Goal: Task Accomplishment & Management: Manage account settings

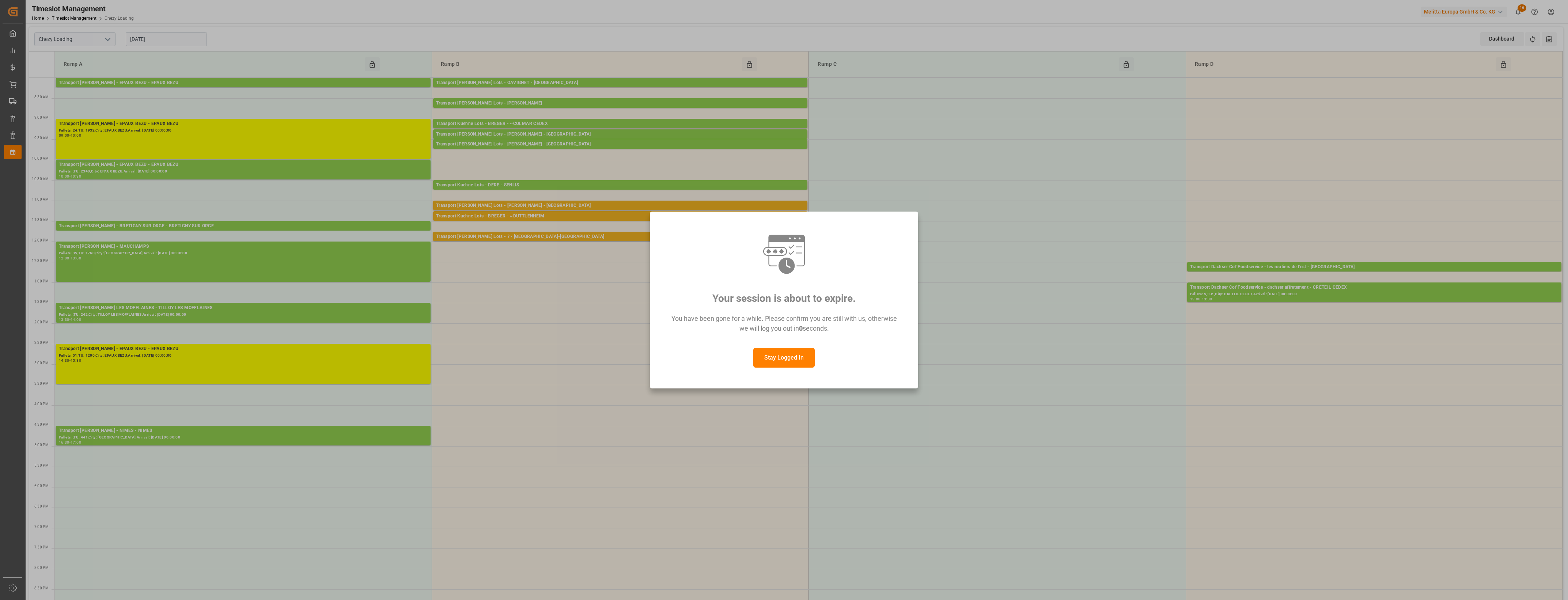
click at [811, 355] on button "Stay Logged In" at bounding box center [784, 358] width 61 height 19
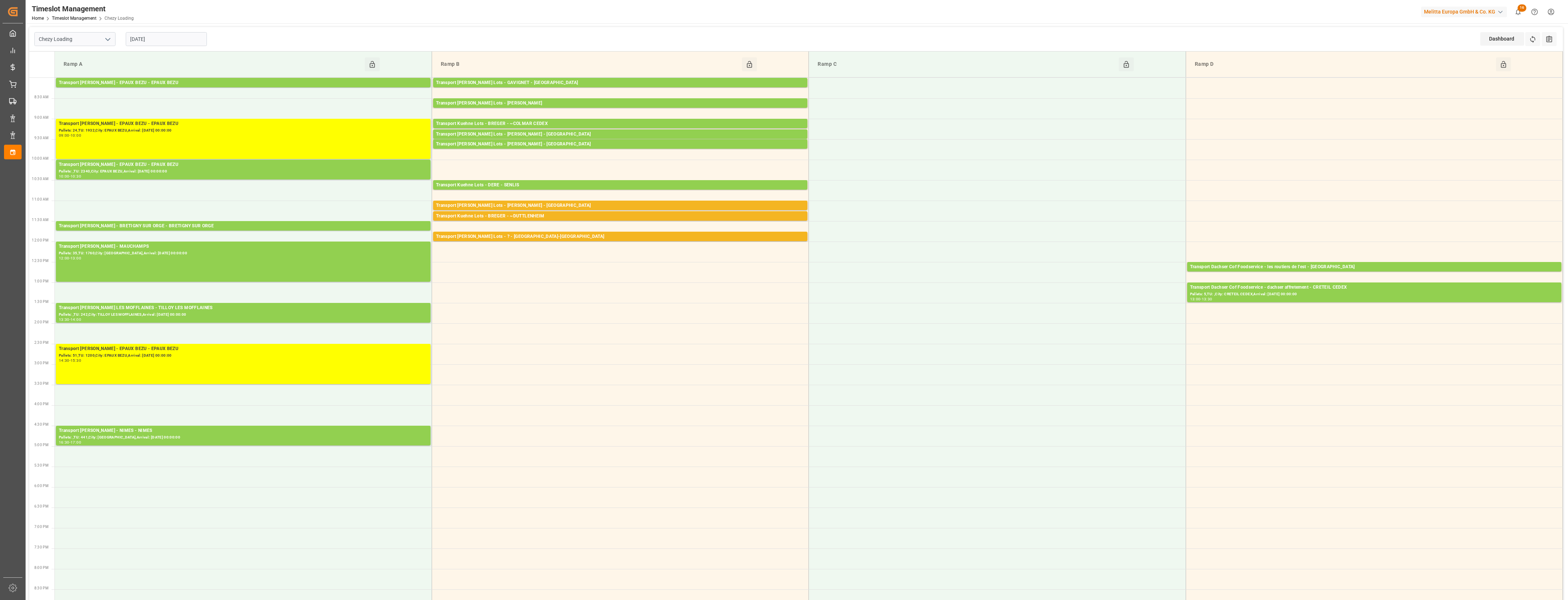
click at [163, 41] on input "[DATE]" at bounding box center [166, 39] width 81 height 14
click at [166, 83] on div "1" at bounding box center [164, 83] width 9 height 9
type input "[DATE]"
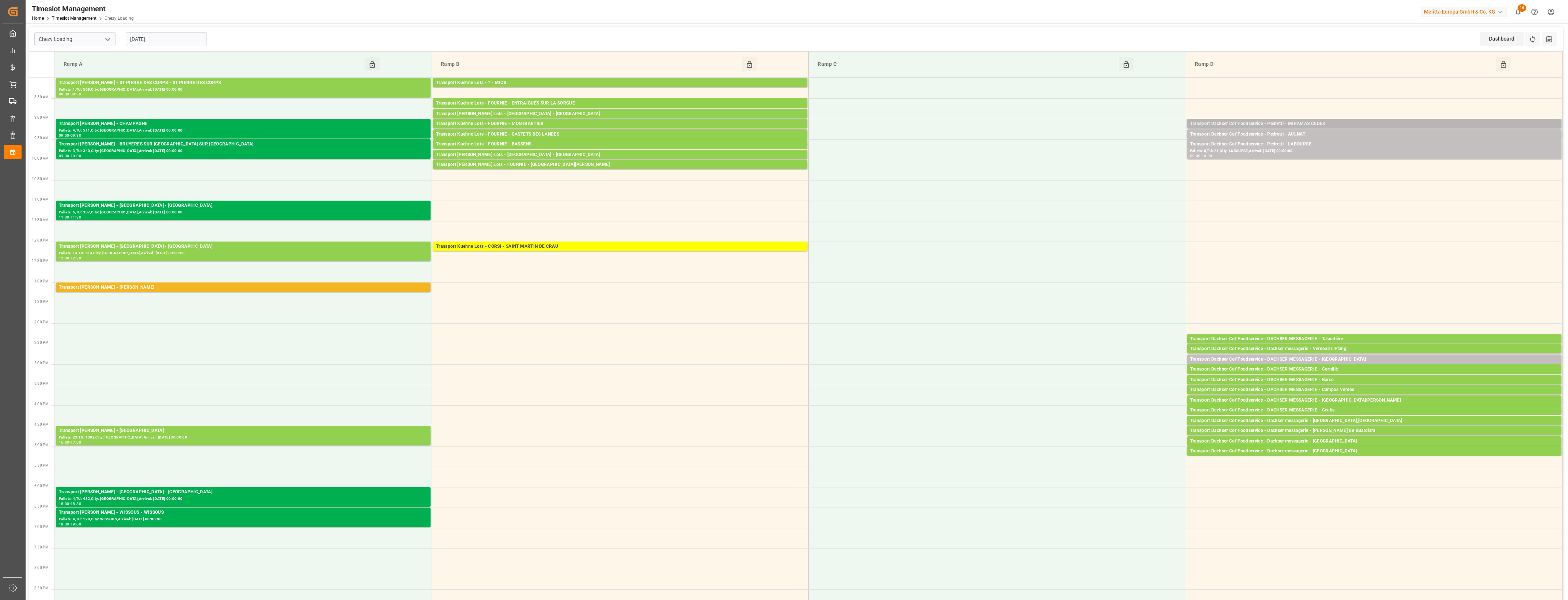
click at [1318, 124] on div "Transport Dachser Cof Foodservice - Pedretti - MIRAMAS CEDEX" at bounding box center [1374, 124] width 368 height 7
click at [1104, 158] on button "Open" at bounding box center [1091, 156] width 51 height 9
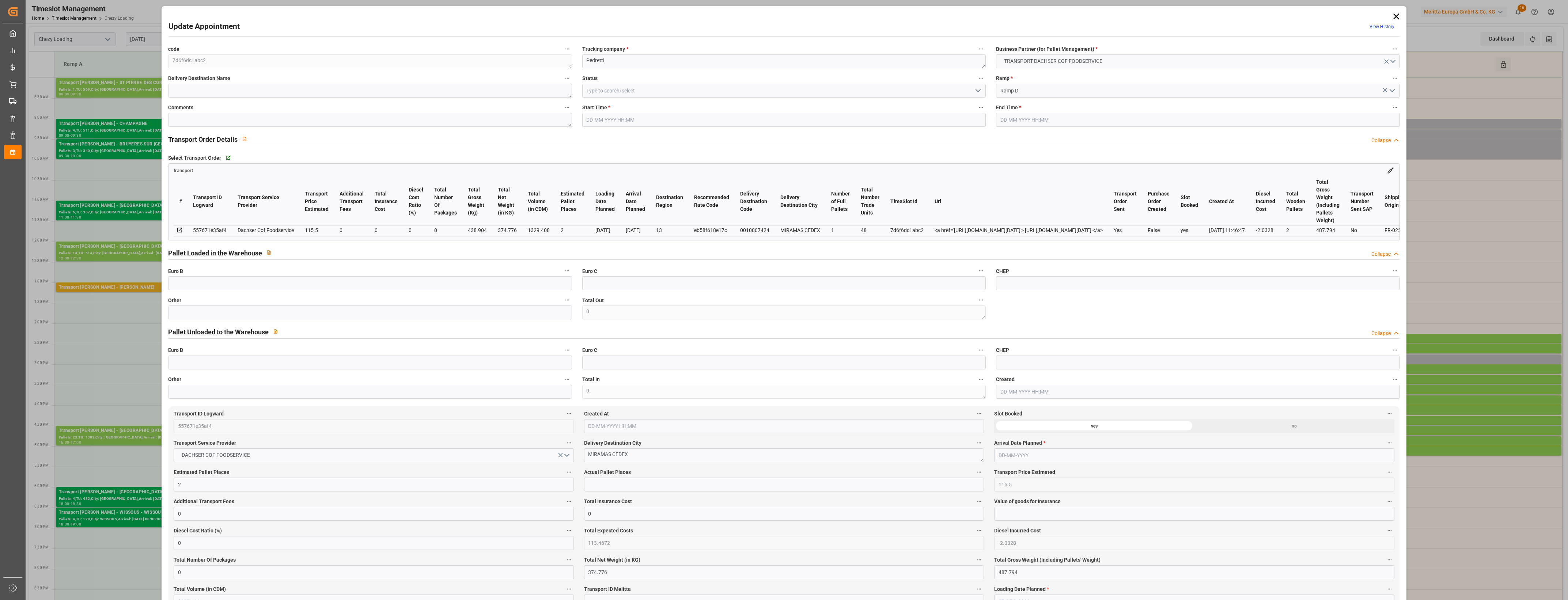
type input "[DATE] 09:00"
type input "[DATE] 09:15"
type input "[DATE] 12:32"
type input "[DATE] 11:46"
type input "[DATE]"
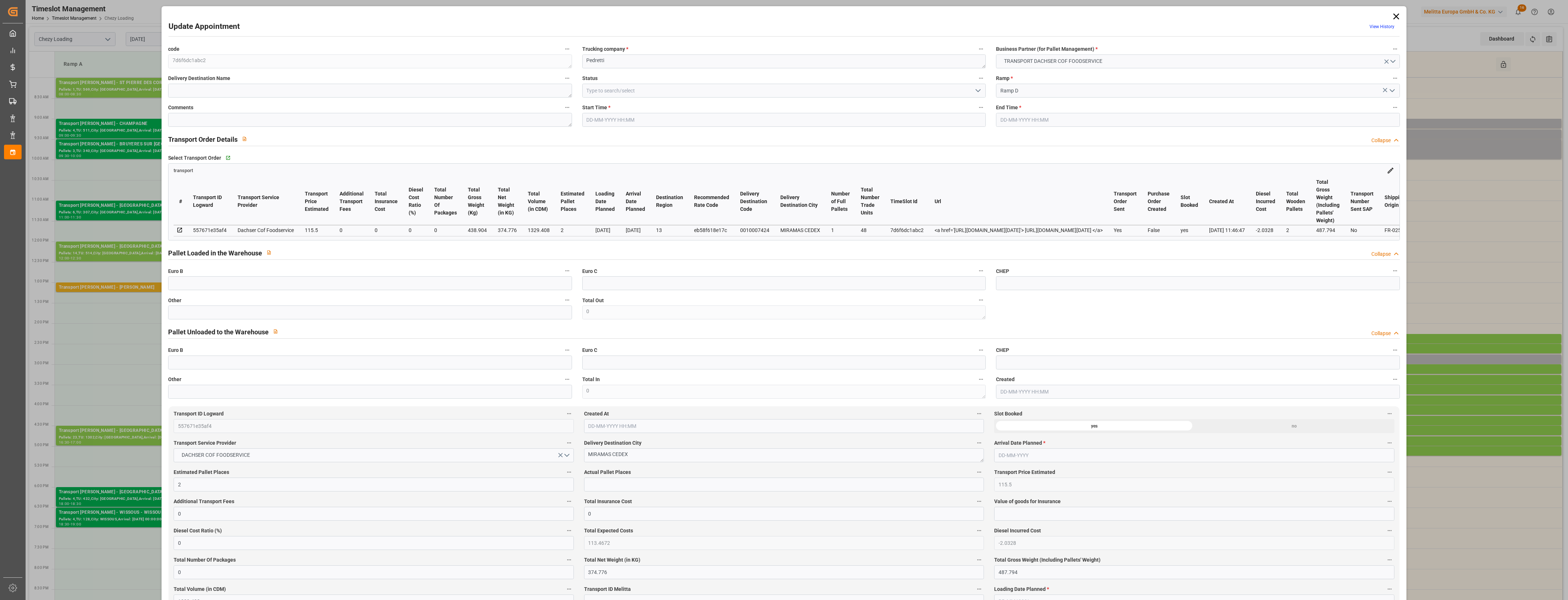
type input "[DATE]"
click at [1395, 18] on icon at bounding box center [1396, 16] width 10 height 10
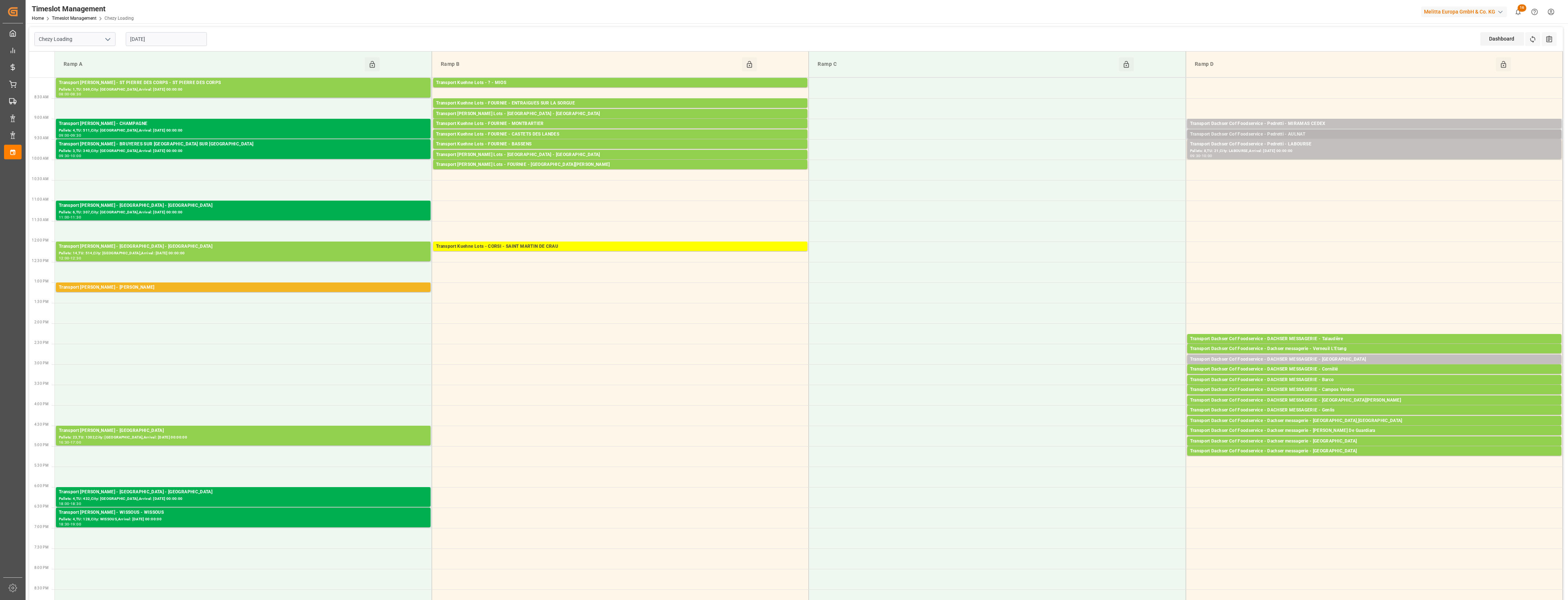
click at [1362, 135] on div "Transport Dachser Cof Foodservice - Pedretti - AULNAT" at bounding box center [1374, 134] width 368 height 7
click at [1103, 158] on button "Open" at bounding box center [1091, 156] width 51 height 9
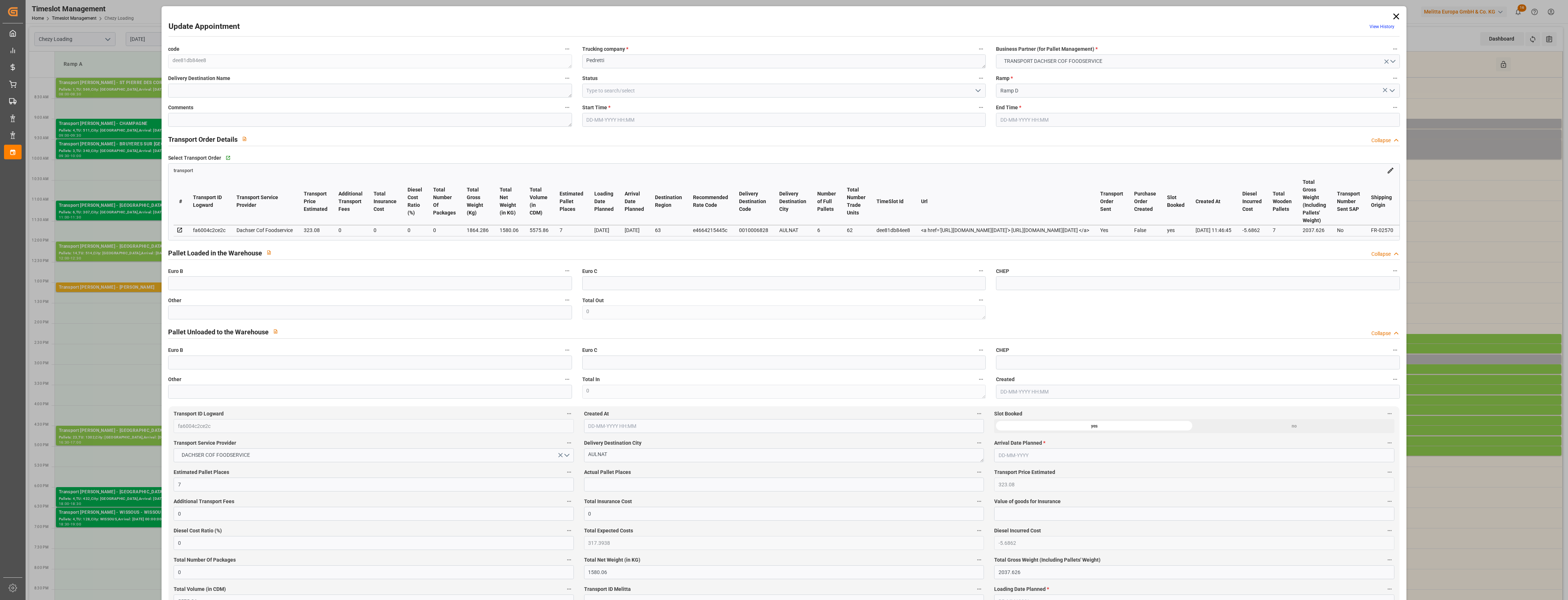
type input "[DATE] 09:15"
type input "[DATE] 09:30"
type input "[DATE] 12:33"
type input "[DATE] 11:46"
type input "[DATE]"
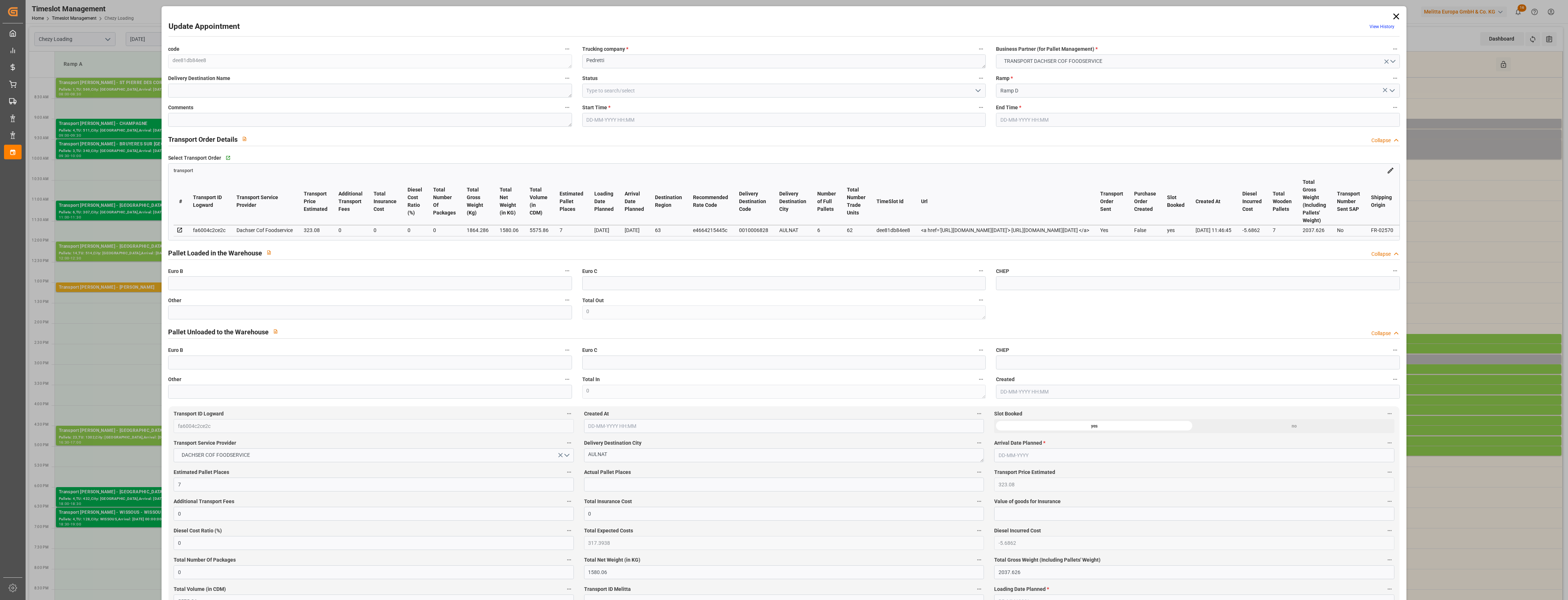
type input "[DATE]"
click at [1393, 15] on icon at bounding box center [1396, 16] width 6 height 6
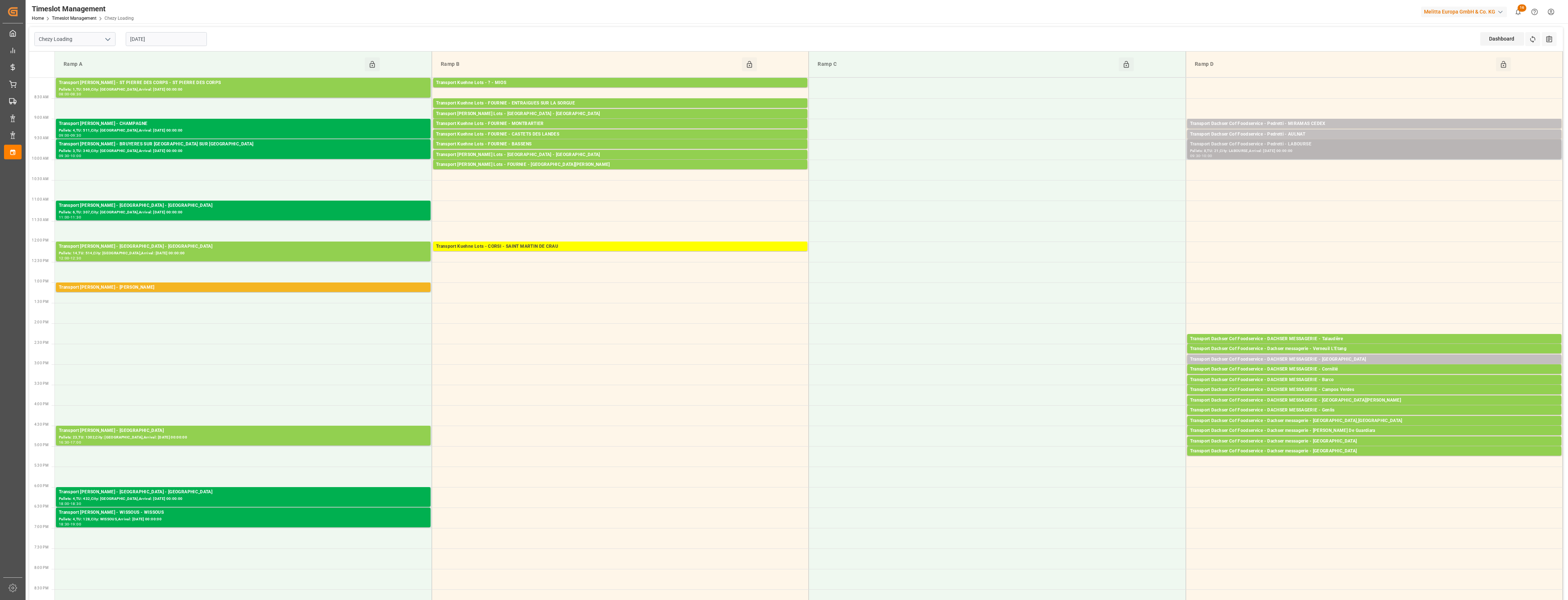
click at [1376, 151] on div "Pallets: 8,TU: 21,City: LABOURSE,Arrival: [DATE] 00:00:00" at bounding box center [1374, 151] width 368 height 6
click at [1095, 180] on button "Open" at bounding box center [1091, 177] width 51 height 9
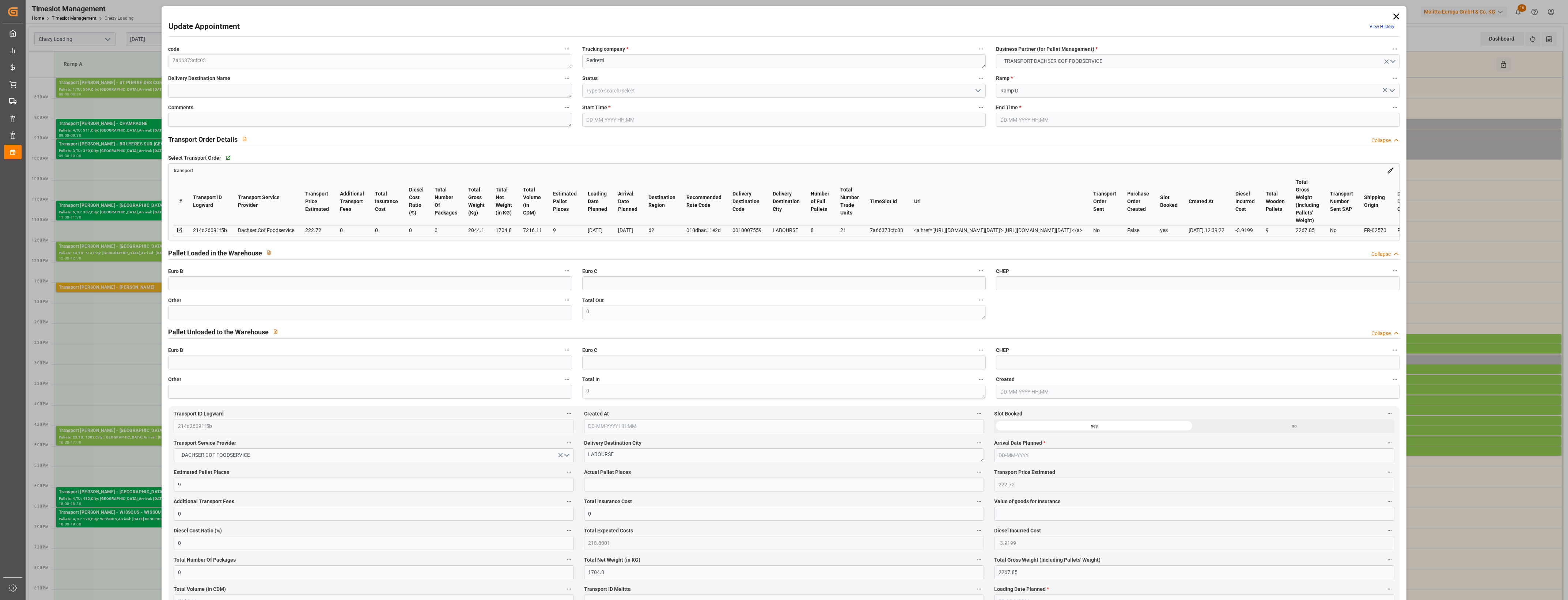
type input "9"
type input "222.72"
type input "0"
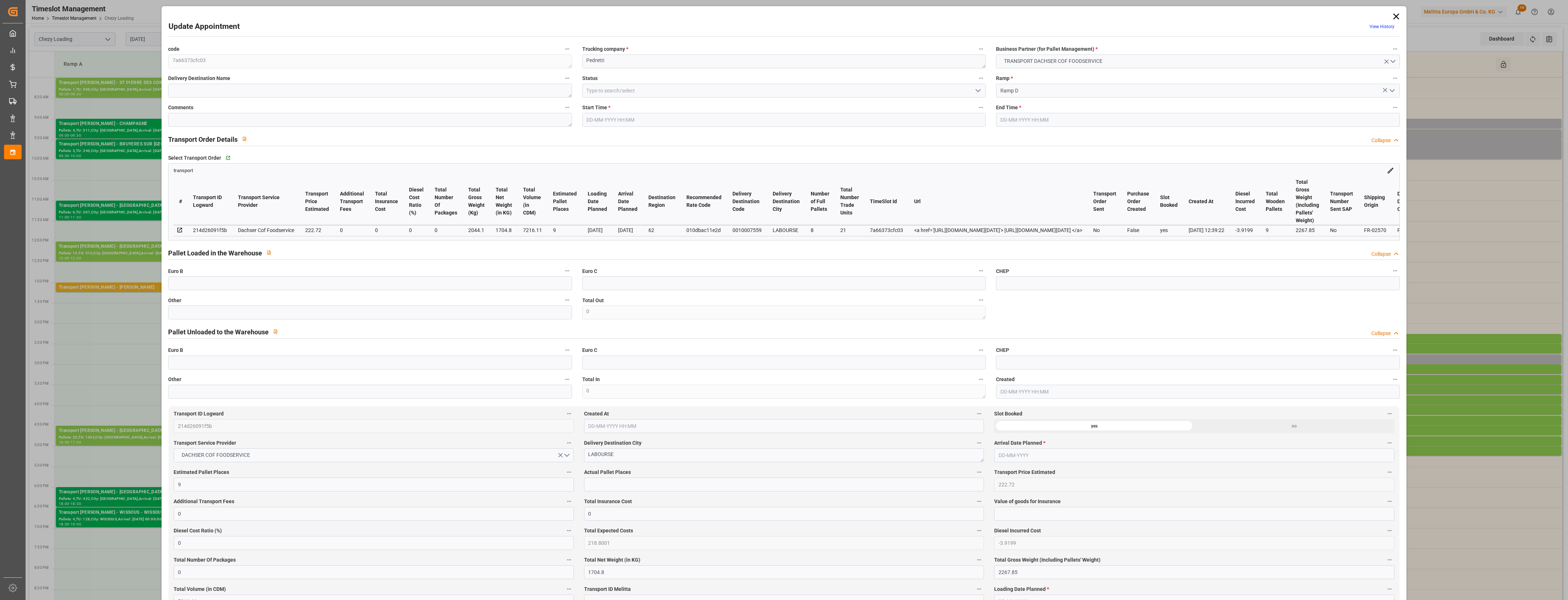
type input "218.8001"
type input "-3.9199"
type input "0"
type input "1704.8"
type input "2267.85"
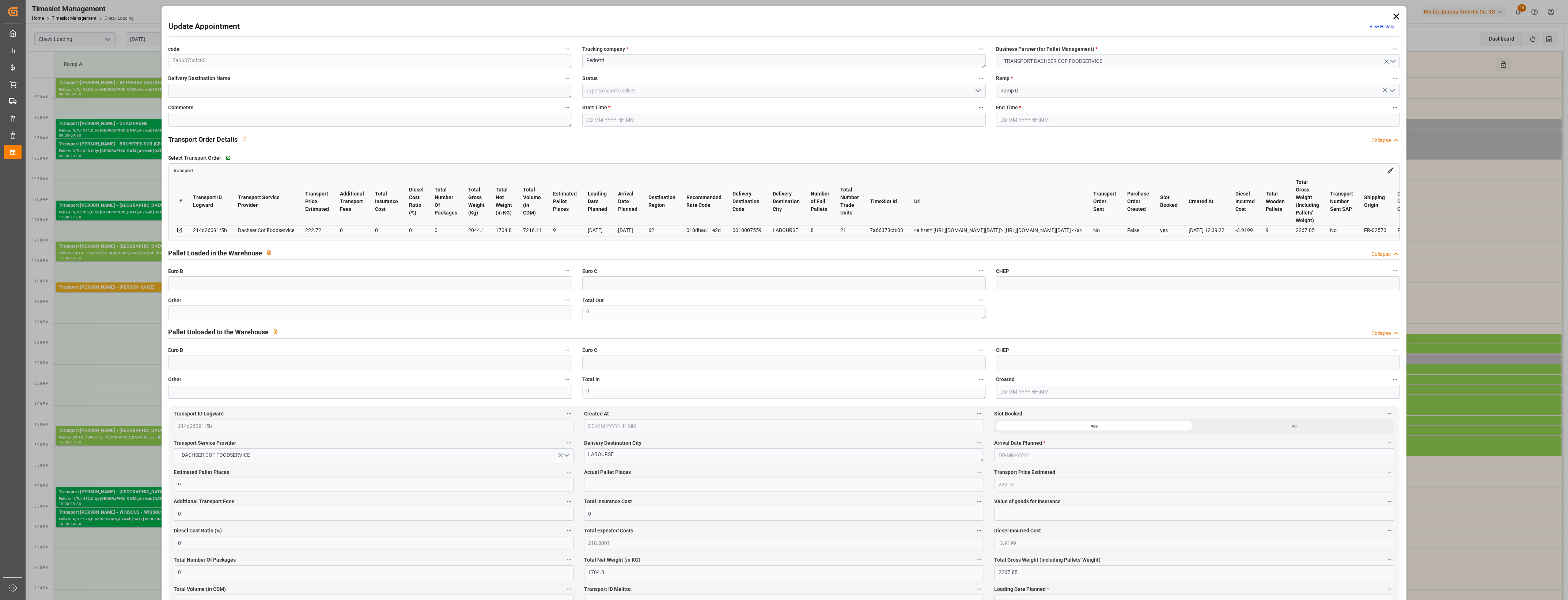
type input "7216.11"
type input "62"
type input "8"
type input "21"
type input "9"
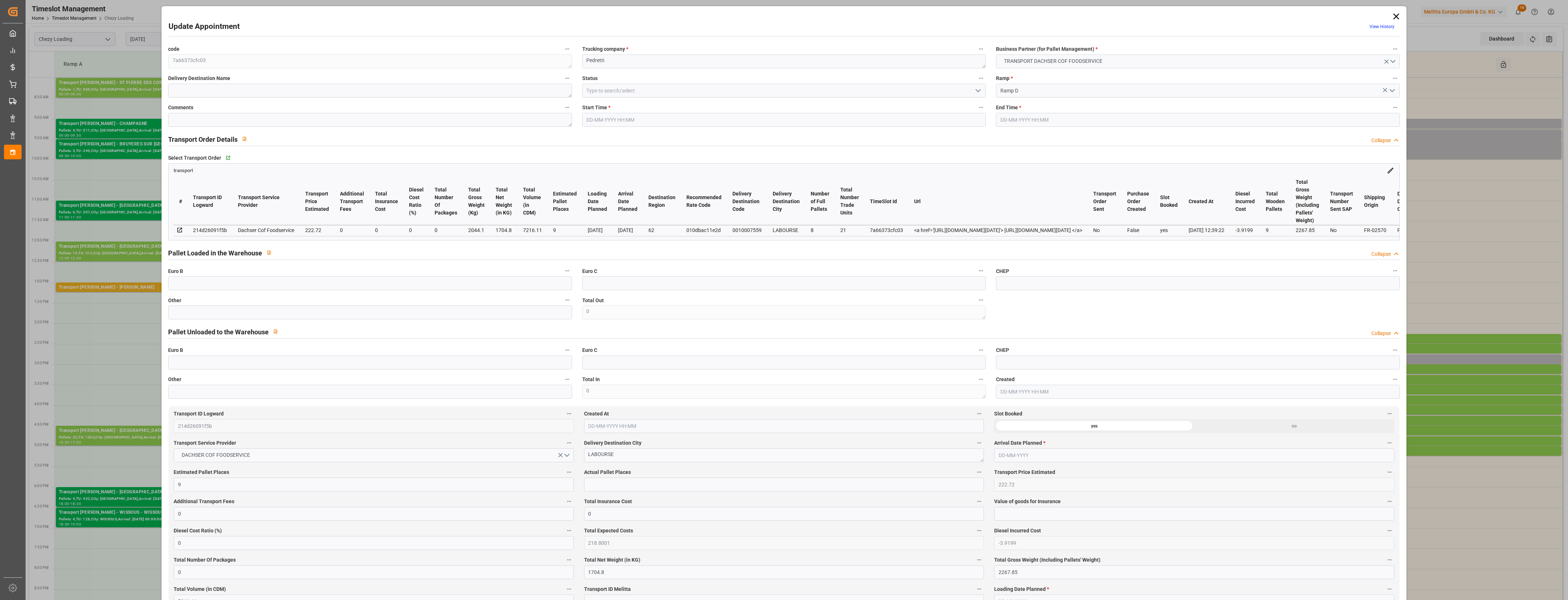
type input "101"
type input "2044.1"
type input "0"
type input "4710.8598"
type input "0"
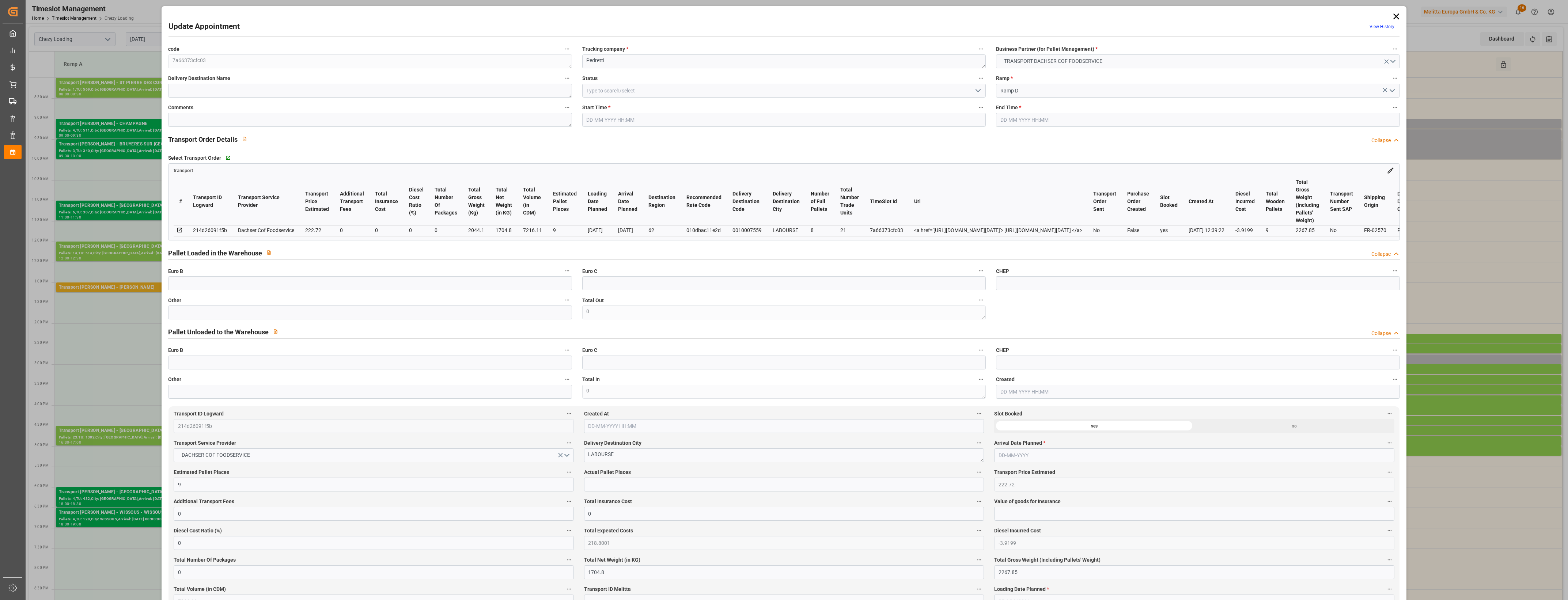
type input "0"
type input "21"
type input "35"
type input "[DATE] 09:30"
type input "[DATE] 10:00"
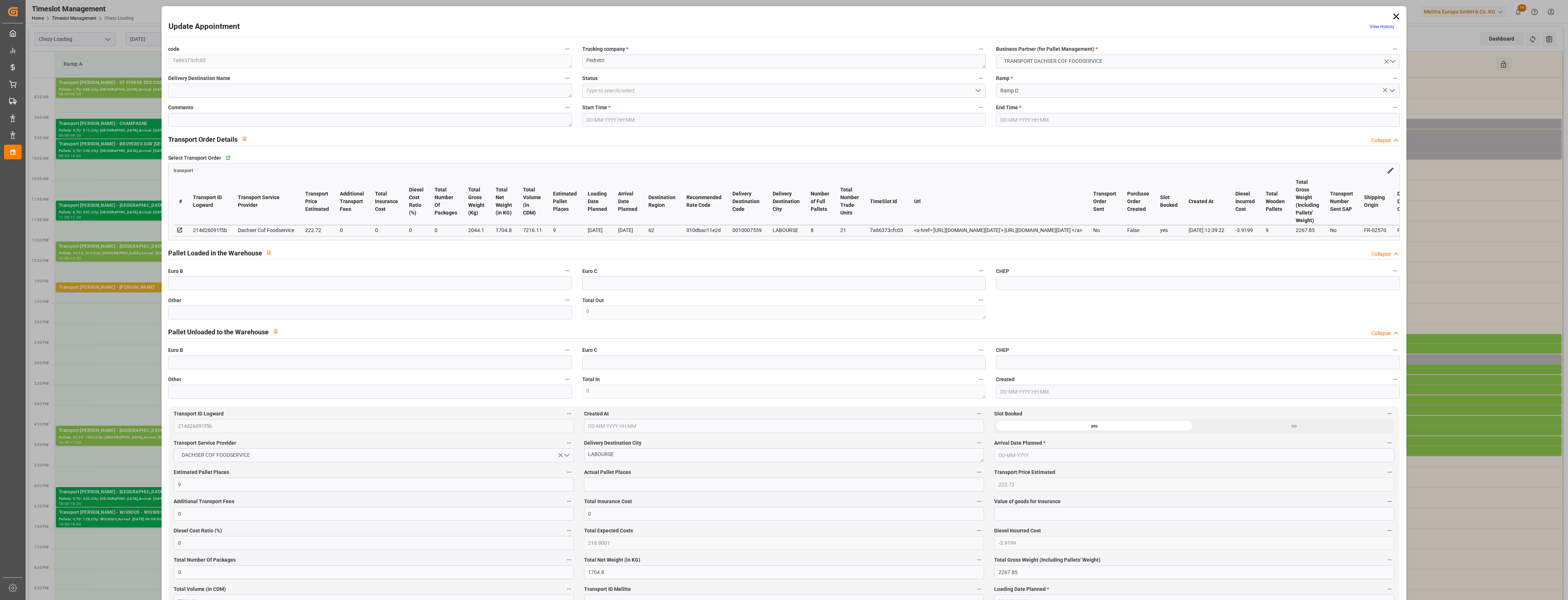
type input "[DATE] 07:31"
type input "[DATE] 12:39"
type input "[DATE]"
click at [1395, 15] on icon at bounding box center [1396, 16] width 6 height 6
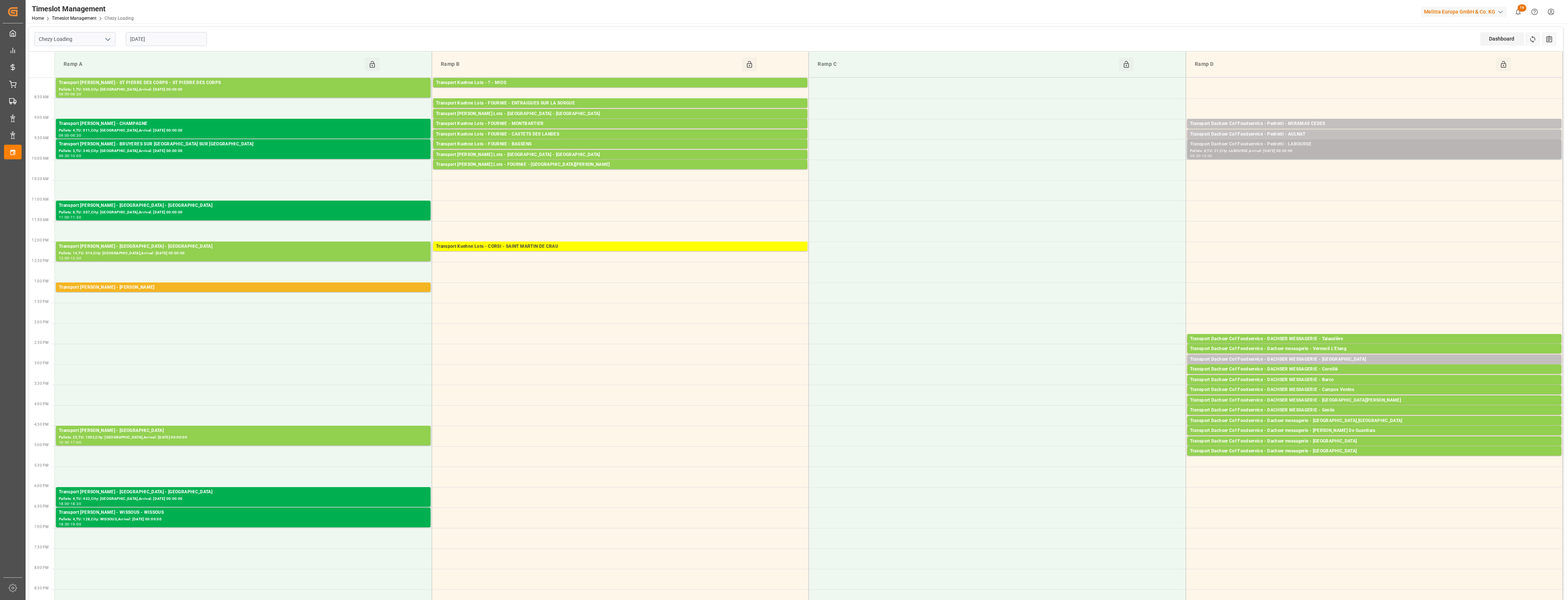
click at [1356, 145] on div "Transport Dachser Cof Foodservice - Pedretti - LABOURSE" at bounding box center [1374, 144] width 368 height 7
click at [1088, 178] on button "Open" at bounding box center [1091, 177] width 51 height 9
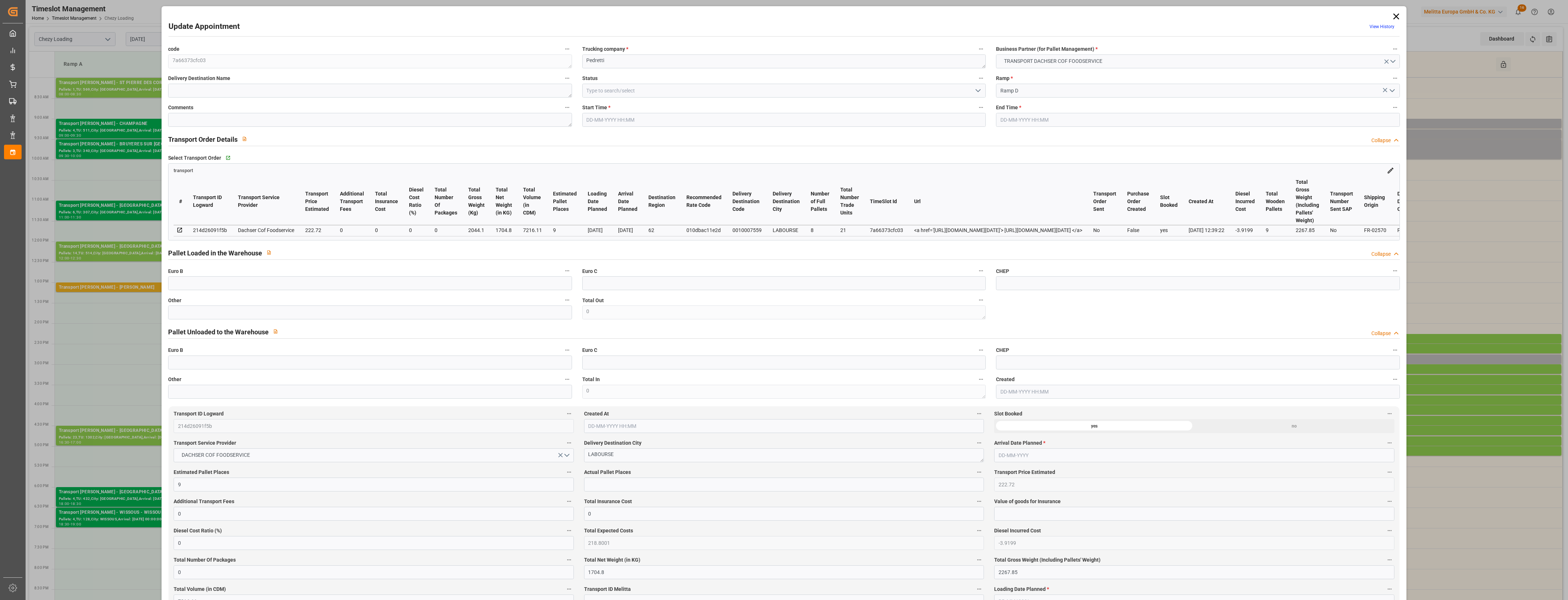
type input "[DATE] 09:30"
type input "[DATE] 10:00"
type input "[DATE] 07:31"
type input "[DATE] 12:39"
type input "[DATE]"
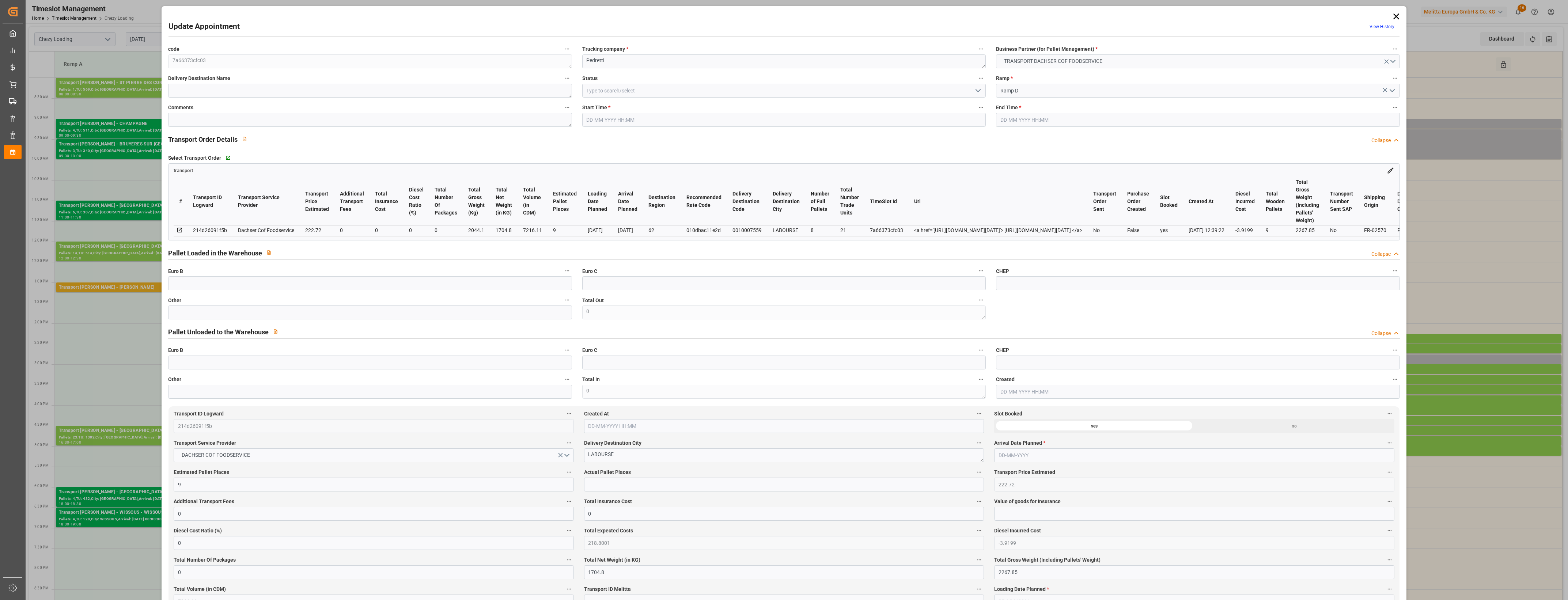
type input "[DATE]"
drag, startPoint x: 1393, startPoint y: 16, endPoint x: 1371, endPoint y: 29, distance: 25.6
click at [1393, 16] on icon at bounding box center [1396, 16] width 10 height 10
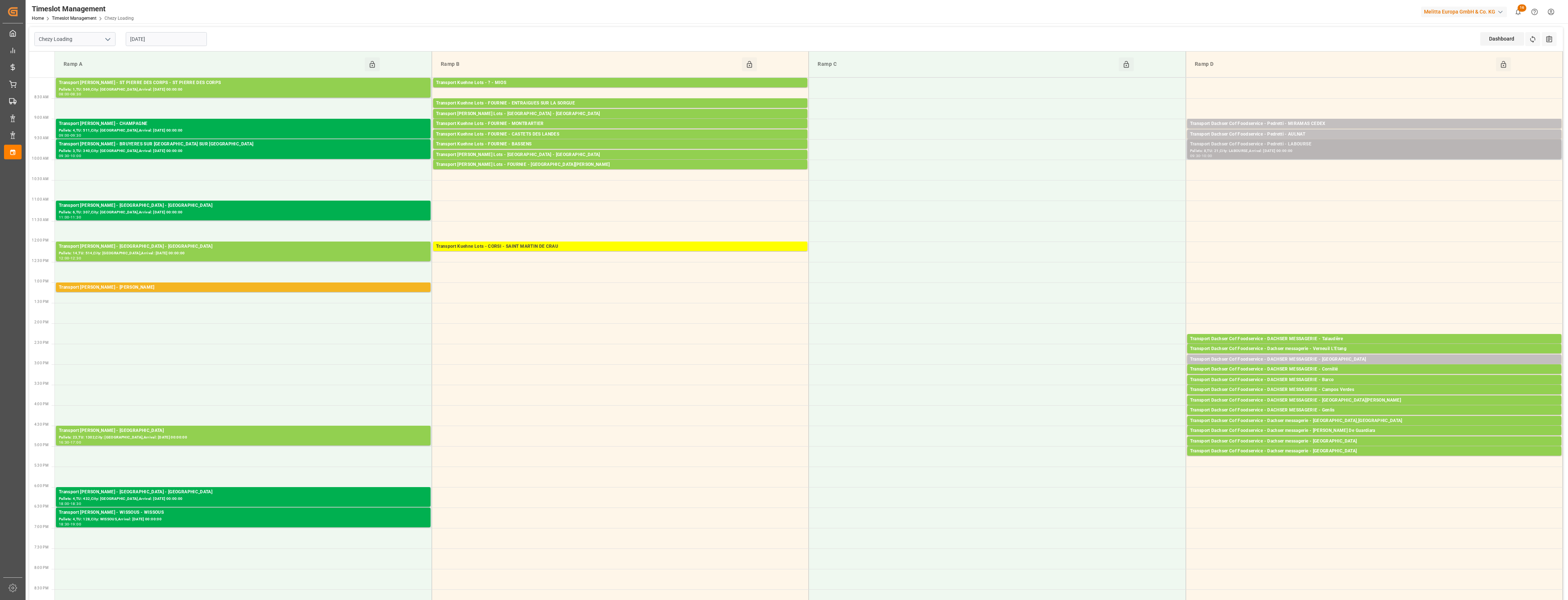
click at [1311, 149] on div "Pallets: 8,TU: 21,City: LABOURSE,Arrival: [DATE] 00:00:00" at bounding box center [1374, 151] width 368 height 6
click at [1105, 180] on button "Open" at bounding box center [1091, 177] width 51 height 9
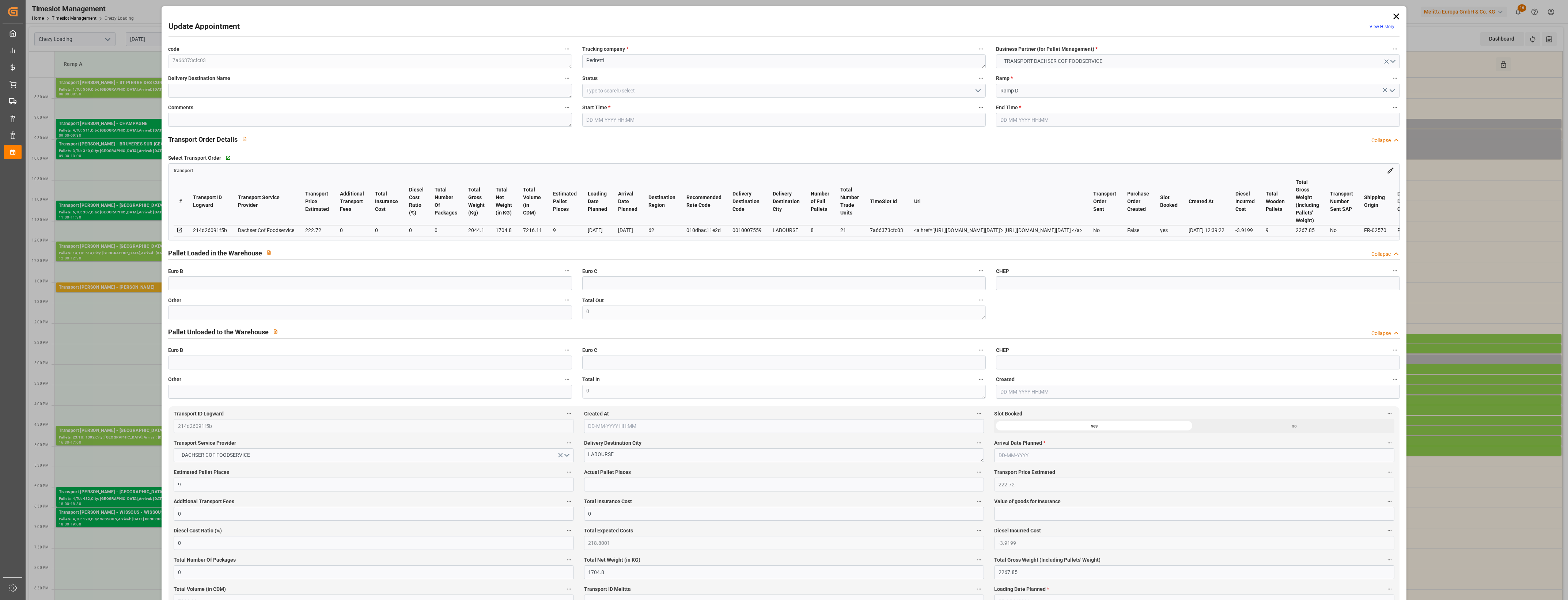
type input "[DATE] 09:30"
type input "[DATE] 10:00"
type input "[DATE] 07:31"
type input "[DATE] 12:39"
type input "[DATE]"
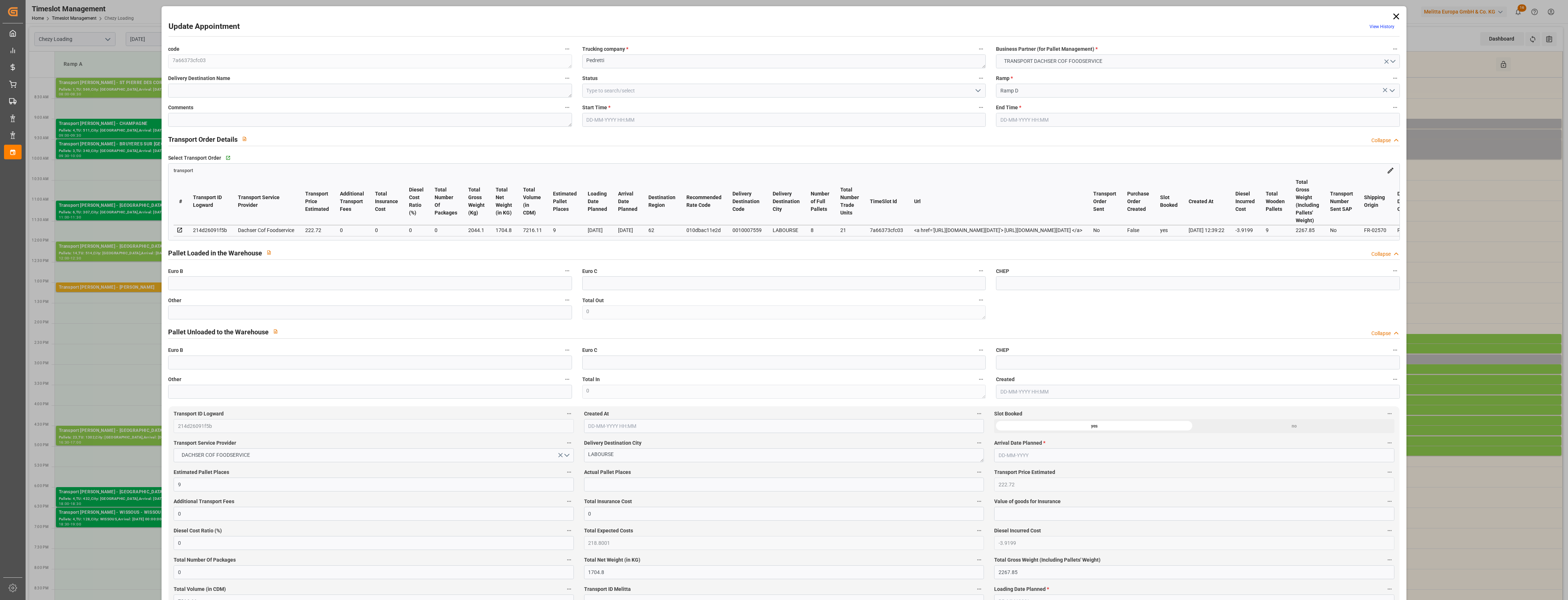
type input "[DATE]"
click at [978, 89] on icon "open menu" at bounding box center [978, 91] width 9 height 9
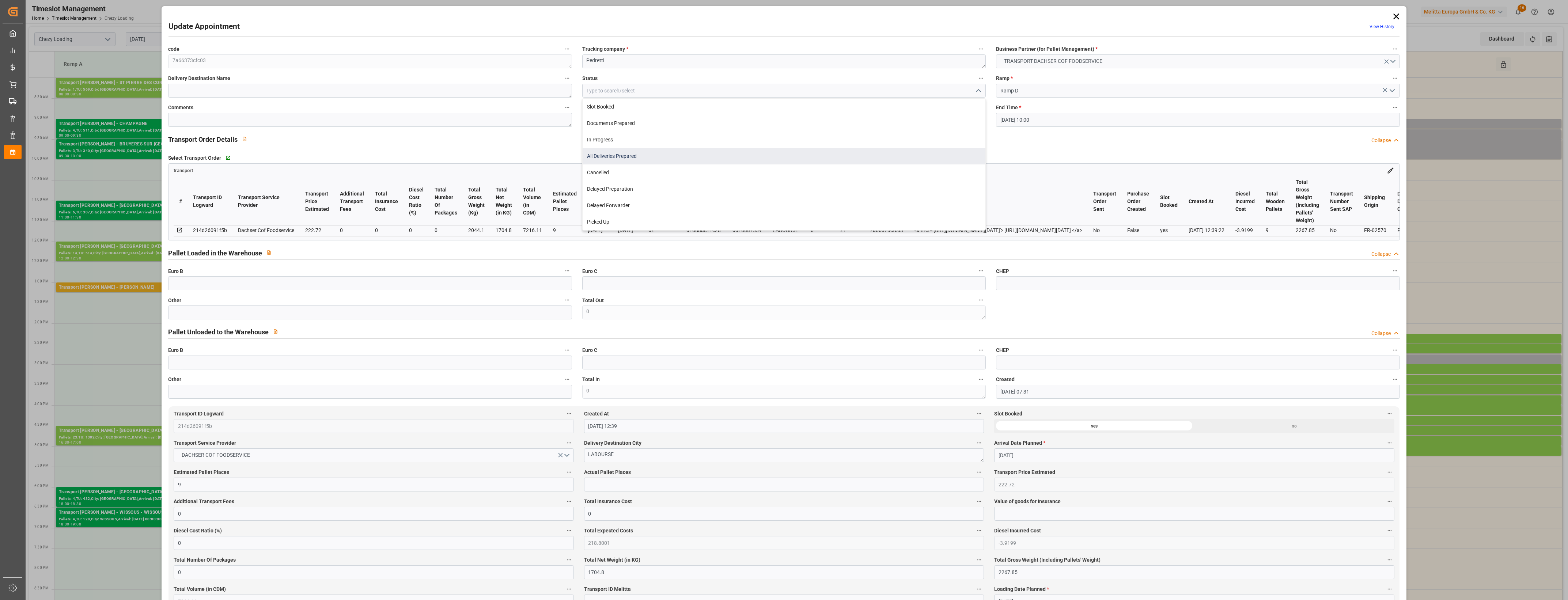
click at [642, 156] on div "All Deliveries Prepared" at bounding box center [784, 156] width 403 height 16
type input "All Deliveries Prepared"
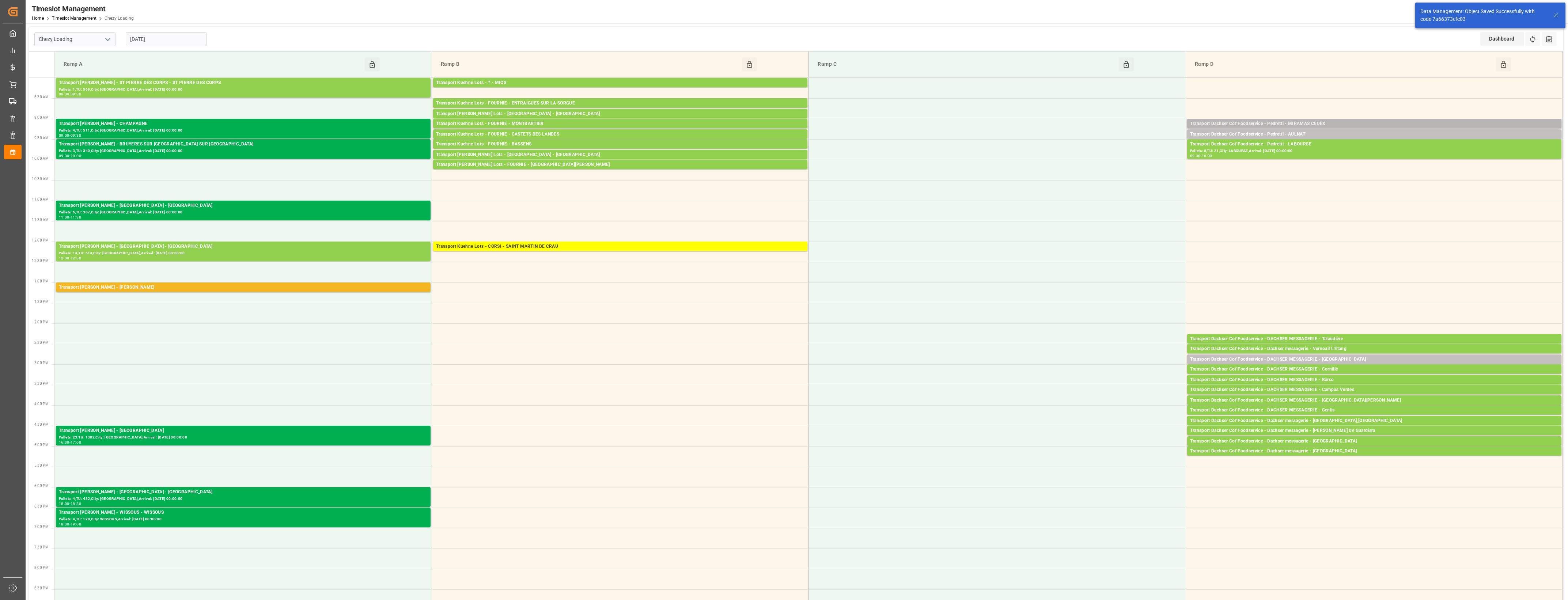
click at [1328, 123] on div "Transport Dachser Cof Foodservice - Pedretti - MIRAMAS CEDEX" at bounding box center [1374, 124] width 368 height 7
click at [1110, 156] on button "Open" at bounding box center [1091, 156] width 51 height 9
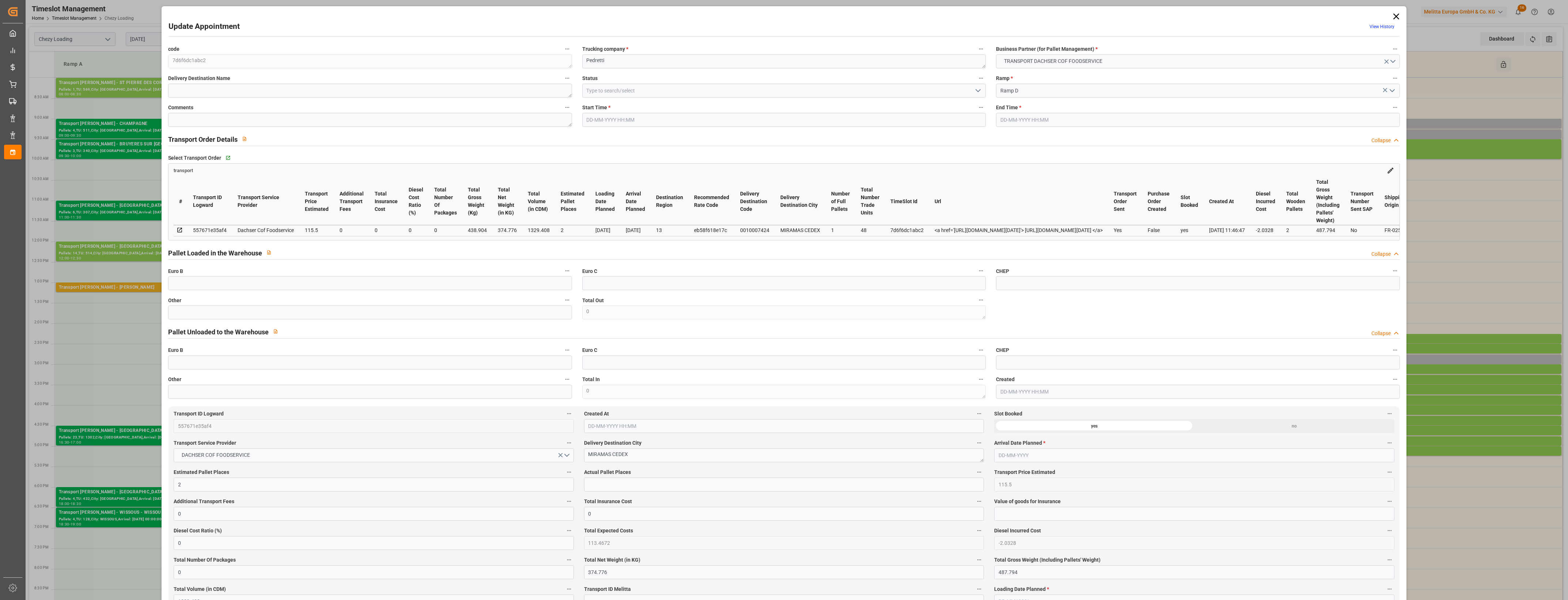
type input "[DATE] 09:00"
type input "[DATE] 09:15"
type input "[DATE] 12:32"
type input "[DATE] 11:46"
type input "[DATE]"
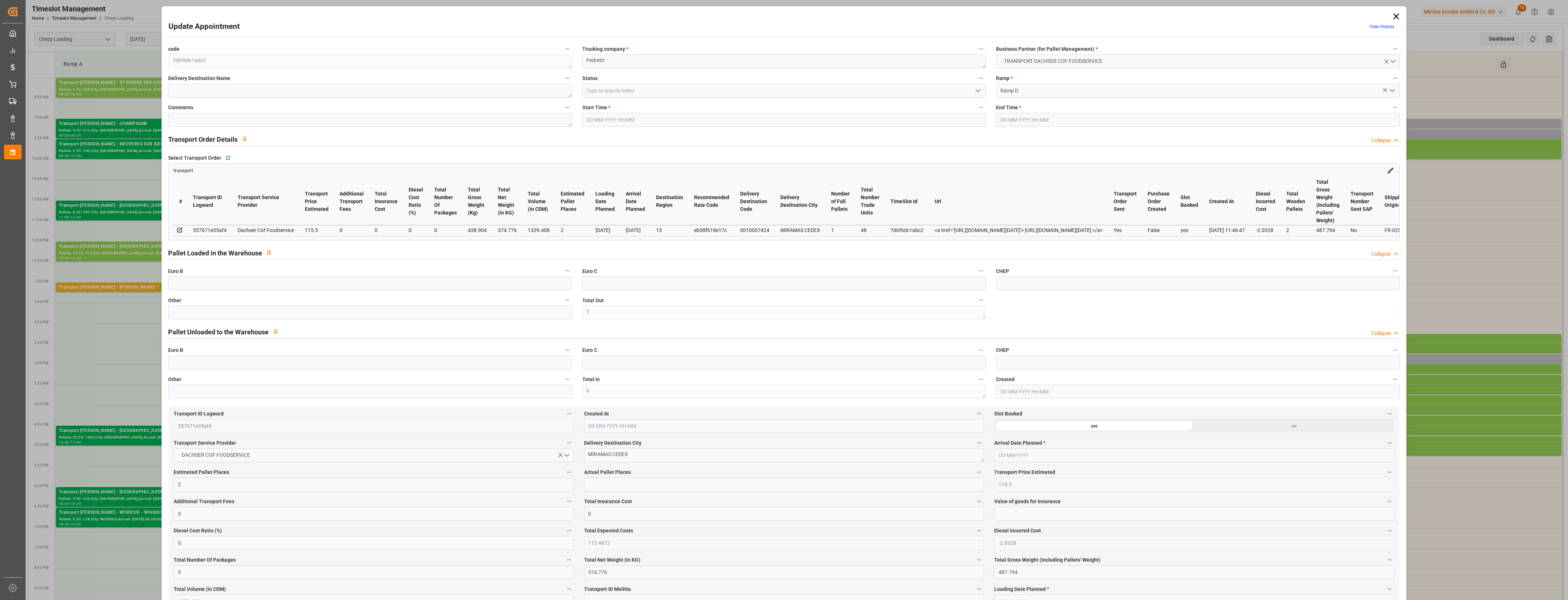
type input "[DATE]"
click at [976, 89] on icon "open menu" at bounding box center [978, 91] width 9 height 9
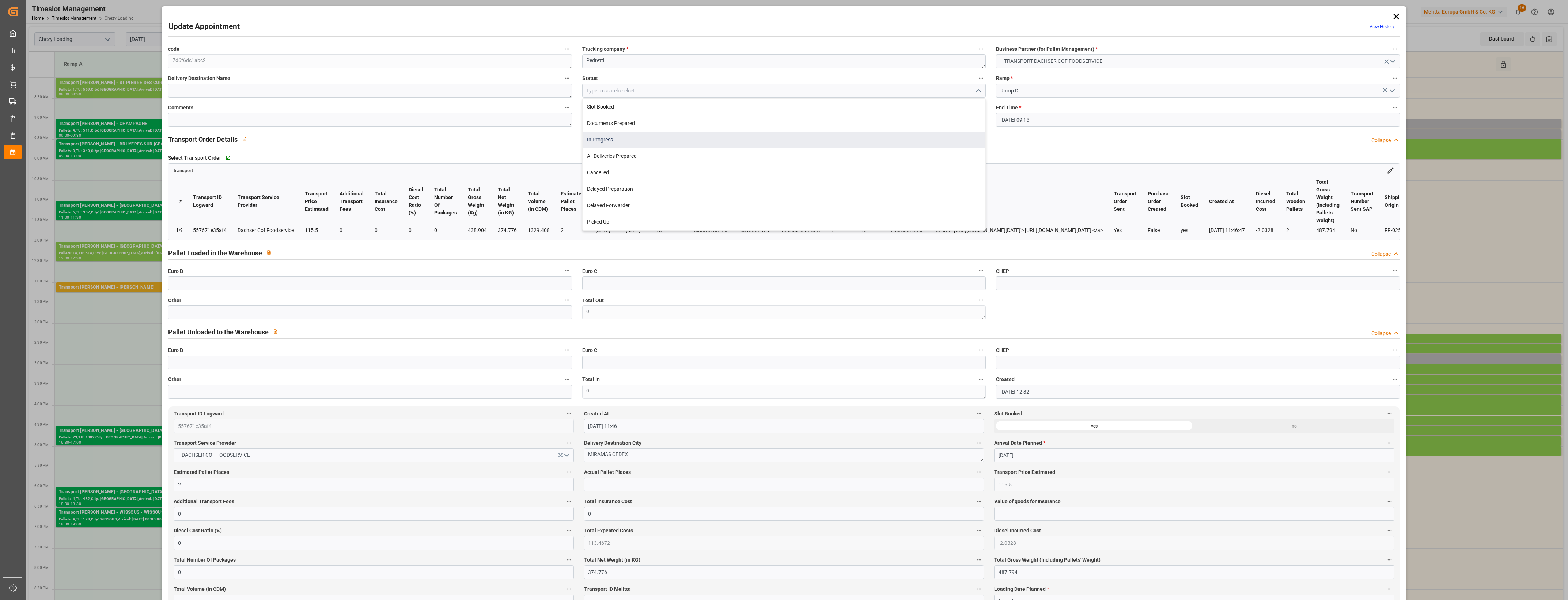
click at [616, 141] on div "In Progress" at bounding box center [784, 139] width 403 height 16
type input "In Progress"
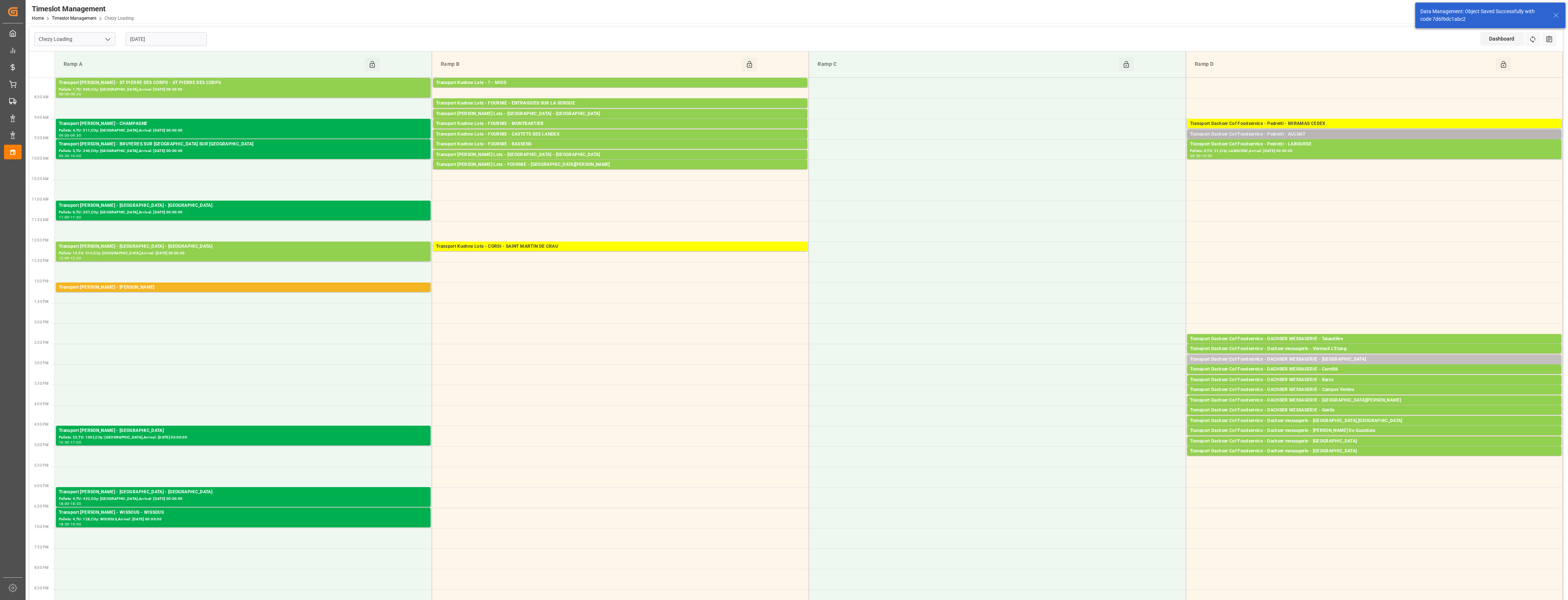
click at [1340, 133] on div "Transport Dachser Cof Foodservice - Pedretti - AULNAT" at bounding box center [1374, 134] width 368 height 7
click at [1111, 156] on button "Open" at bounding box center [1091, 156] width 51 height 9
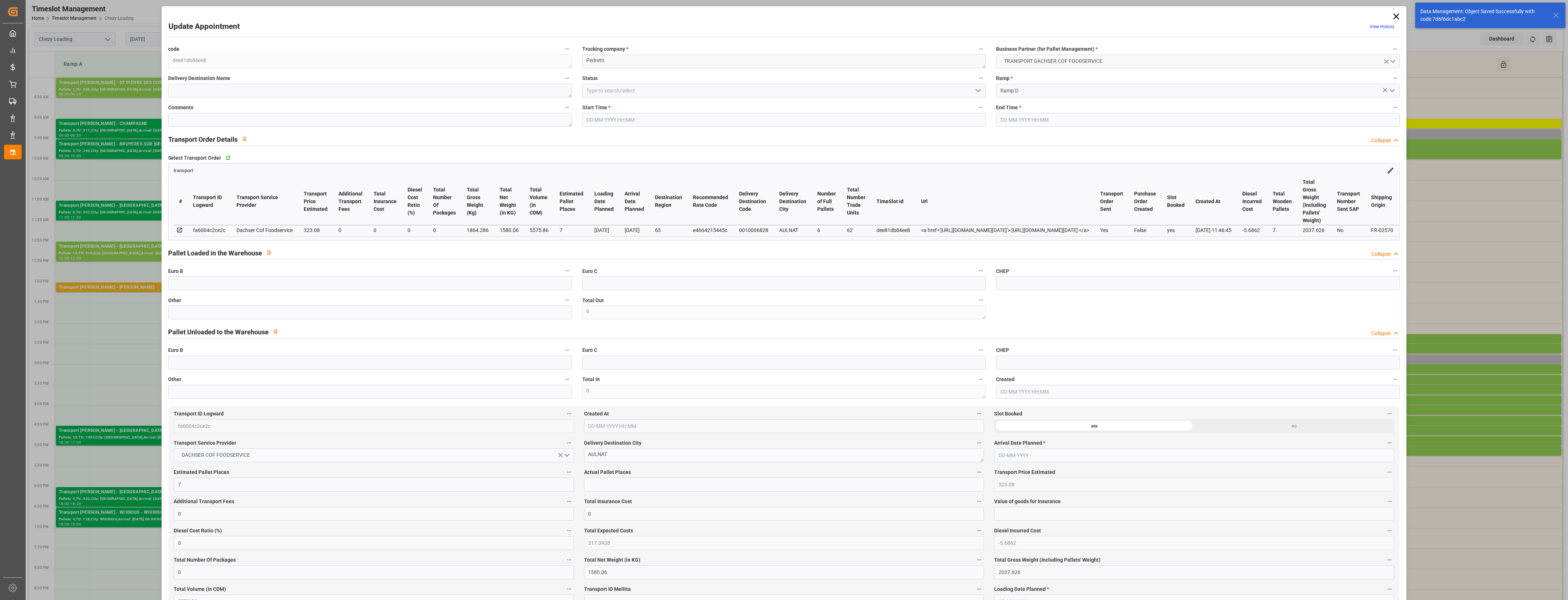
type input "7"
type input "323.08"
type input "0"
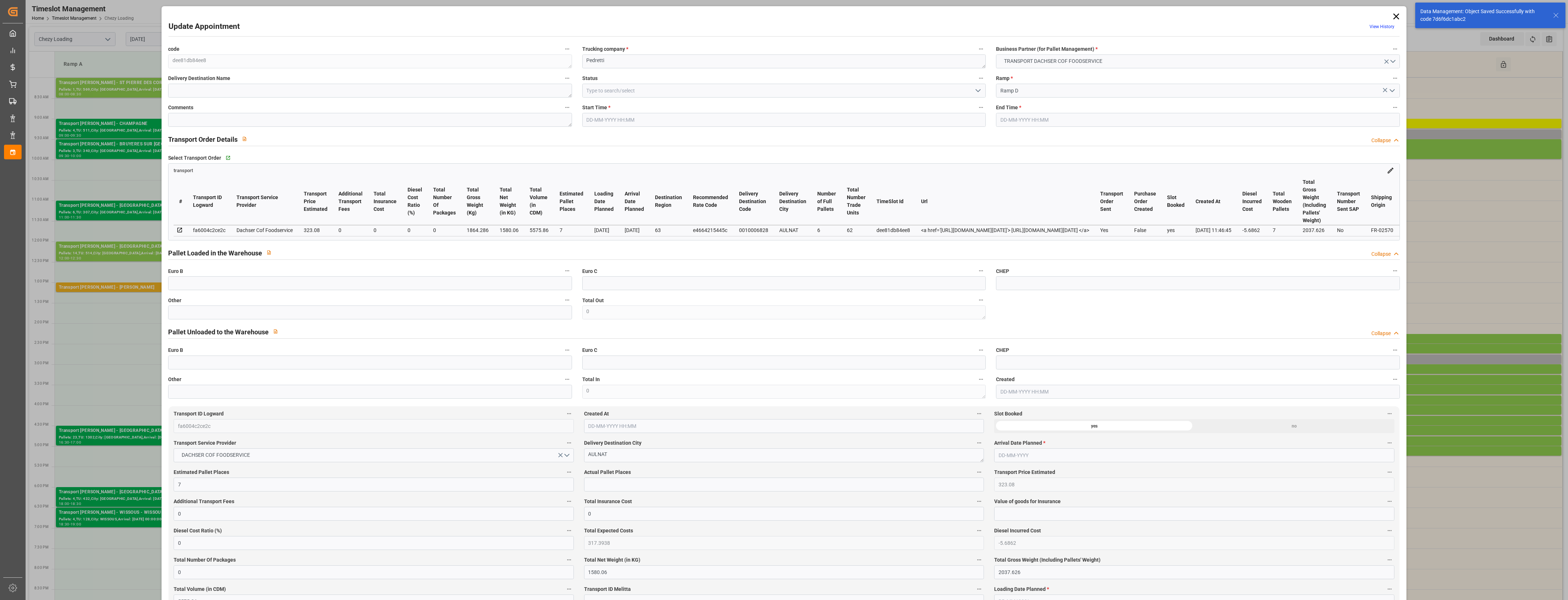
type input "317.3938"
type input "-5.6862"
type input "0"
type input "1580.06"
type input "2037.626"
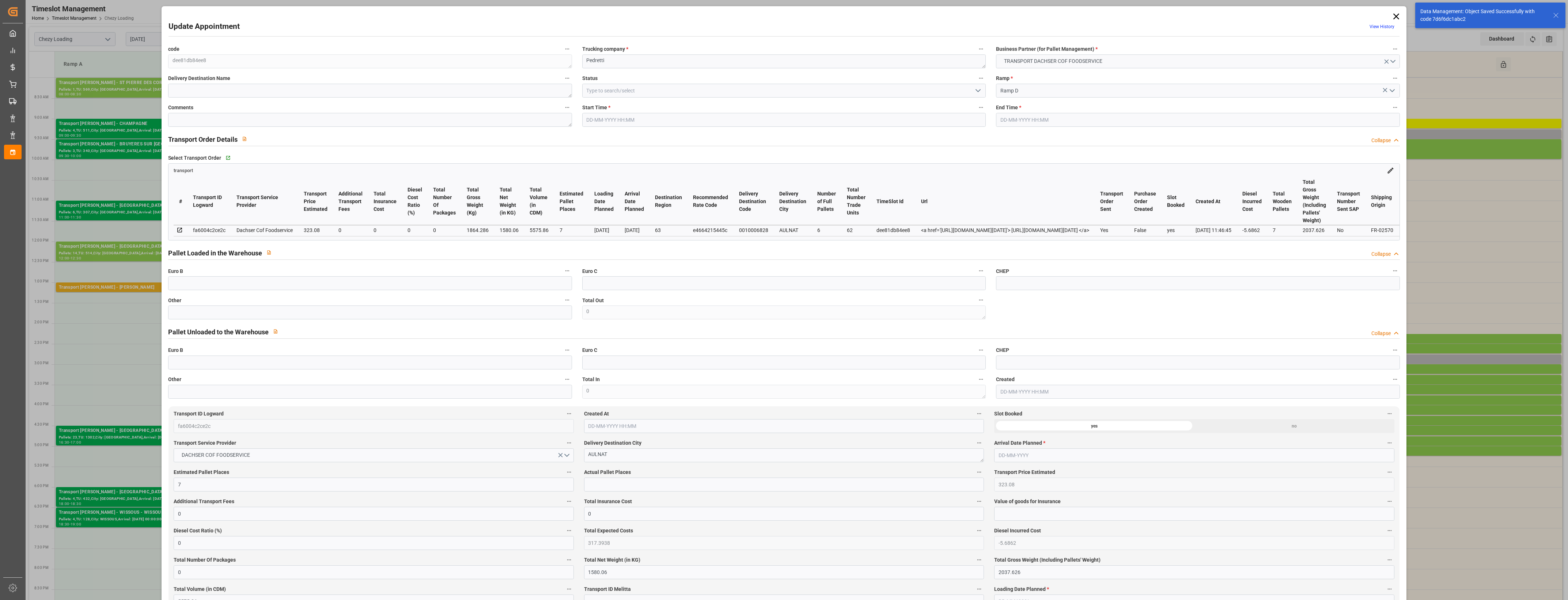
type input "5575.86"
type input "63"
type input "6"
type input "62"
type input "7"
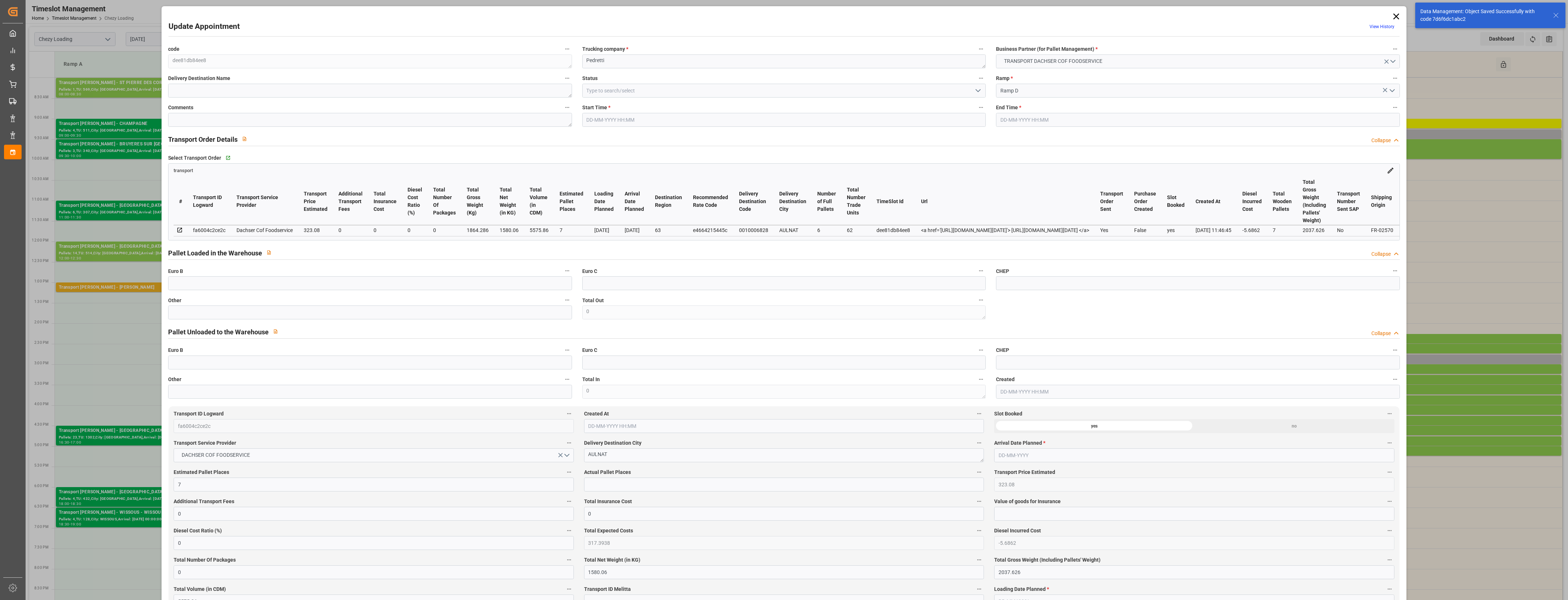
type input "101"
type input "1864.286"
type input "0"
type input "4710.8598"
type input "0"
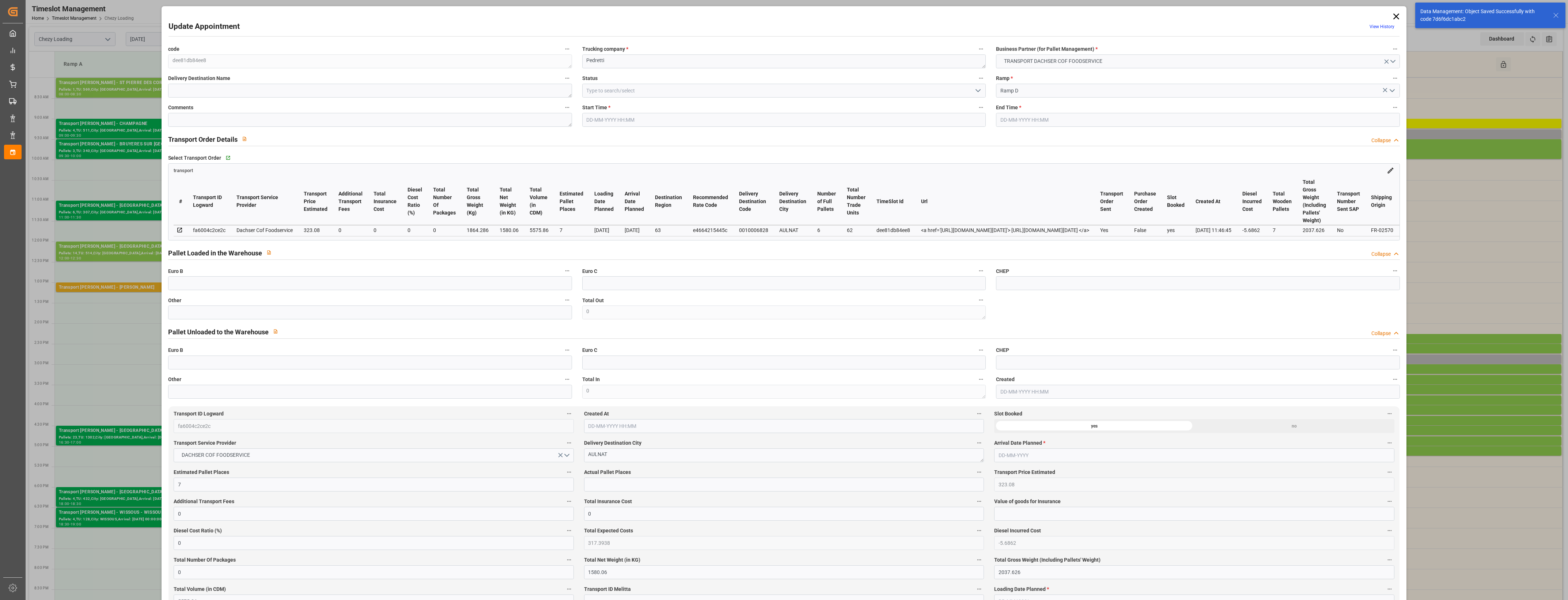
type input "0"
type input "21"
type input "35"
type input "[DATE] 09:15"
type input "[DATE] 09:30"
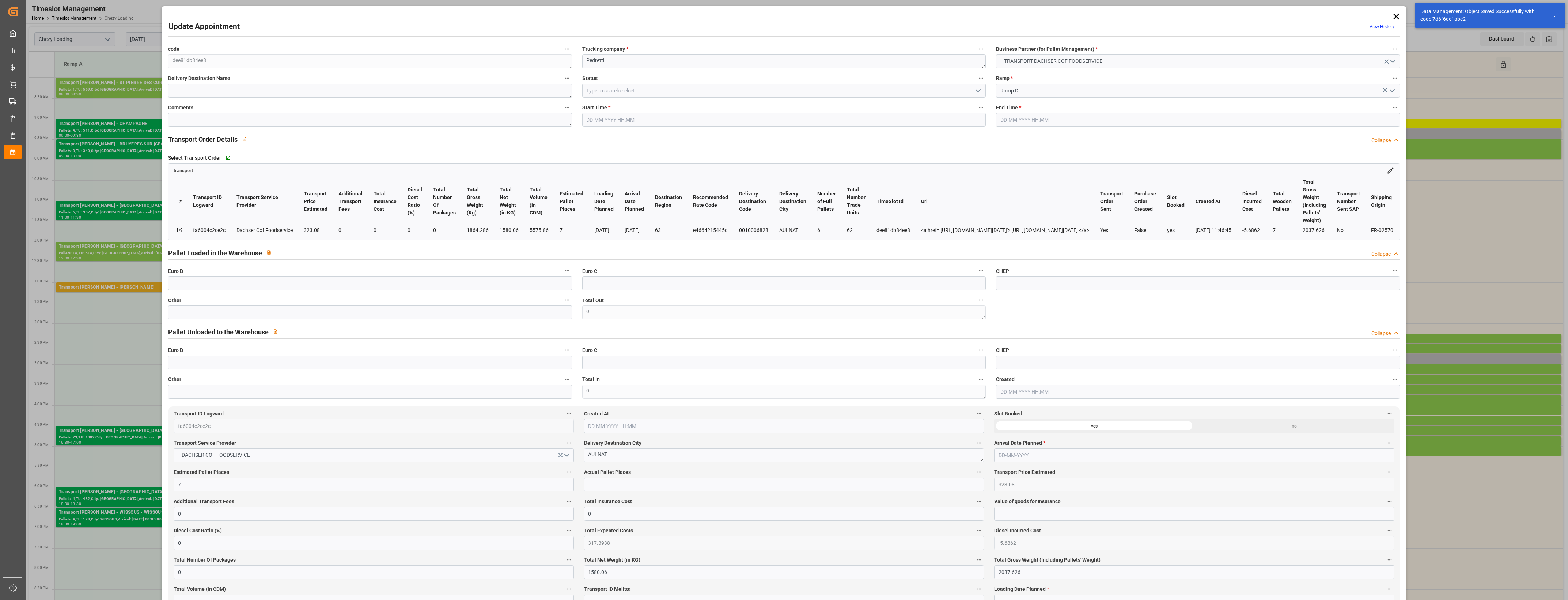
type input "[DATE] 12:33"
type input "[DATE] 11:46"
type input "[DATE]"
click at [978, 89] on icon "open menu" at bounding box center [978, 91] width 9 height 9
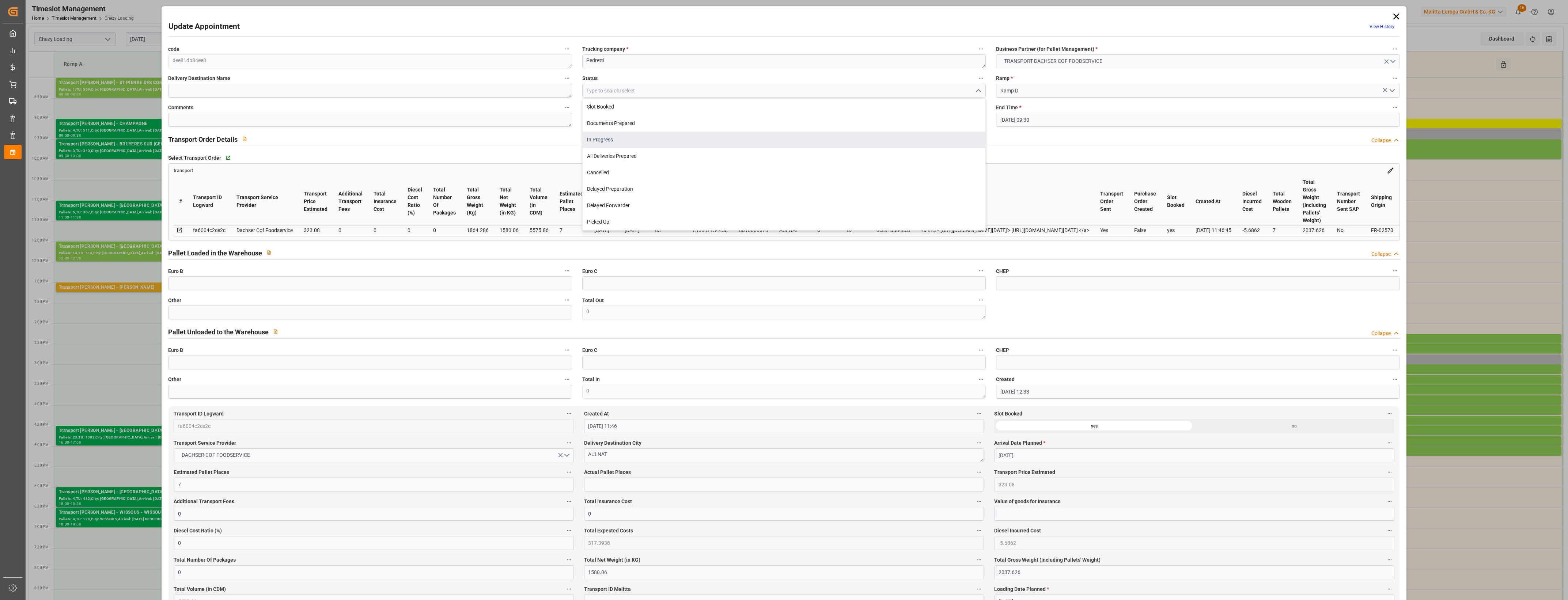
click at [612, 144] on div "In Progress" at bounding box center [784, 139] width 403 height 16
type input "In Progress"
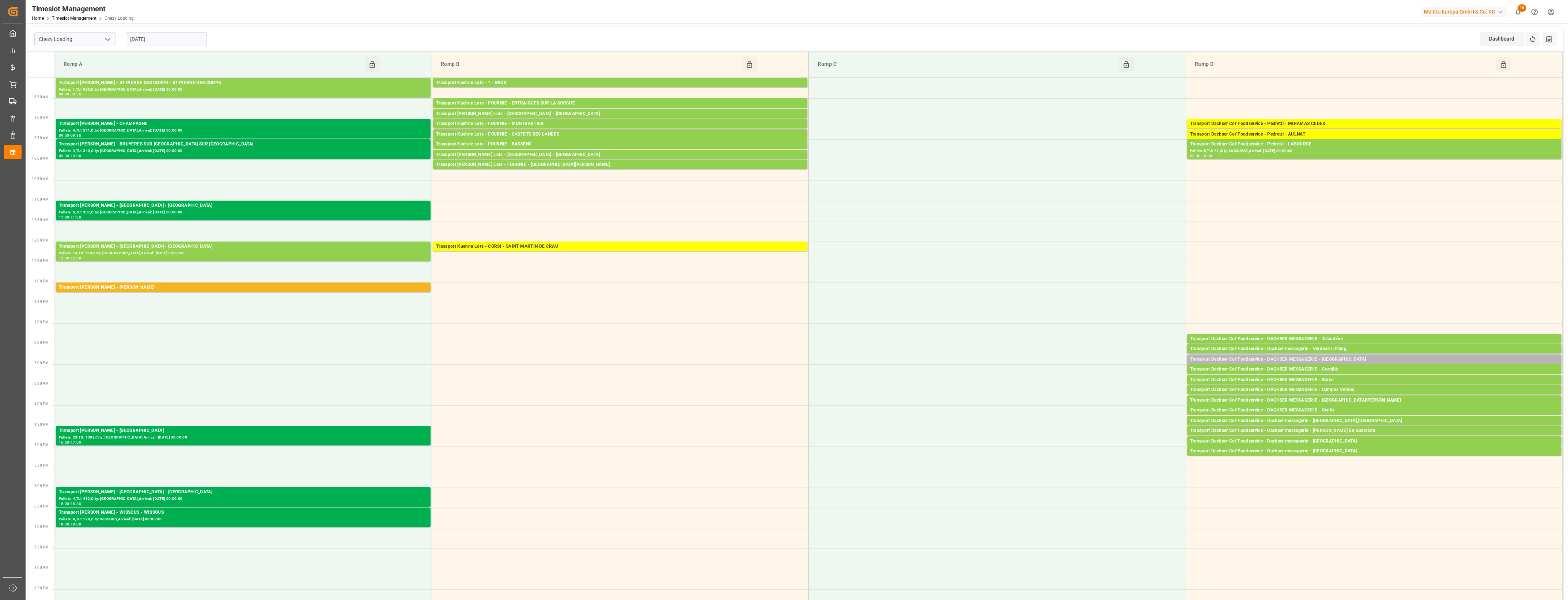
click at [1374, 359] on div "Transport Dachser Cof Foodservice - DACHSER MESSAGERIE - [GEOGRAPHIC_DATA]" at bounding box center [1374, 360] width 368 height 7
click at [1114, 385] on button "Open" at bounding box center [1091, 382] width 51 height 9
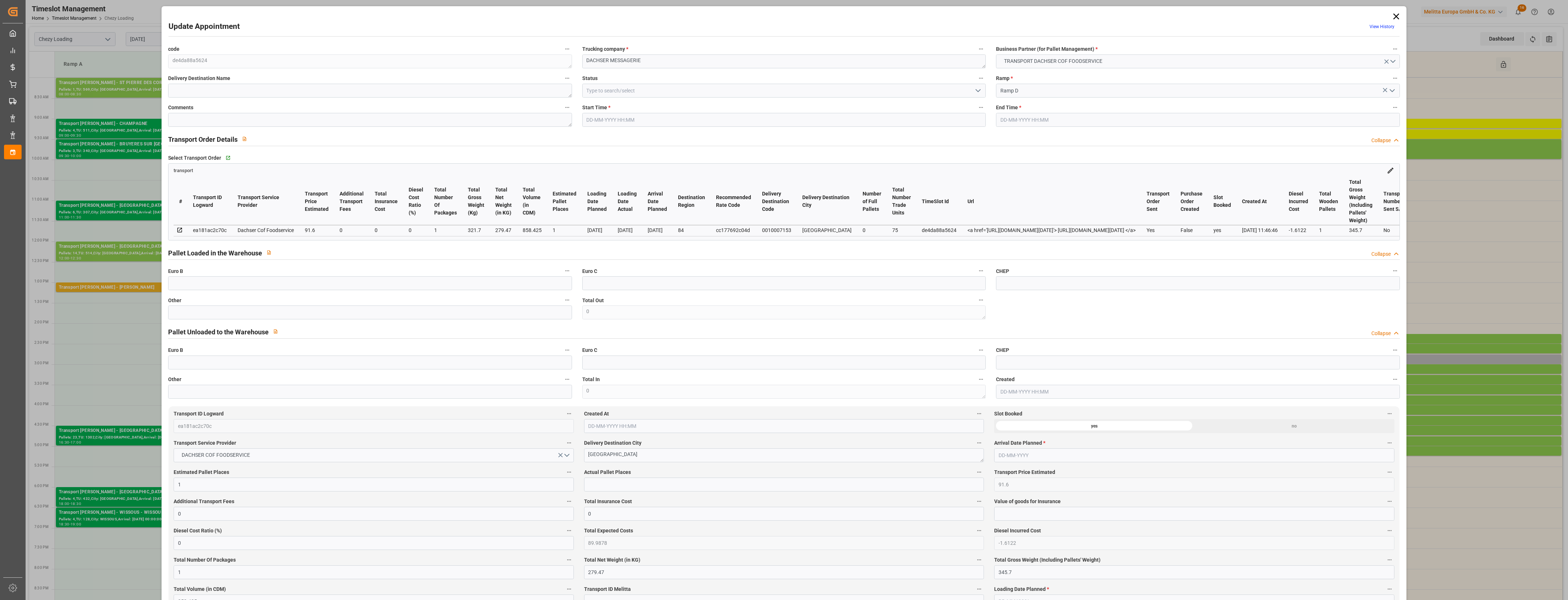
type input "1"
type input "91.6"
type input "0"
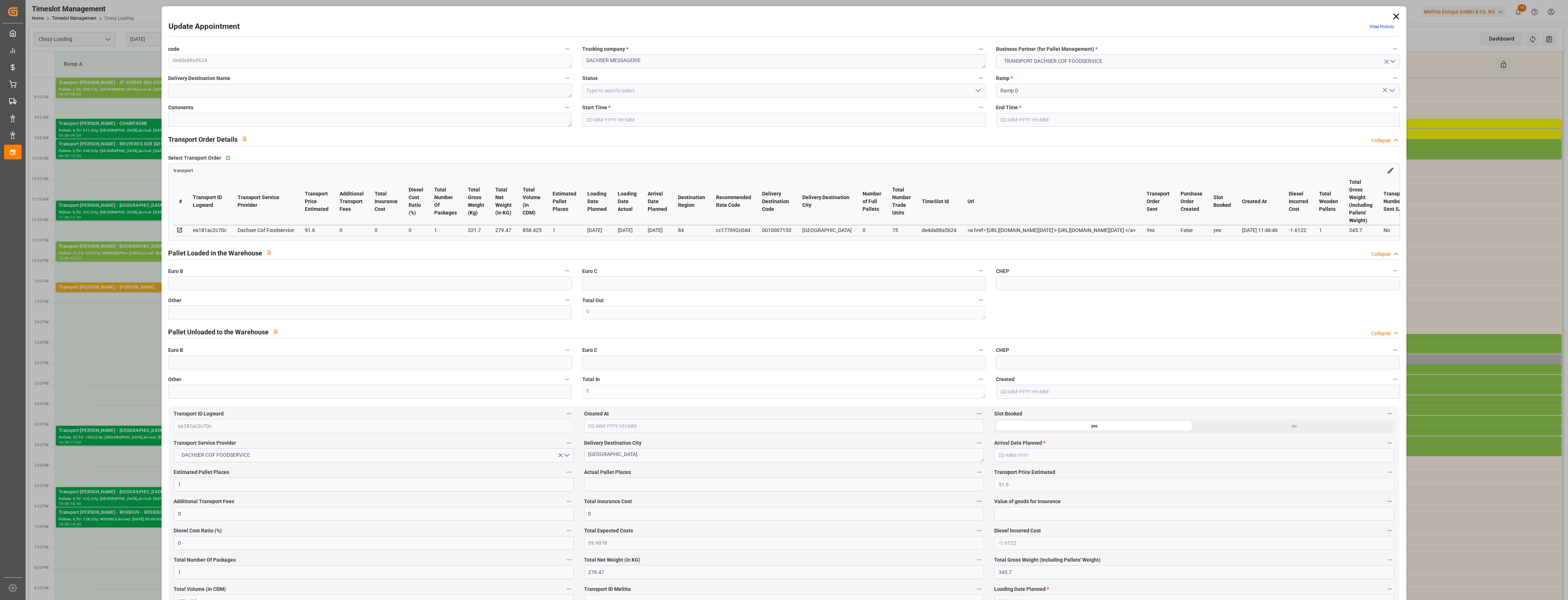
type input "89.9878"
type input "-1.6122"
type input "1"
type input "279.47"
type input "345.7"
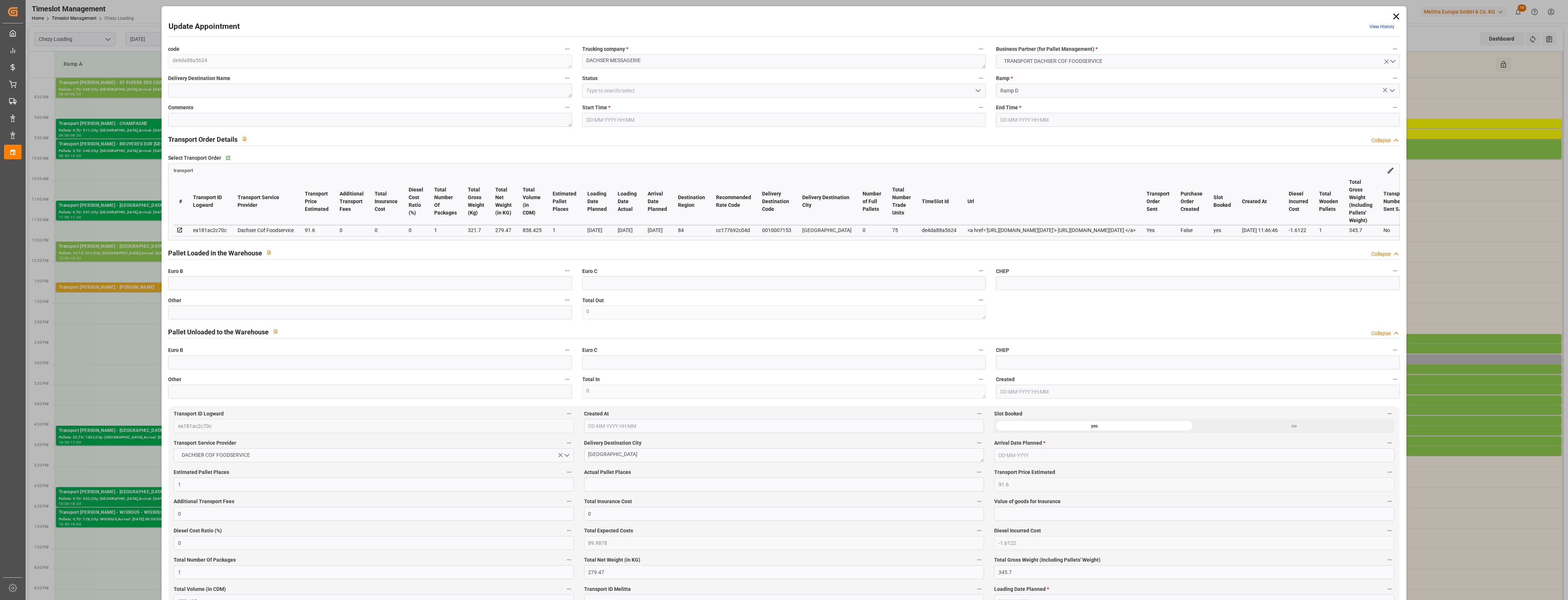
type input "858.425"
type input "84"
type input "0"
type input "75"
type input "1"
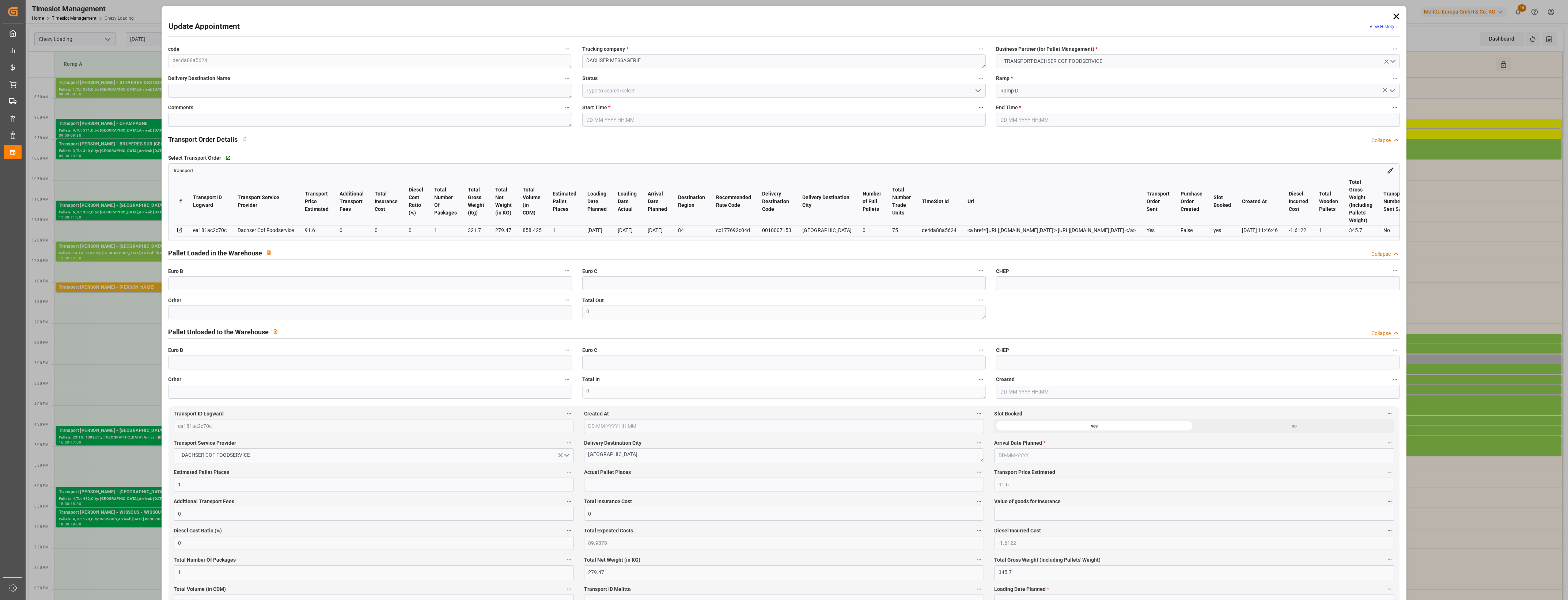
type input "101"
type input "321.7"
type input "0"
type input "4710.8598"
type input "0"
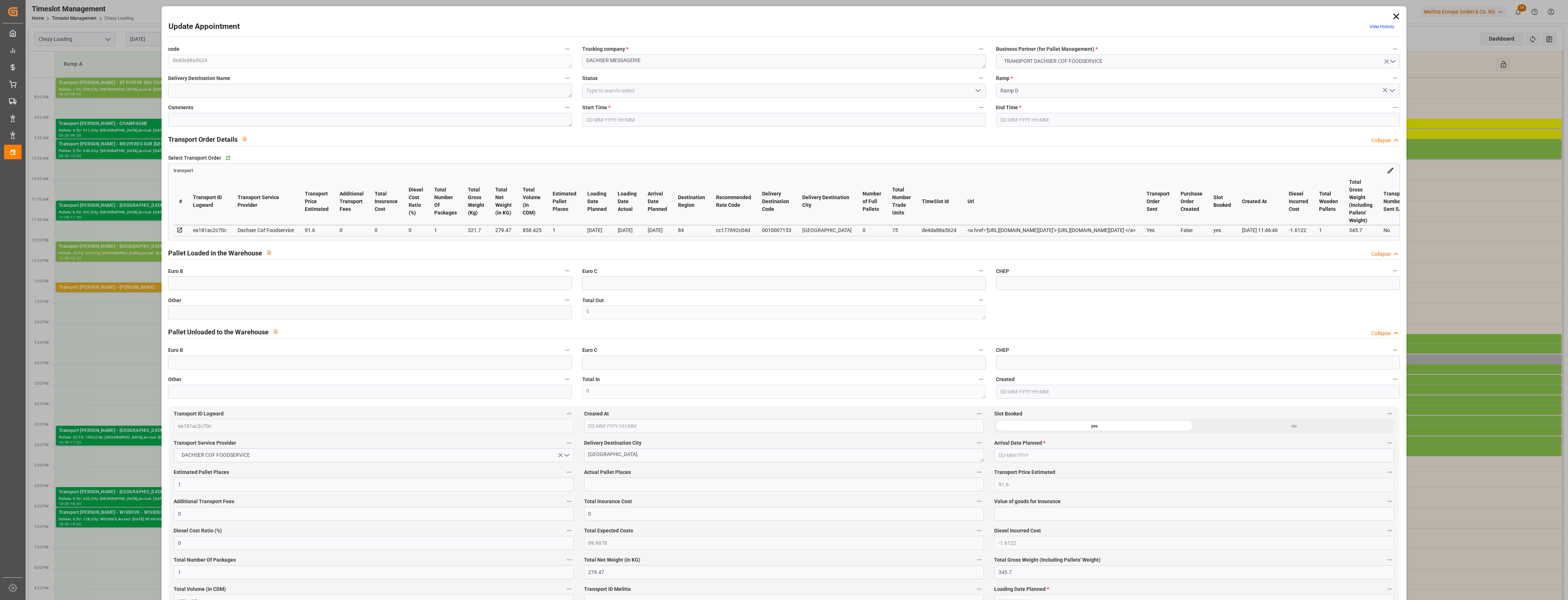
type input "0"
type input "21"
type input "35"
type input "[DATE] 14:45"
type input "[DATE] 15:00"
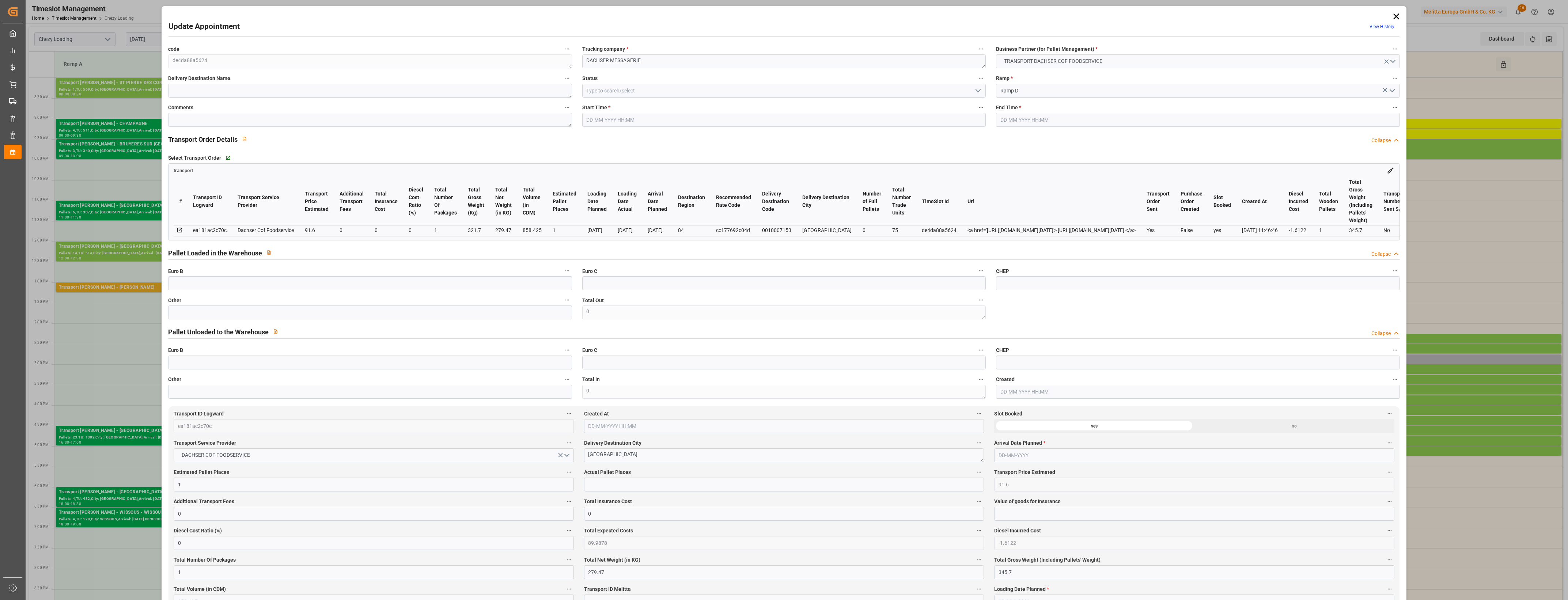
type input "[DATE] 12:41"
type input "[DATE] 11:46"
type input "[DATE]"
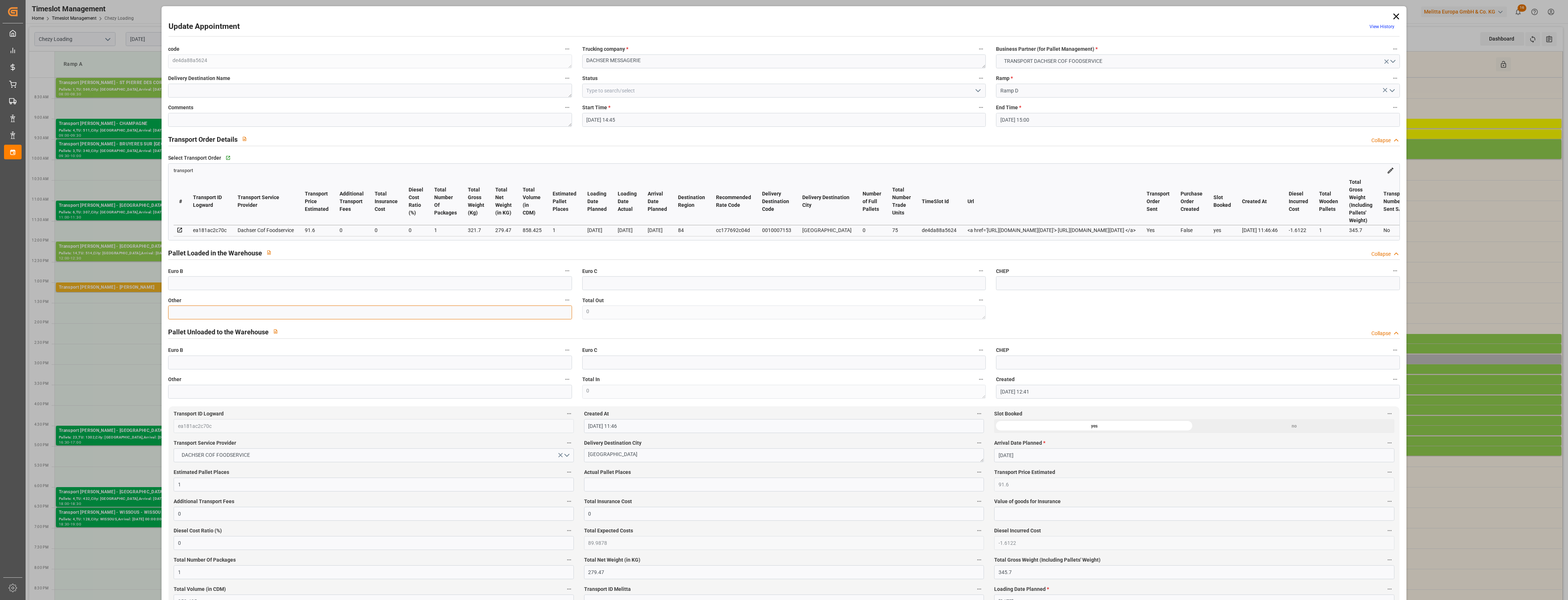
click at [184, 317] on input "text" at bounding box center [369, 312] width 404 height 14
type input "1"
click at [592, 490] on input "text" at bounding box center [784, 484] width 400 height 14
type input "1"
click at [663, 474] on label "Actual Pallet Places" at bounding box center [784, 472] width 400 height 10
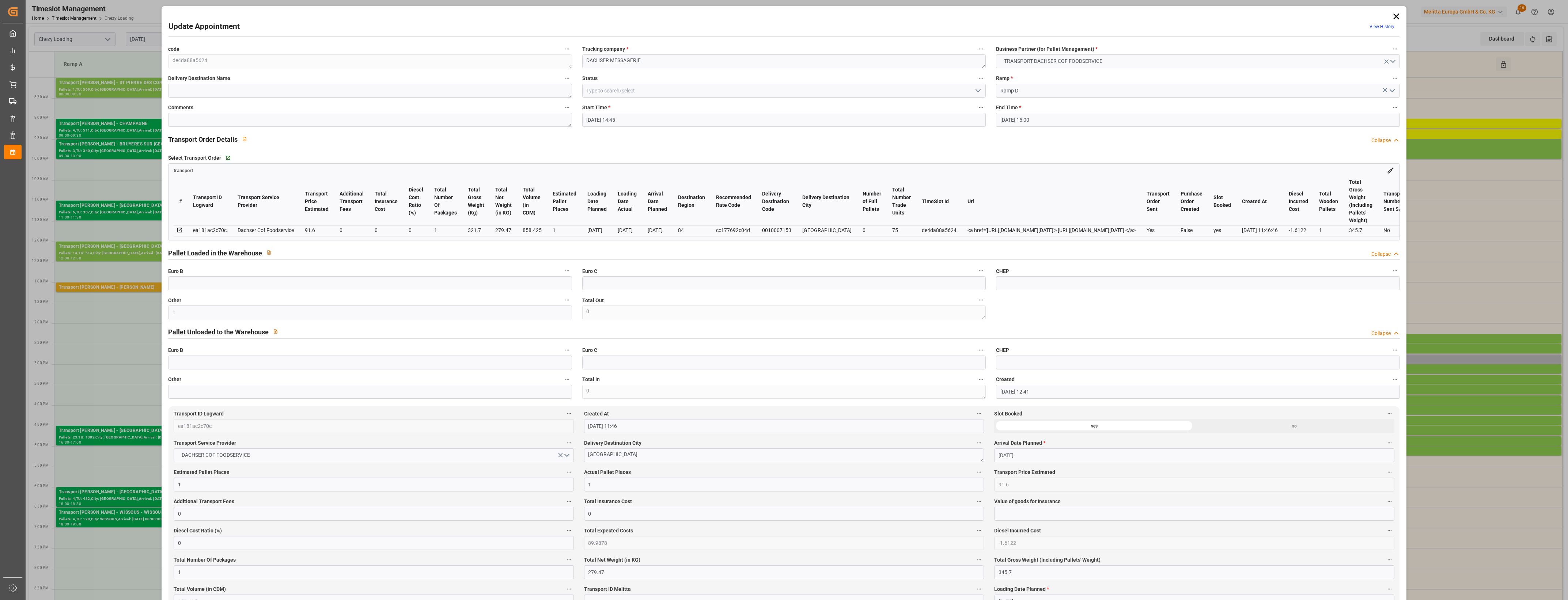
click at [975, 474] on button "Actual Pallet Places" at bounding box center [979, 472] width 10 height 10
click at [663, 474] on div at bounding box center [784, 300] width 1568 height 600
click at [975, 91] on icon "open menu" at bounding box center [978, 91] width 9 height 9
click at [688, 218] on div "Picked Up" at bounding box center [784, 222] width 403 height 16
type input "Picked Up"
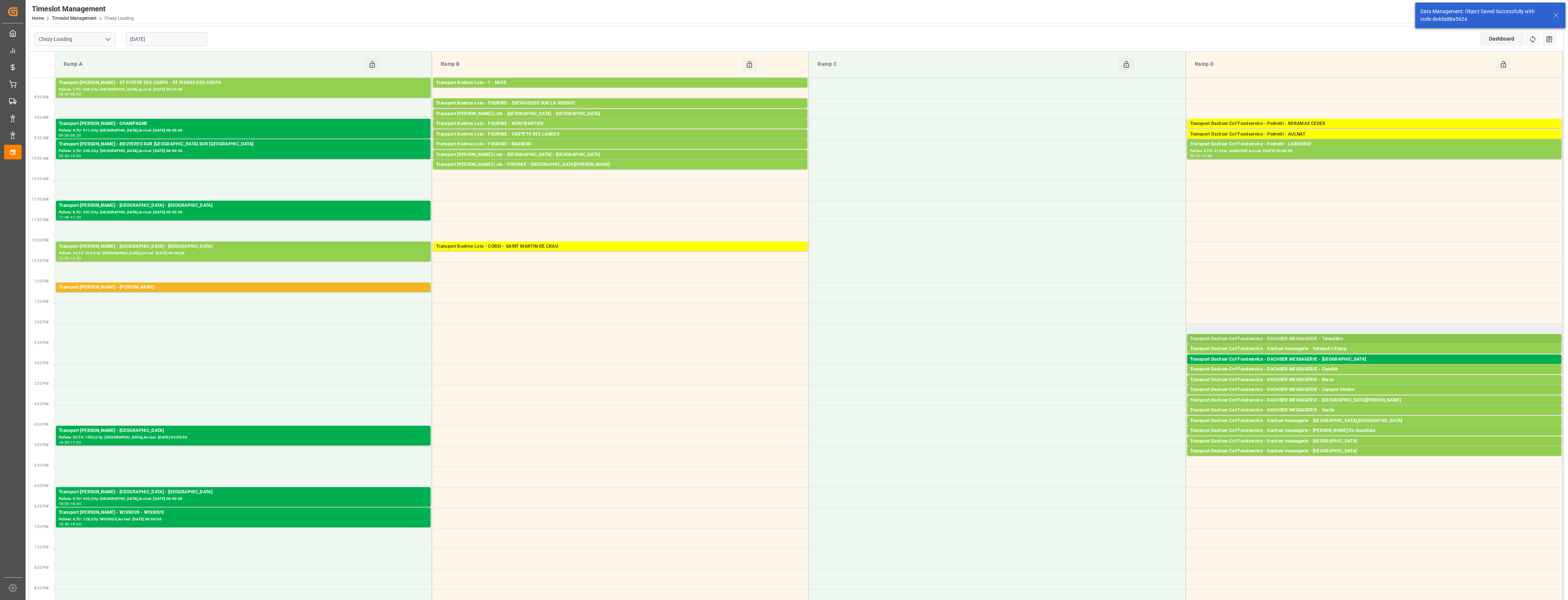
click at [1332, 338] on div "Transport Dachser Cof Foodservice - DACHSER MESSAGERIE - Talaudière" at bounding box center [1374, 339] width 368 height 7
click at [1110, 361] on button "Open" at bounding box center [1091, 361] width 51 height 9
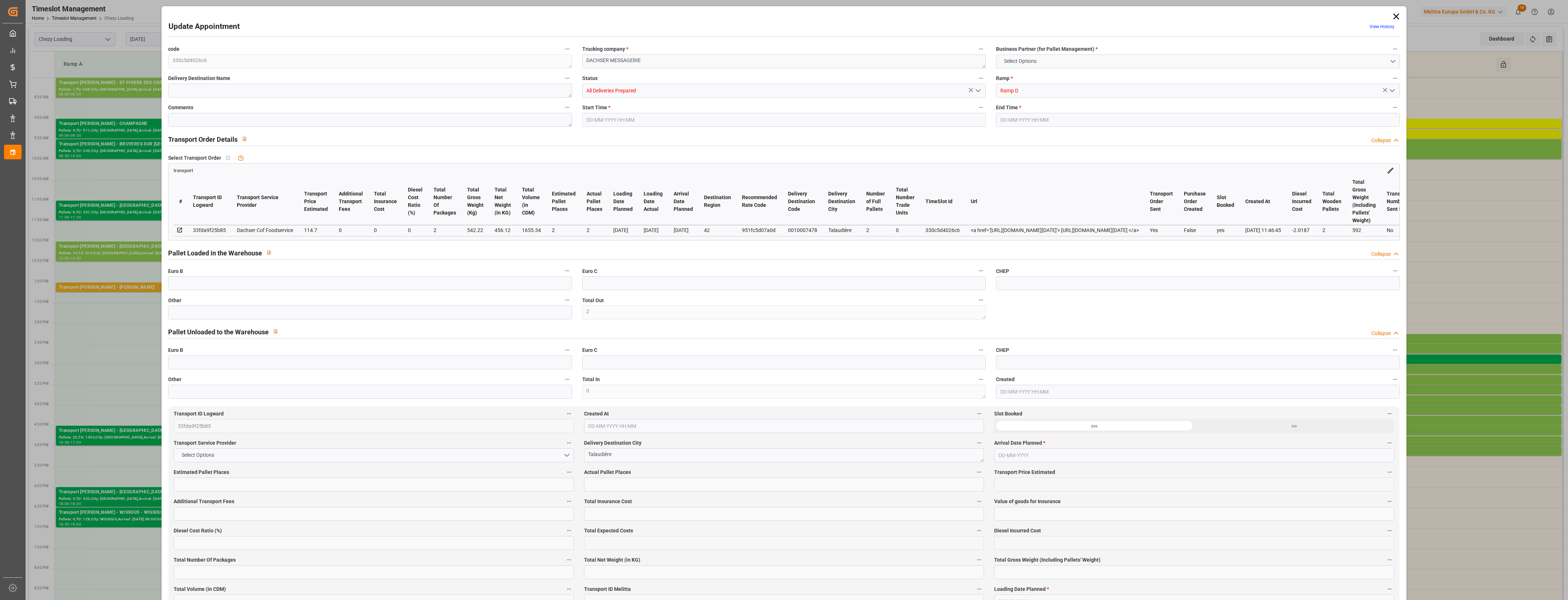
type input "2"
type input "114.7"
type input "0"
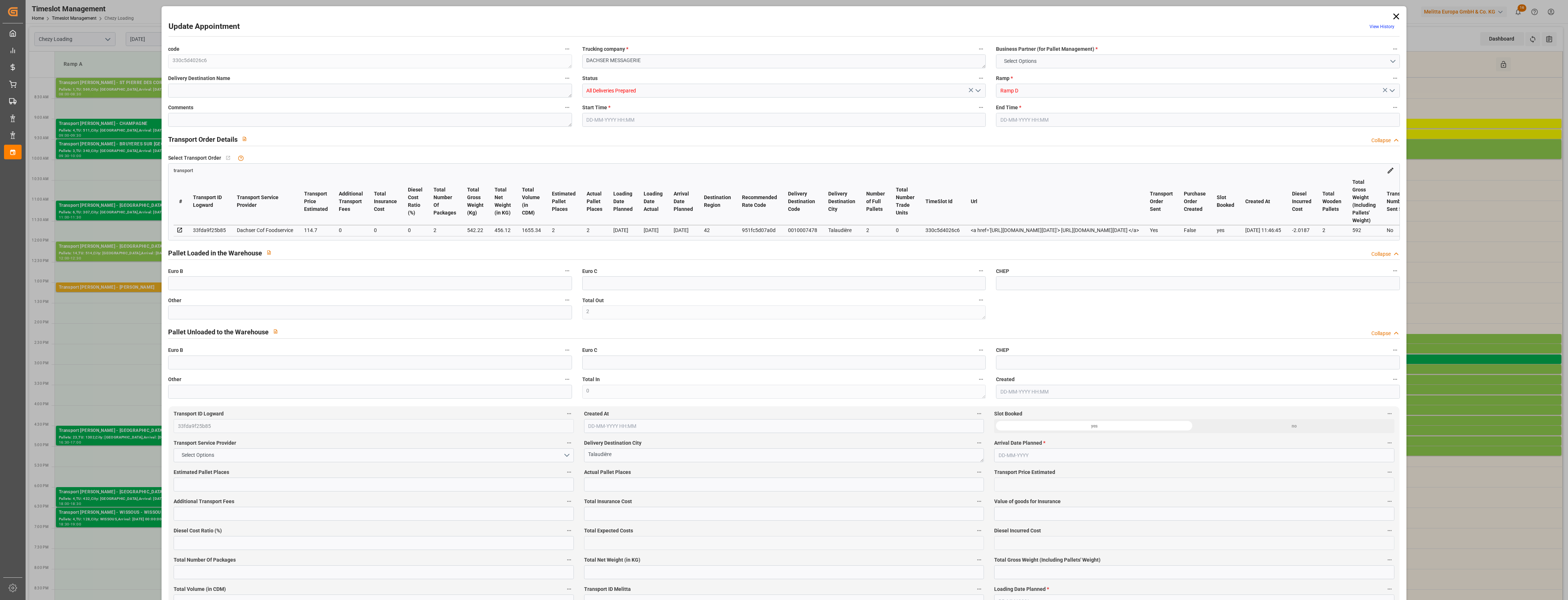
type input "0"
type input "112.6813"
type input "-2.0187"
type input "2"
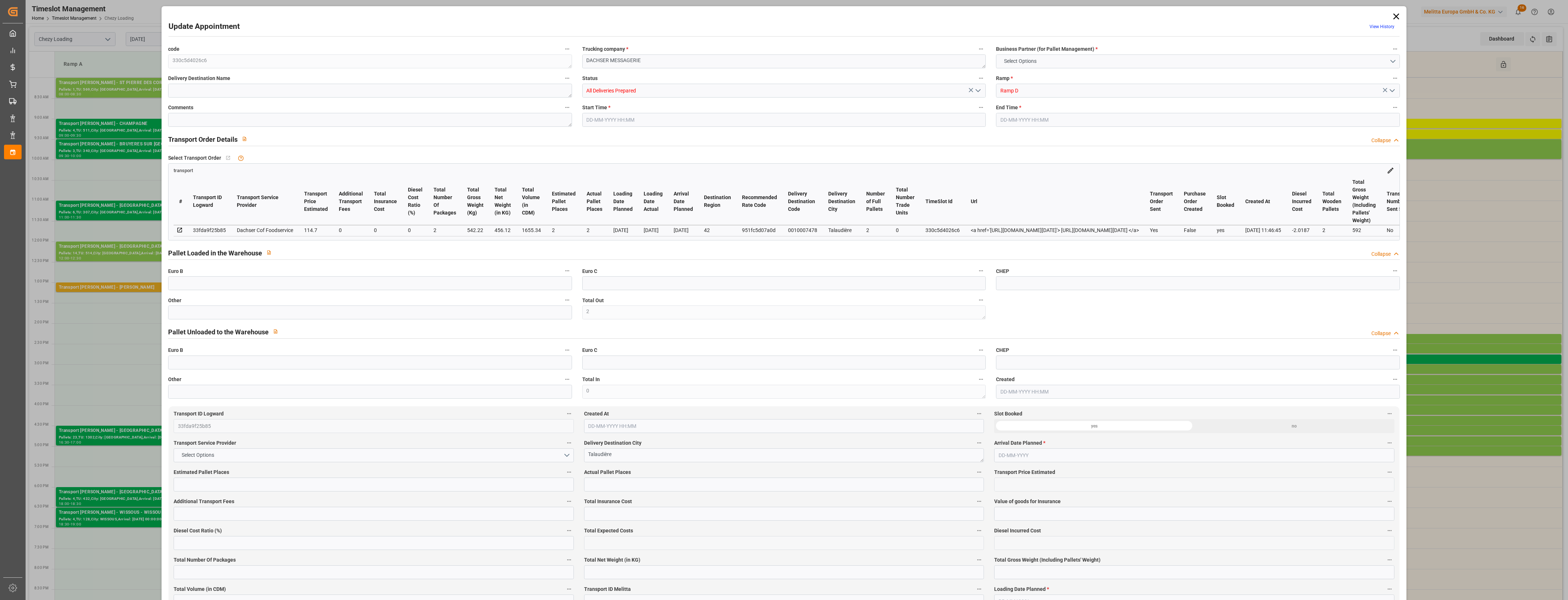
type input "456.12"
type input "592"
type input "1655.34"
type input "42"
type input "2"
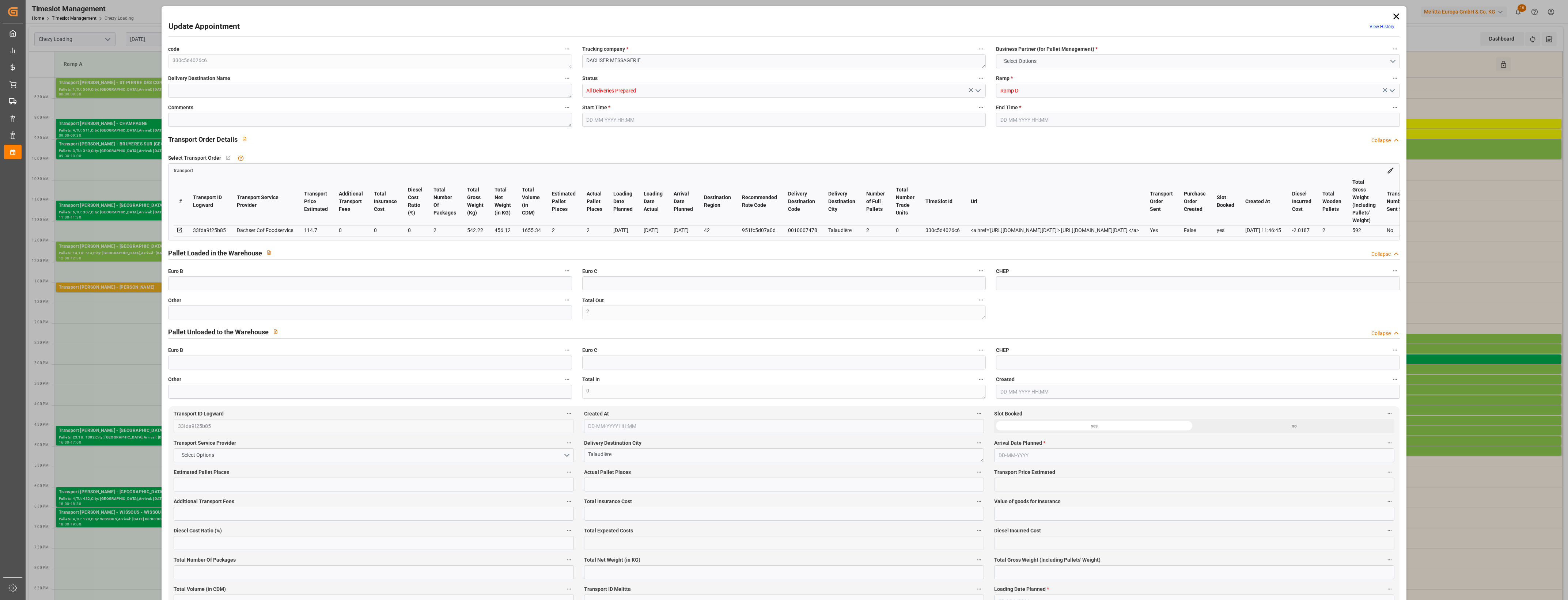
type input "0"
type input "2"
type input "101"
type input "542.22"
type input "0"
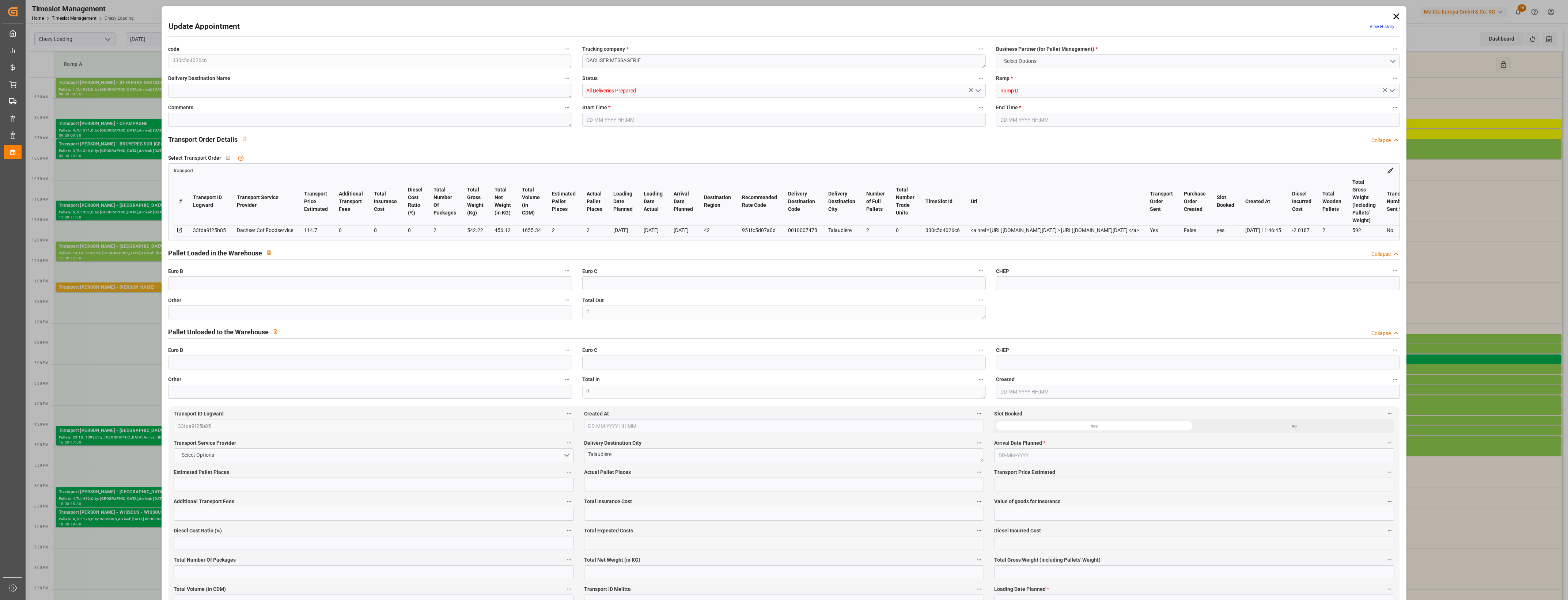
type input "4710.8598"
type input "0"
type input "21"
type input "35"
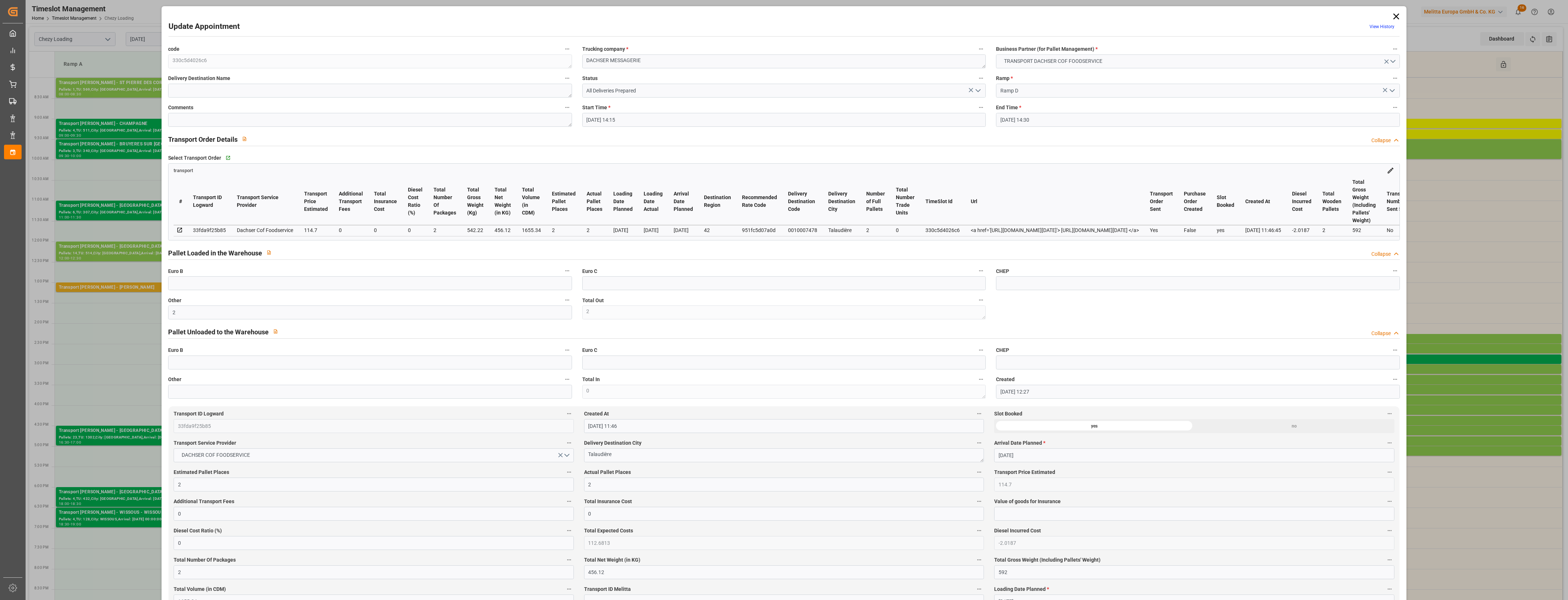
type input "[DATE] 14:15"
type input "[DATE] 14:30"
type input "[DATE] 12:27"
type input "[DATE] 11:46"
type input "[DATE]"
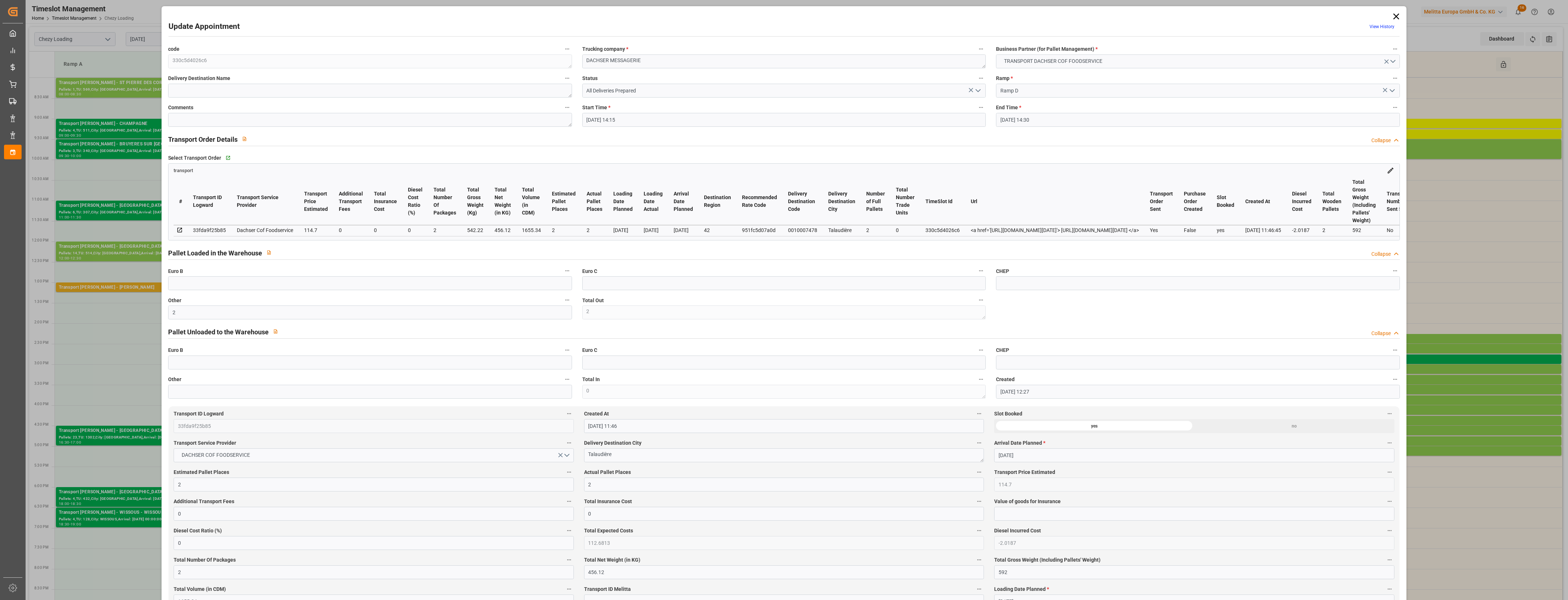
type input "[DATE]"
click at [976, 88] on icon "open menu" at bounding box center [978, 91] width 9 height 9
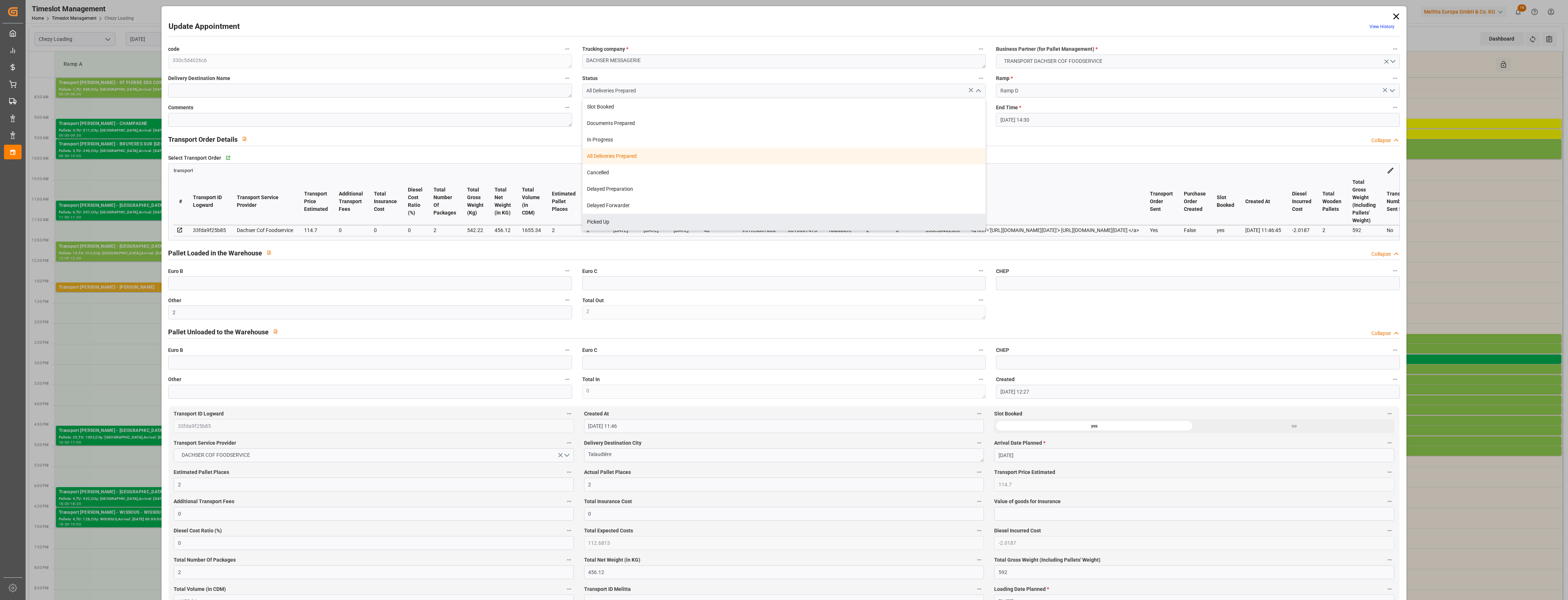
click at [607, 219] on div "Picked Up" at bounding box center [784, 222] width 403 height 16
type input "Picked Up"
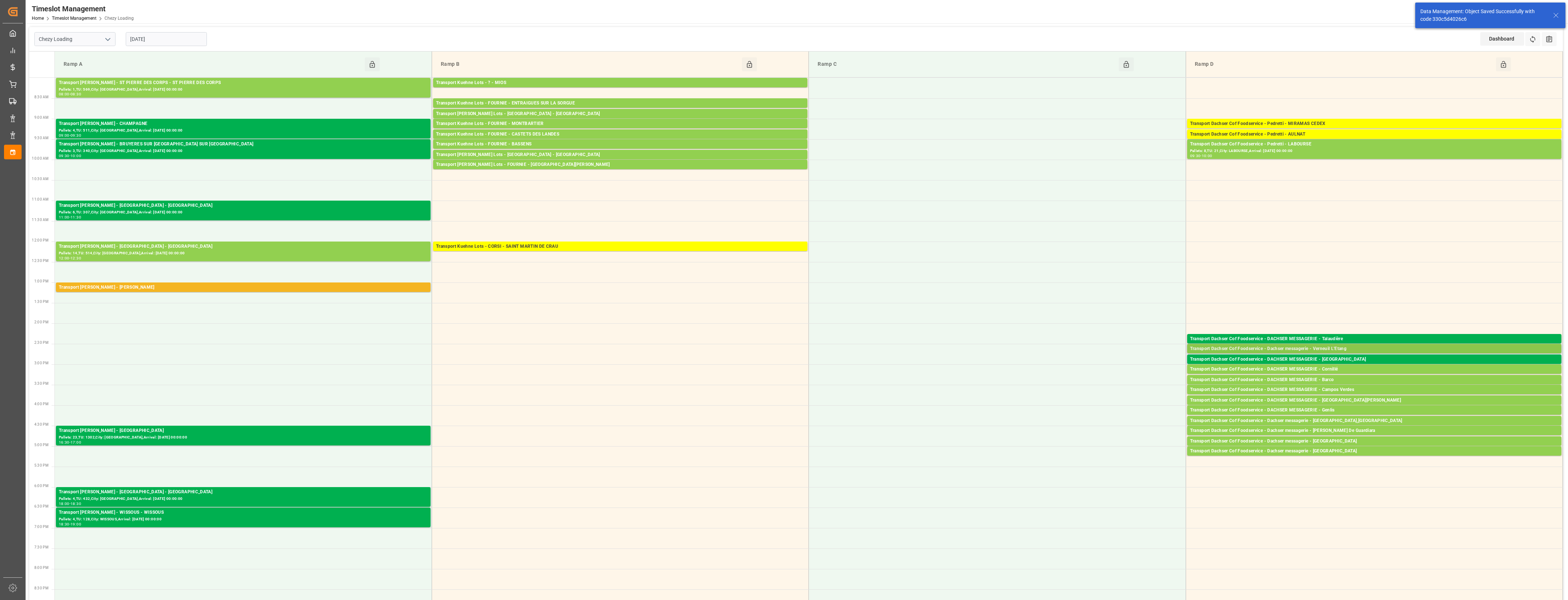
click at [1364, 349] on div "Transport Dachser Cof Foodservice - Dachser messagerie - Verneuil L'Etang" at bounding box center [1374, 349] width 368 height 7
click at [1102, 380] on button "Open" at bounding box center [1091, 382] width 51 height 9
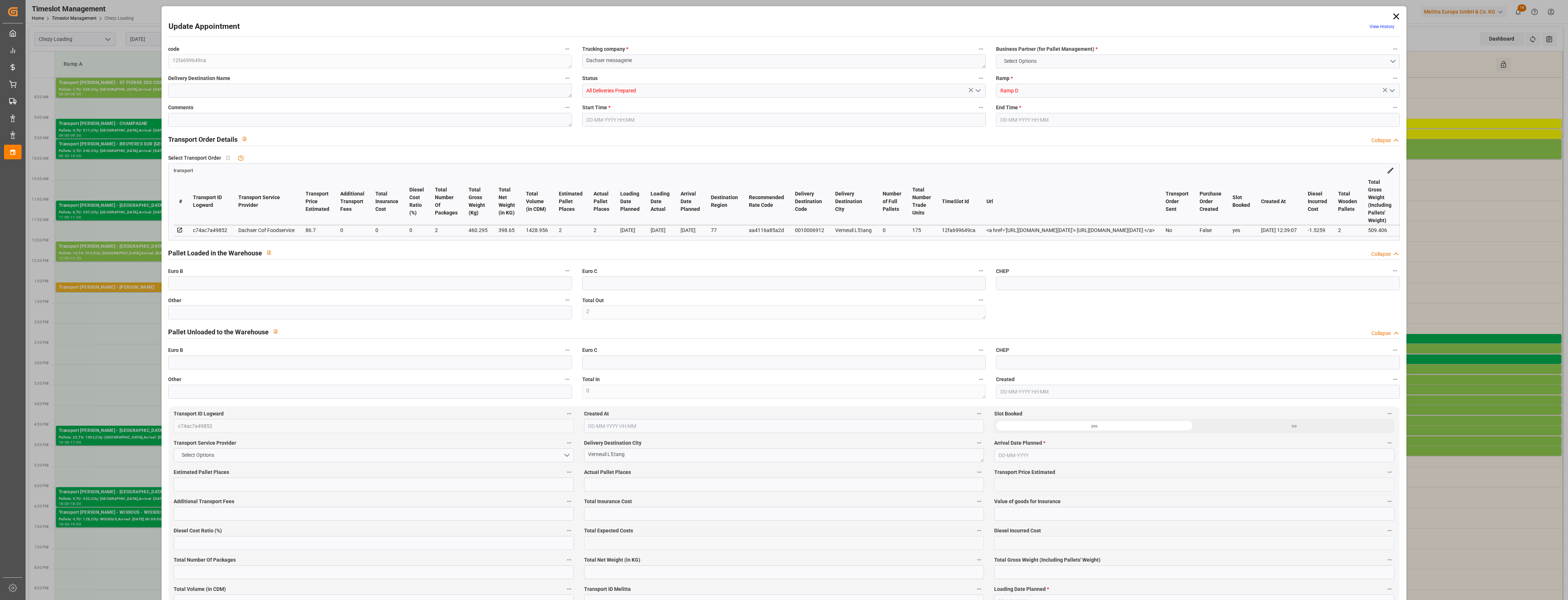
type input "2"
type input "86.7"
type input "0"
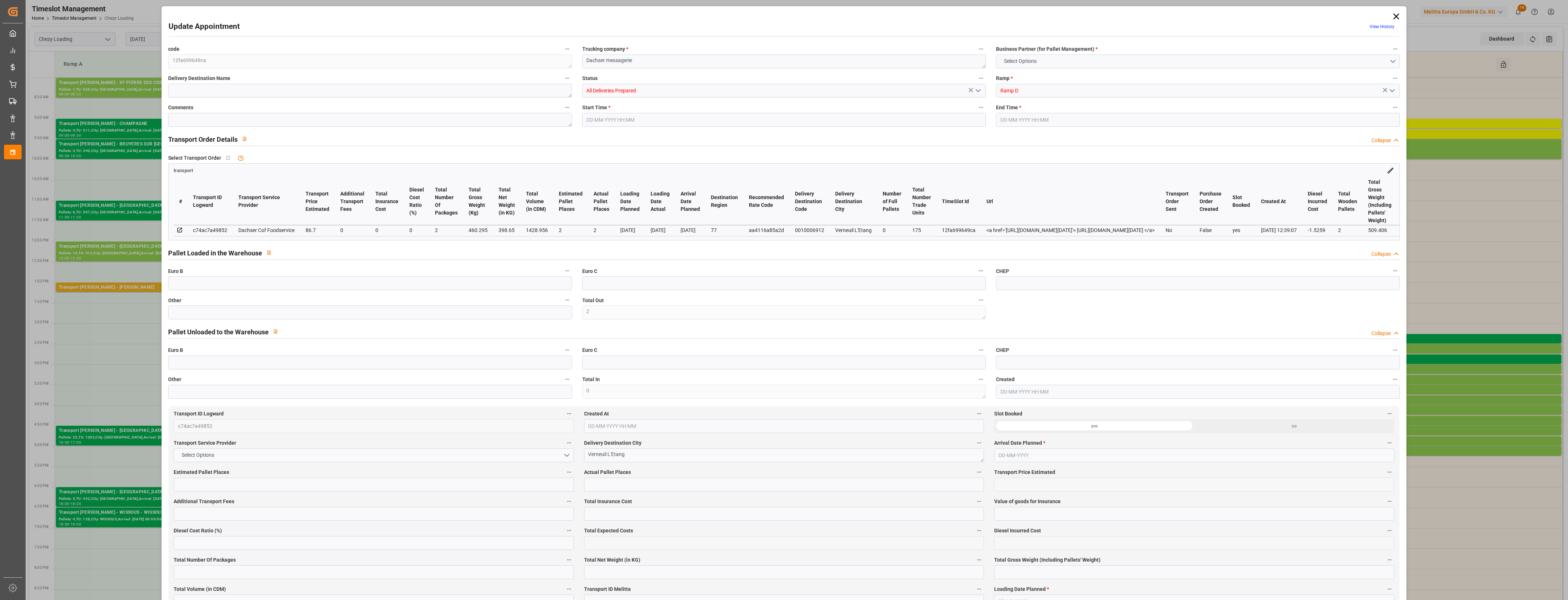
type input "0"
type input "85.1741"
type input "-1.5259"
type input "2"
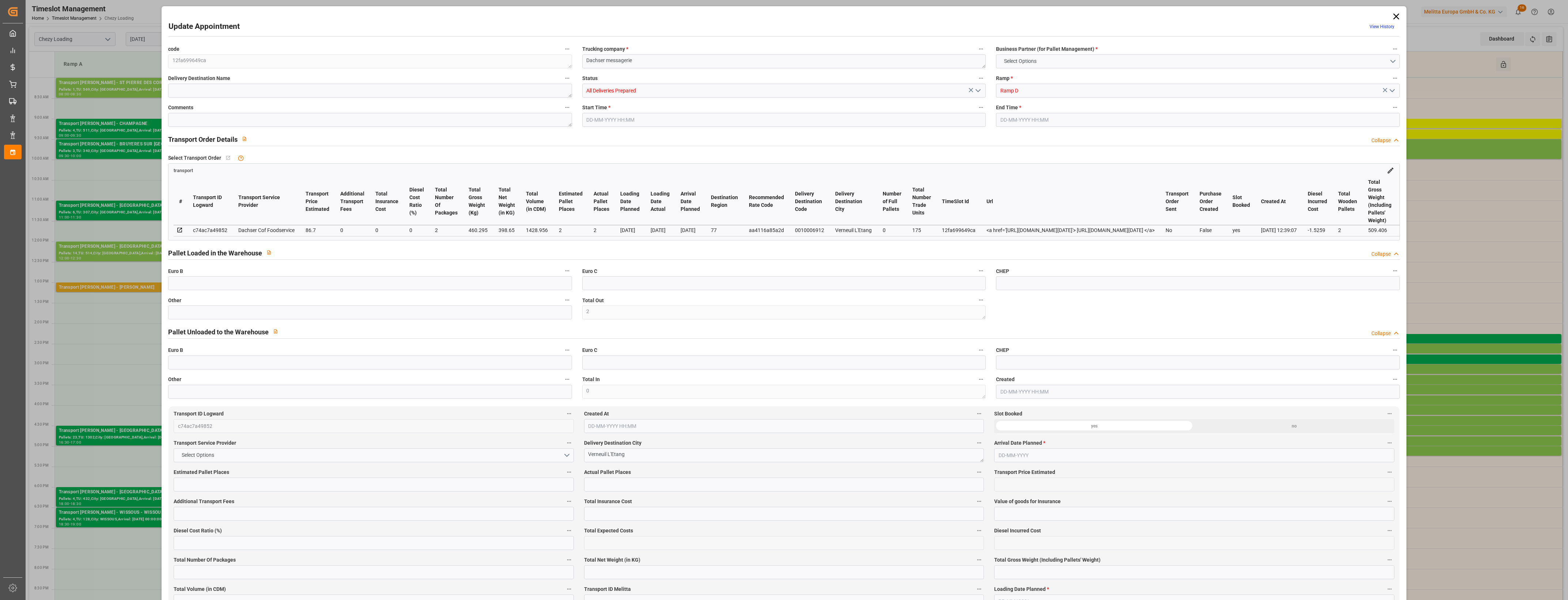
type input "398.65"
type input "509.406"
type input "1428.956"
type input "77"
type input "0"
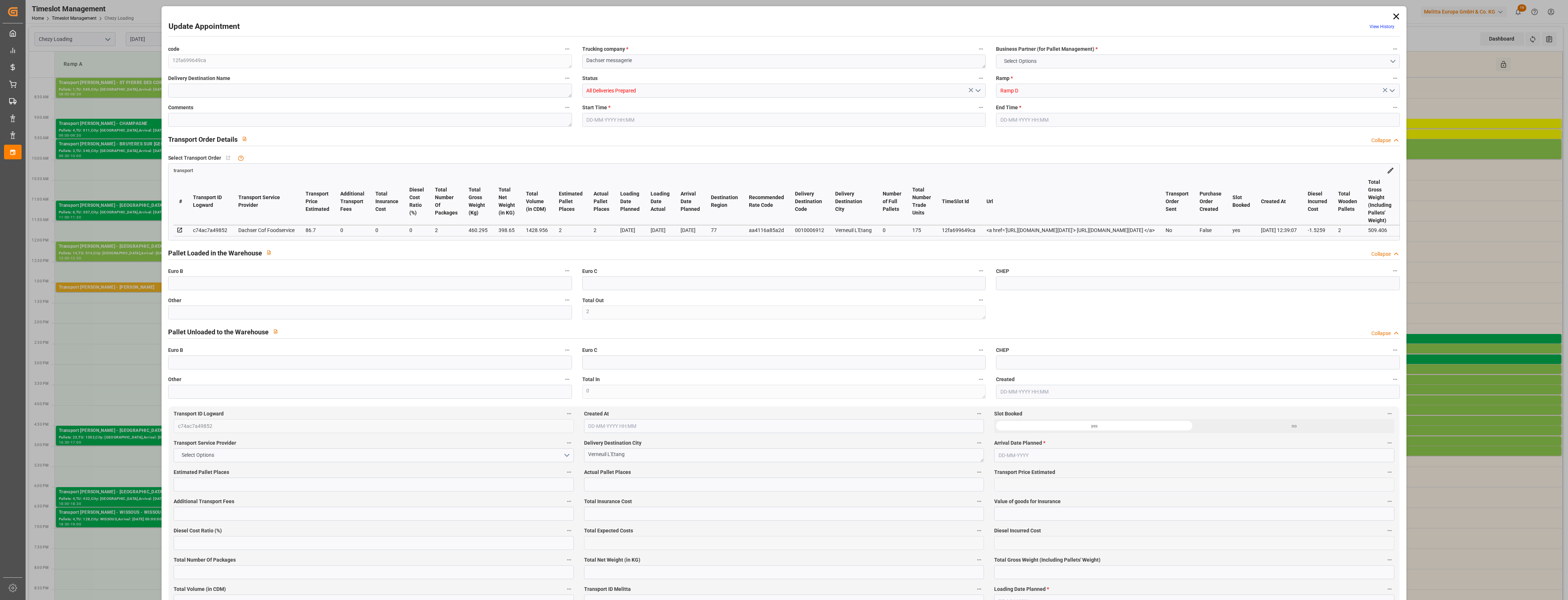
type input "175"
type input "2"
type input "101"
type input "460.295"
type input "0"
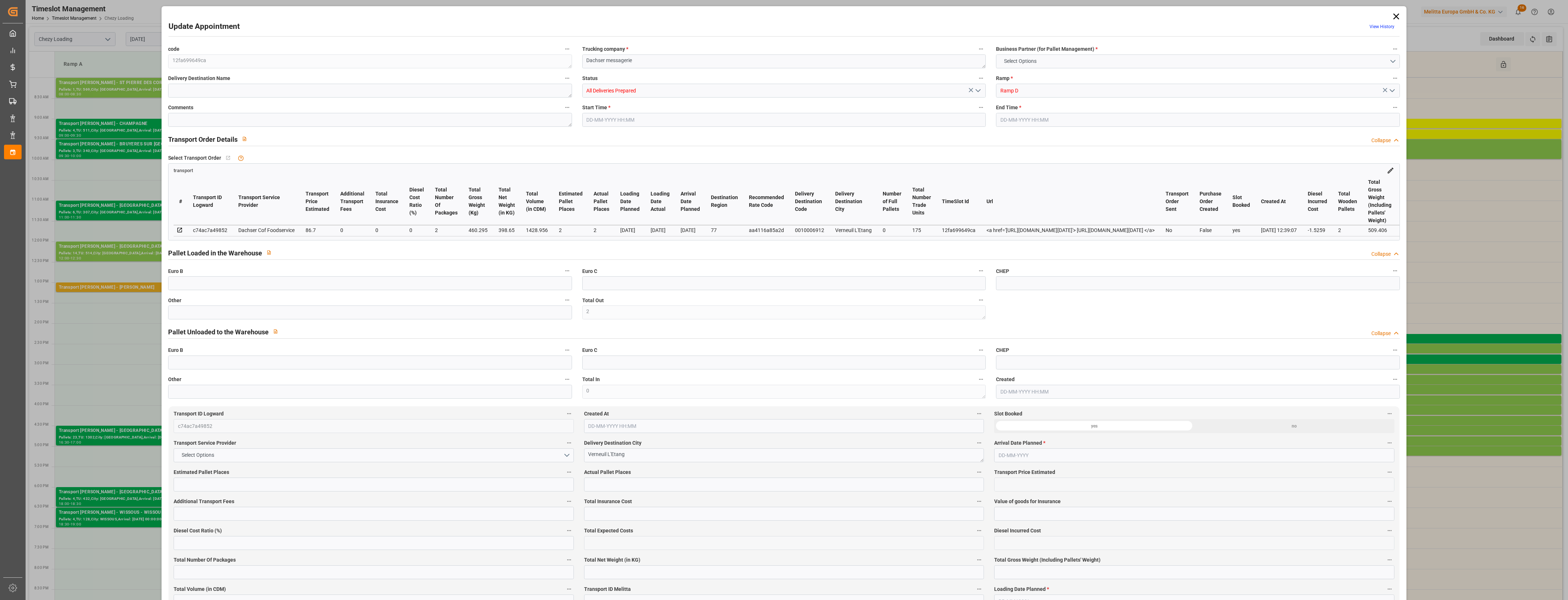
type input "4710.8598"
type input "0"
type input "21"
type input "35"
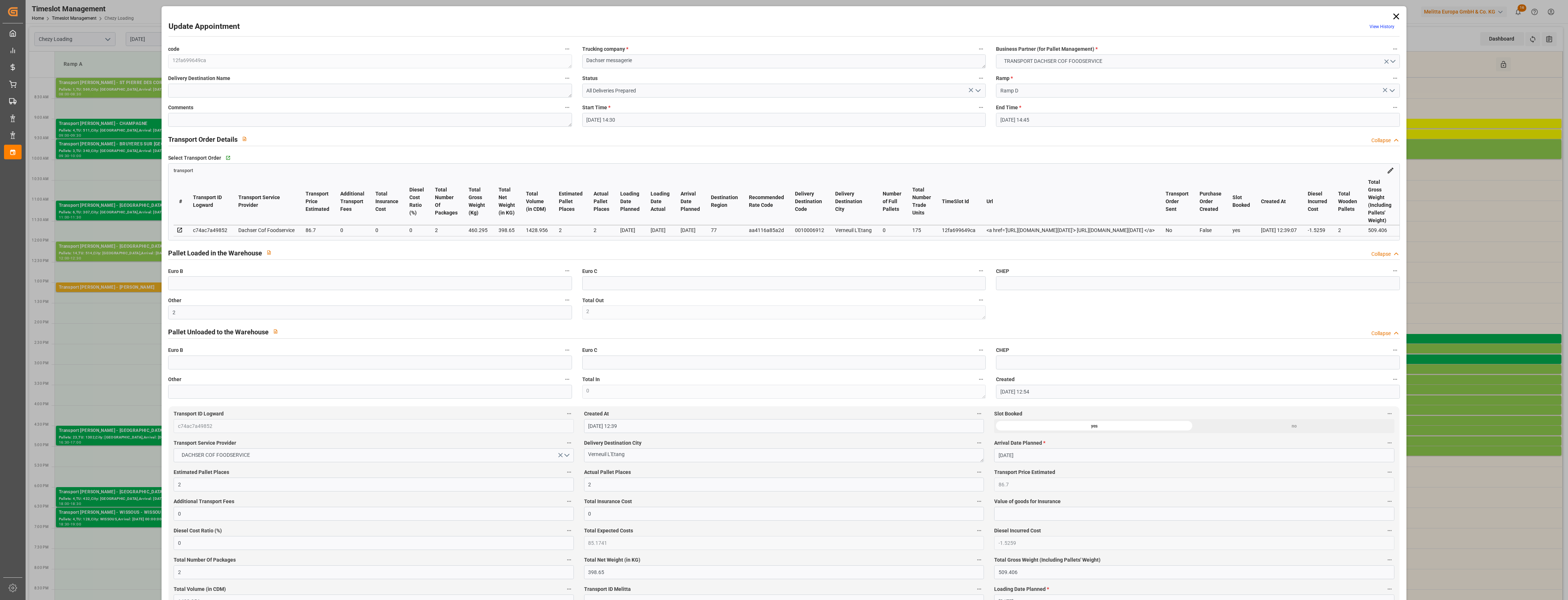
type input "[DATE] 14:30"
type input "[DATE] 14:45"
type input "[DATE] 12:54"
type input "[DATE] 12:39"
type input "[DATE]"
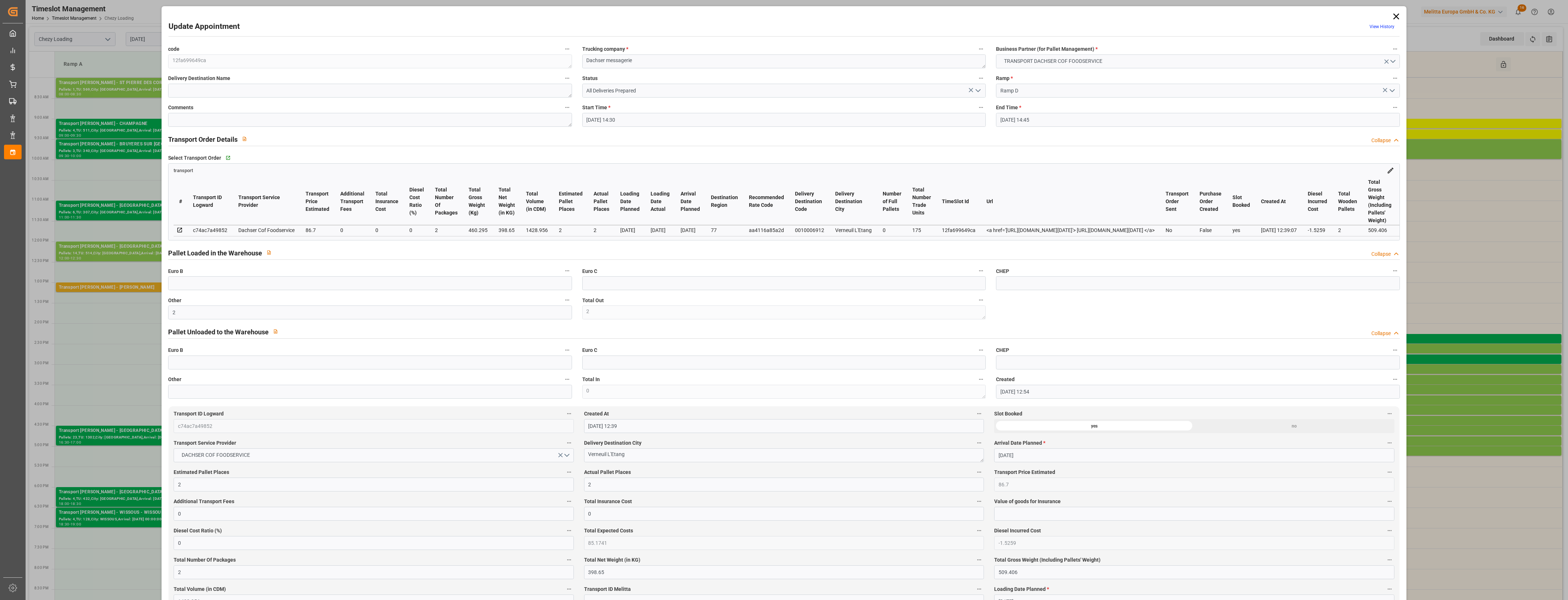
type input "[DATE]"
click at [976, 91] on polyline "open menu" at bounding box center [978, 91] width 4 height 2
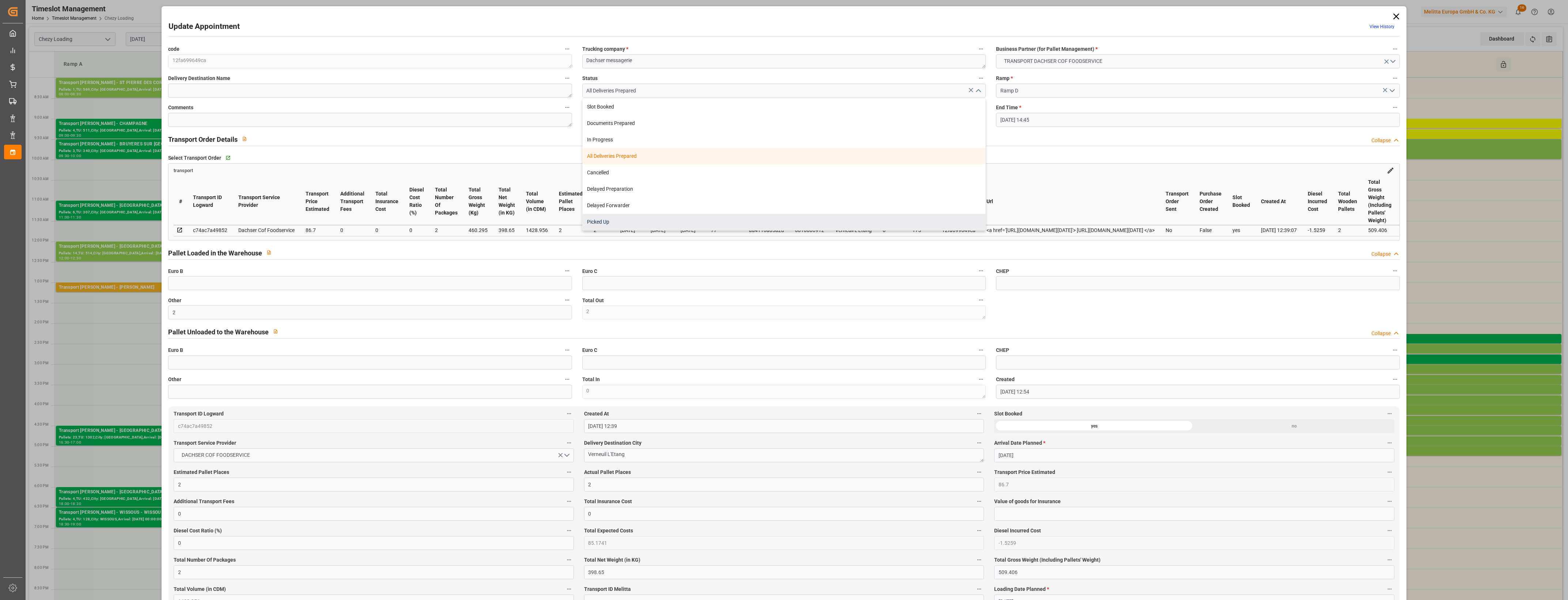
click at [639, 219] on div "Picked Up" at bounding box center [784, 222] width 403 height 16
type input "Picked Up"
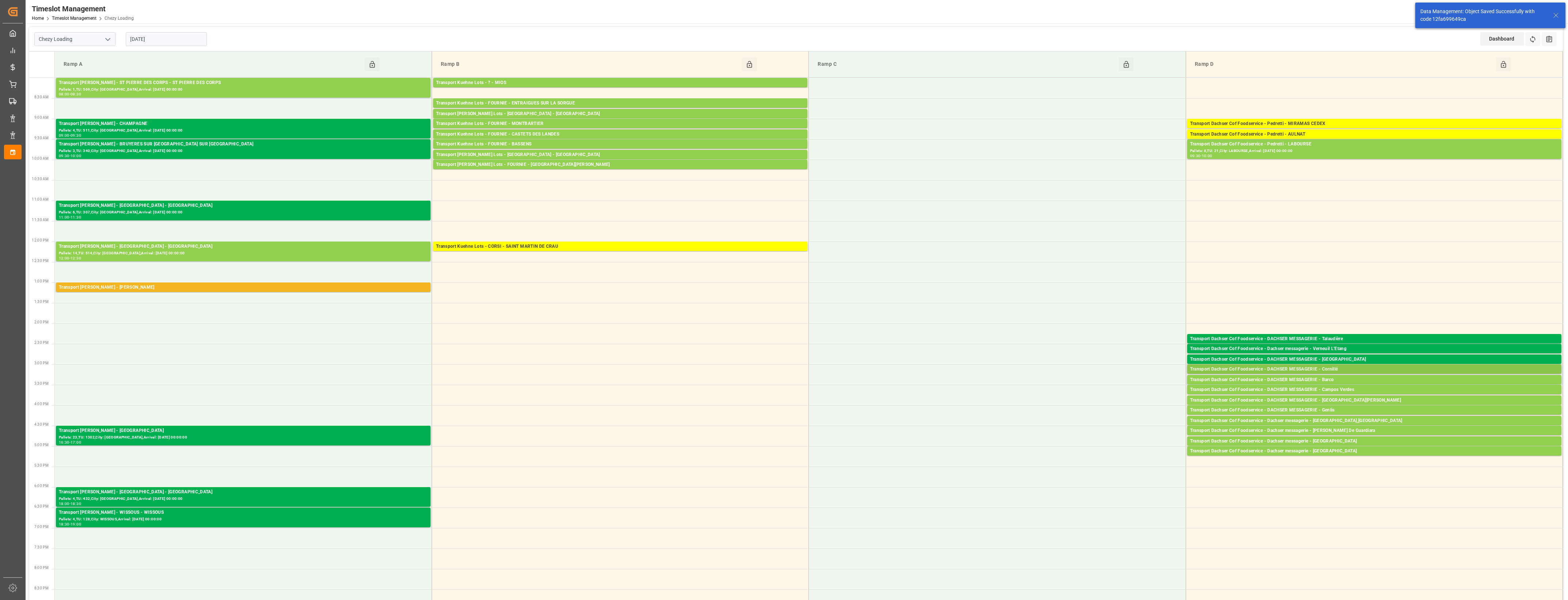
click at [1363, 366] on div "Transport Dachser Cof Foodservice - DACHSER MESSAGERIE - Cornillé" at bounding box center [1374, 369] width 368 height 7
click at [1108, 401] on button "Open" at bounding box center [1091, 402] width 51 height 9
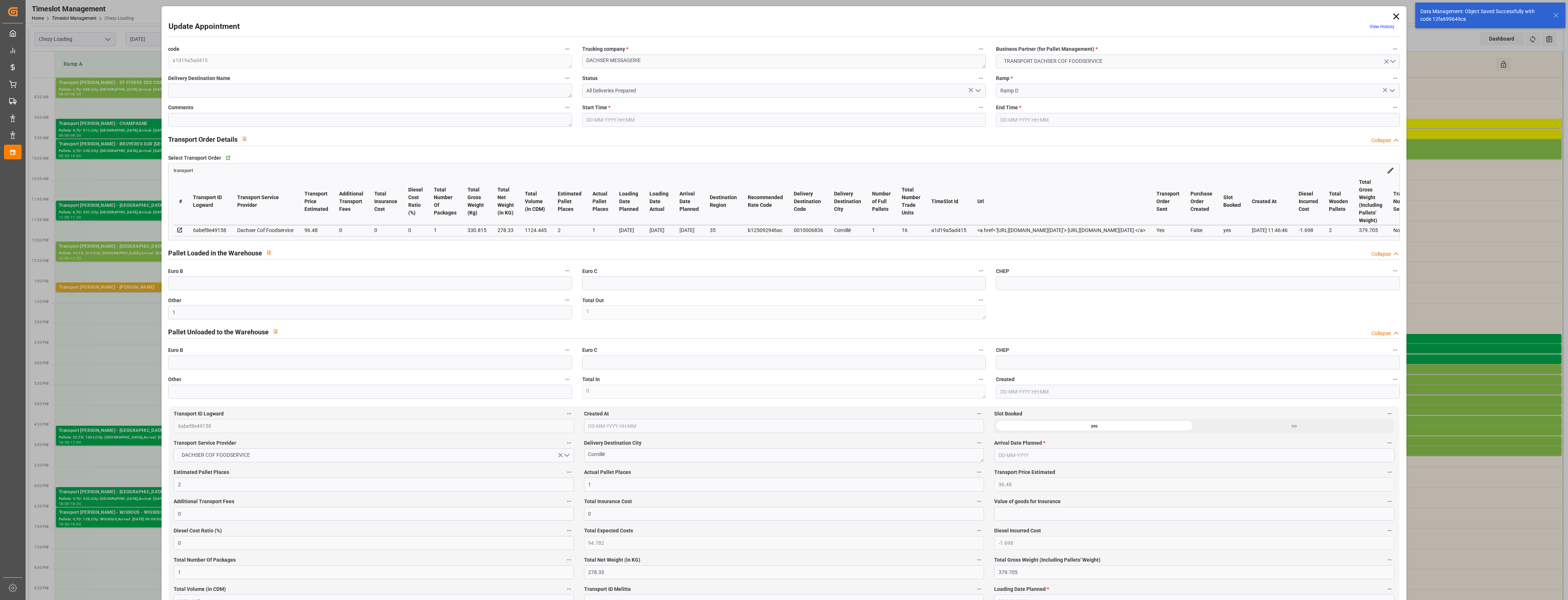
type input "[DATE] 15:00"
type input "[DATE] 15:15"
type input "[DATE] 12:36"
click at [978, 90] on icon "open menu" at bounding box center [978, 91] width 9 height 9
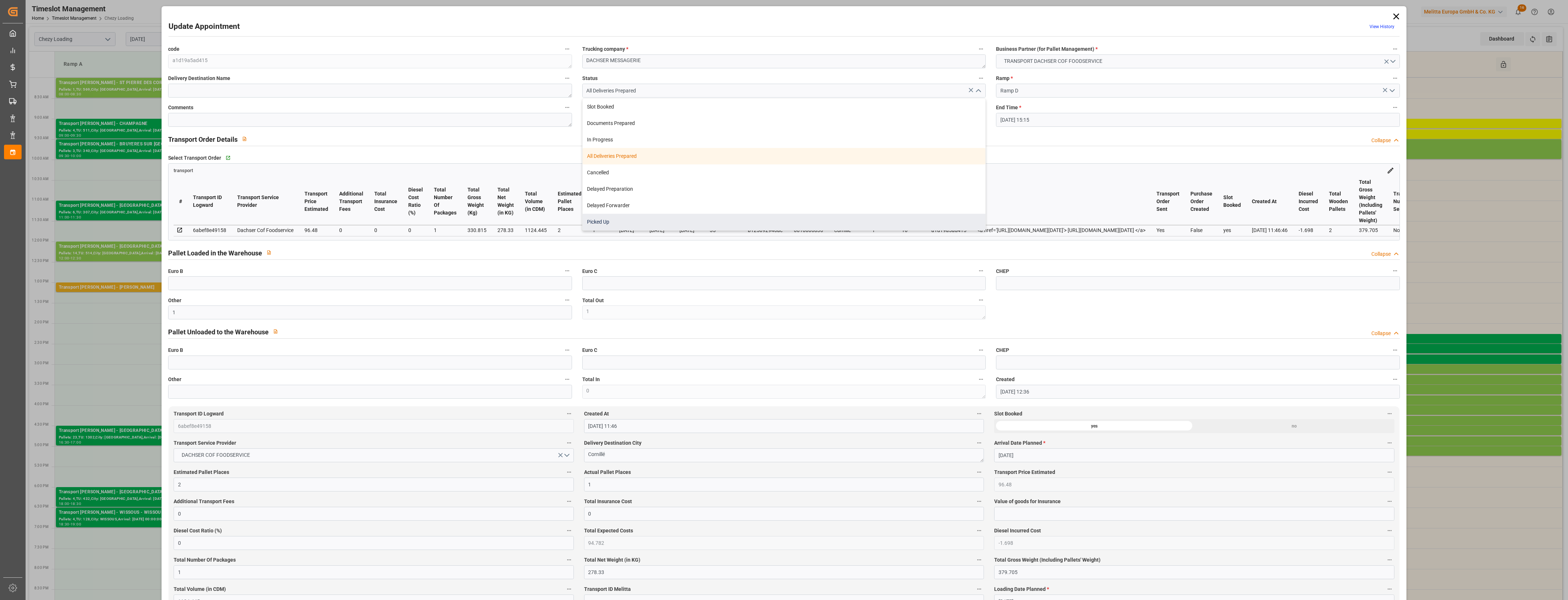
click at [689, 225] on div "Picked Up" at bounding box center [784, 222] width 403 height 16
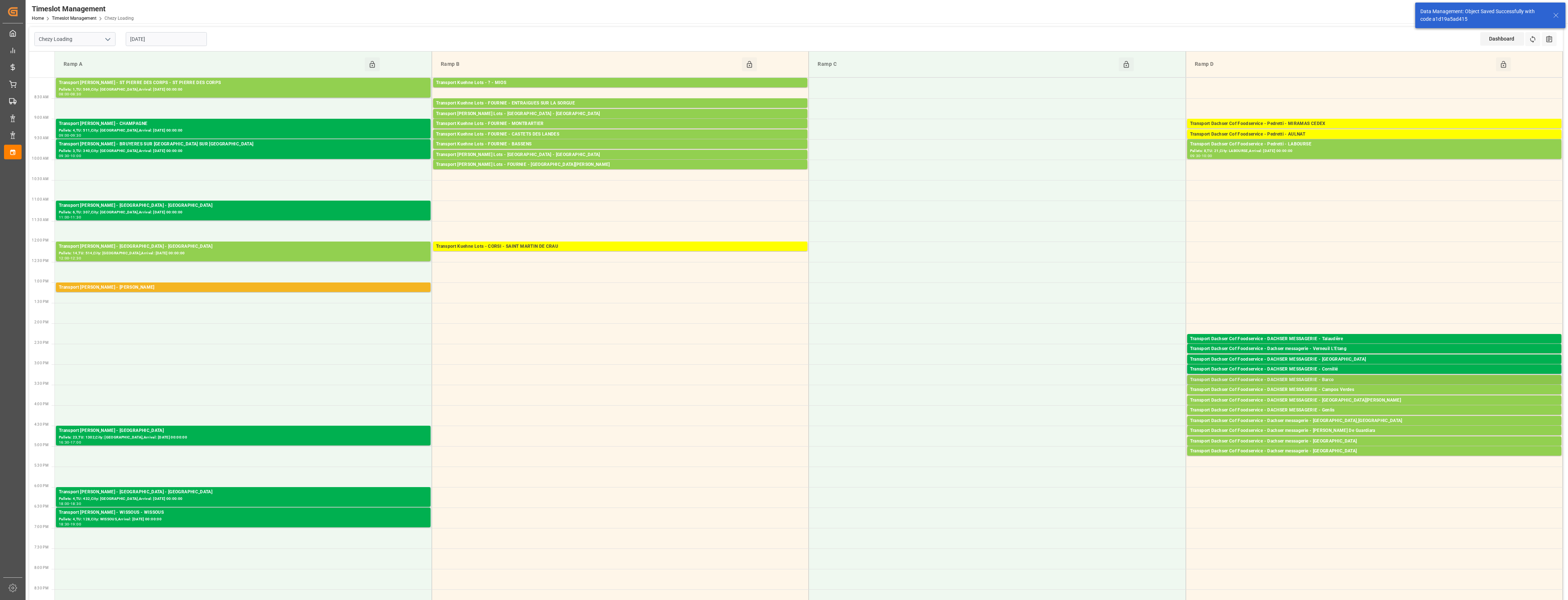
click at [1304, 378] on div "Transport Dachser Cof Foodservice - DACHSER MESSAGERIE - Barco" at bounding box center [1374, 380] width 368 height 7
click at [1110, 401] on button "Open" at bounding box center [1091, 402] width 51 height 9
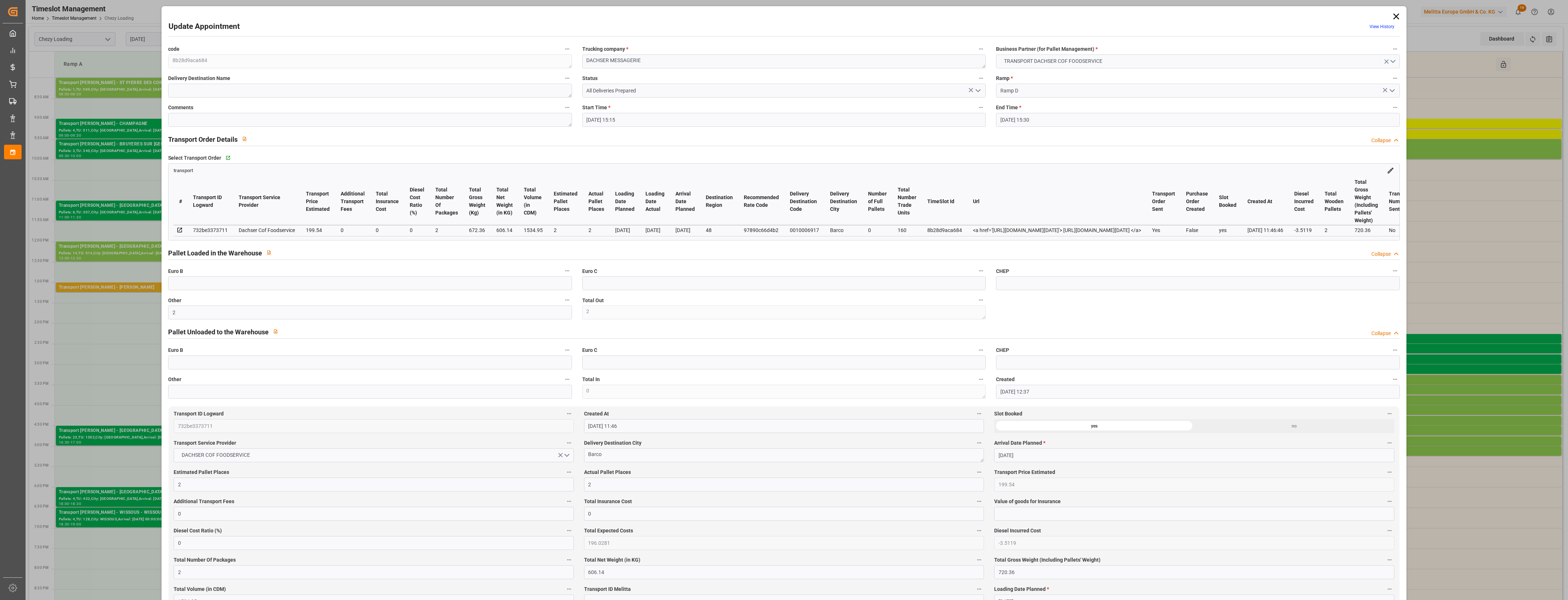
click at [977, 87] on icon "open menu" at bounding box center [978, 91] width 9 height 9
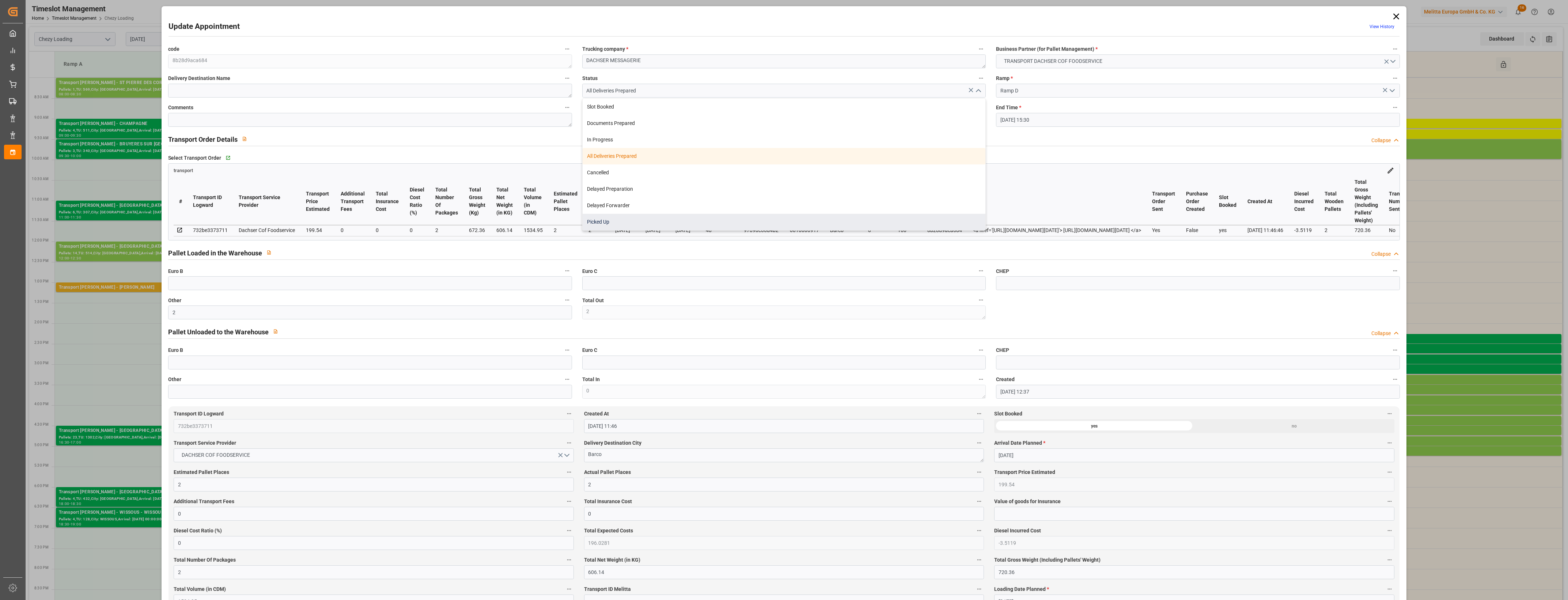
click at [757, 221] on div "Picked Up" at bounding box center [784, 222] width 403 height 16
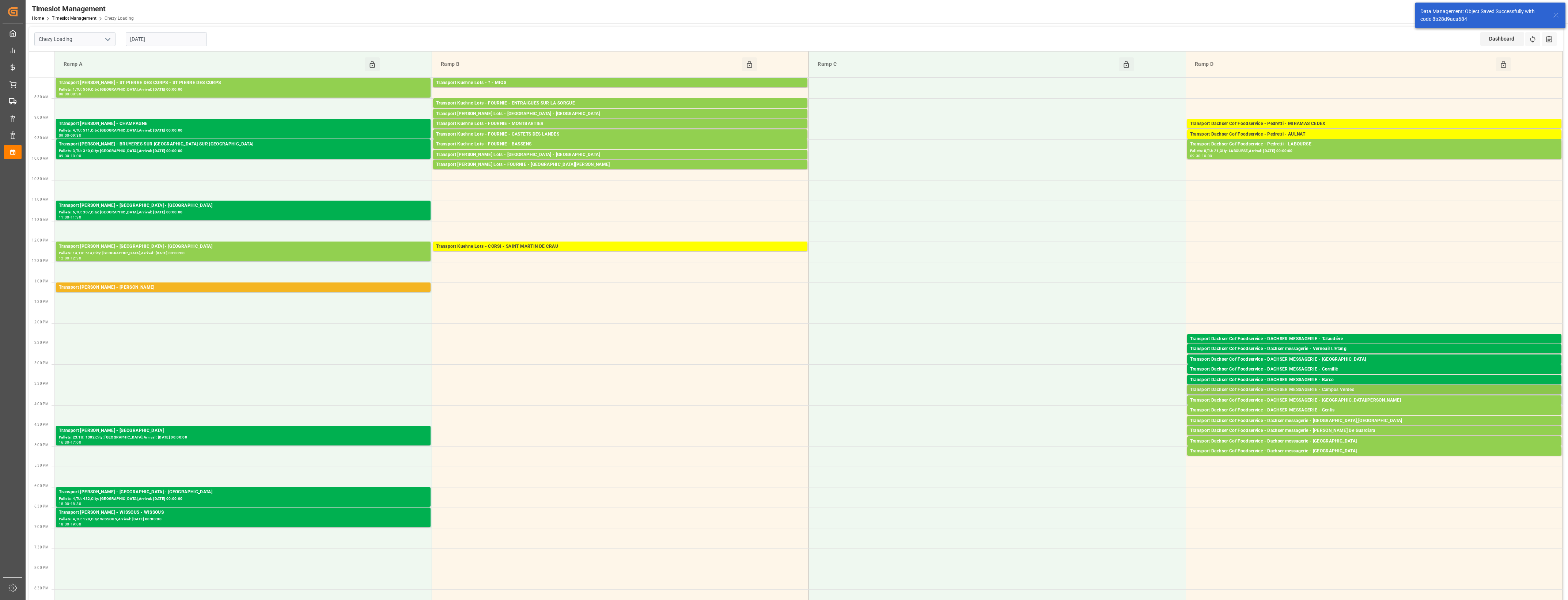
click at [1342, 389] on div "Transport Dachser Cof Foodservice - DACHSER MESSAGERIE - Campos Verdes" at bounding box center [1374, 390] width 368 height 7
click at [1113, 420] on button "Open" at bounding box center [1091, 423] width 51 height 9
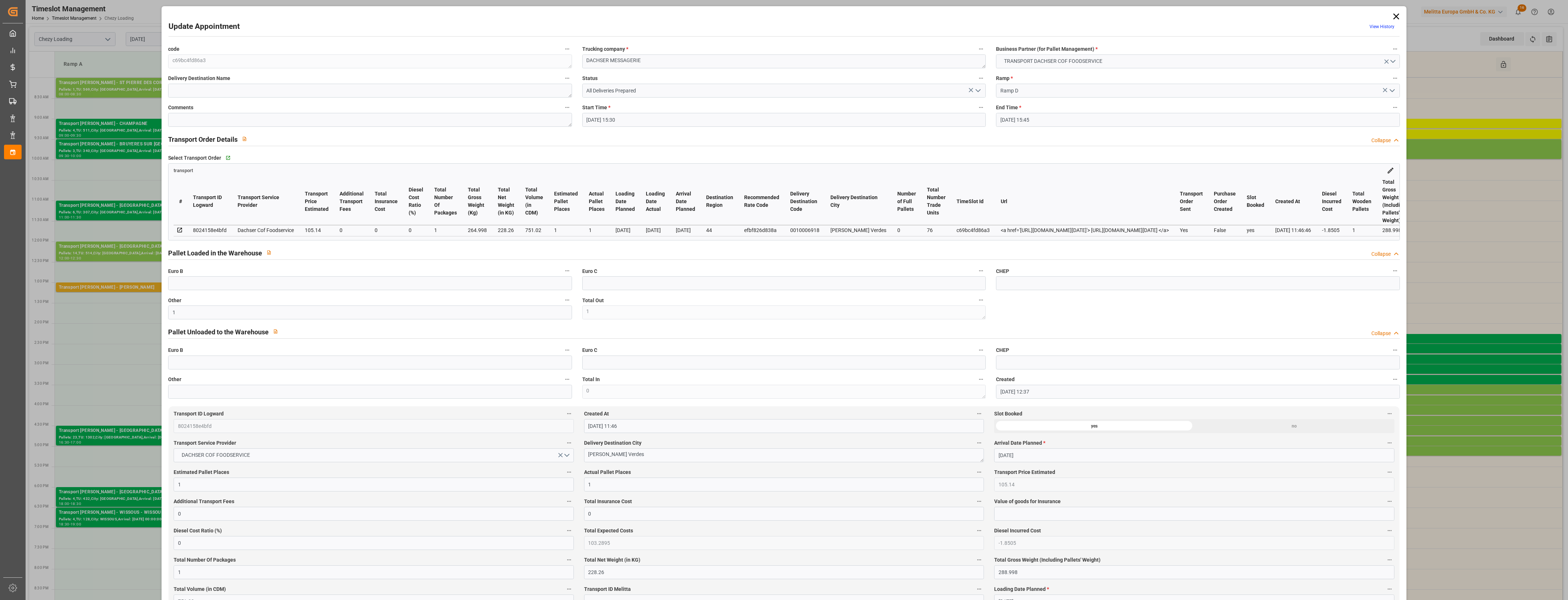
click at [978, 94] on icon "open menu" at bounding box center [978, 91] width 9 height 9
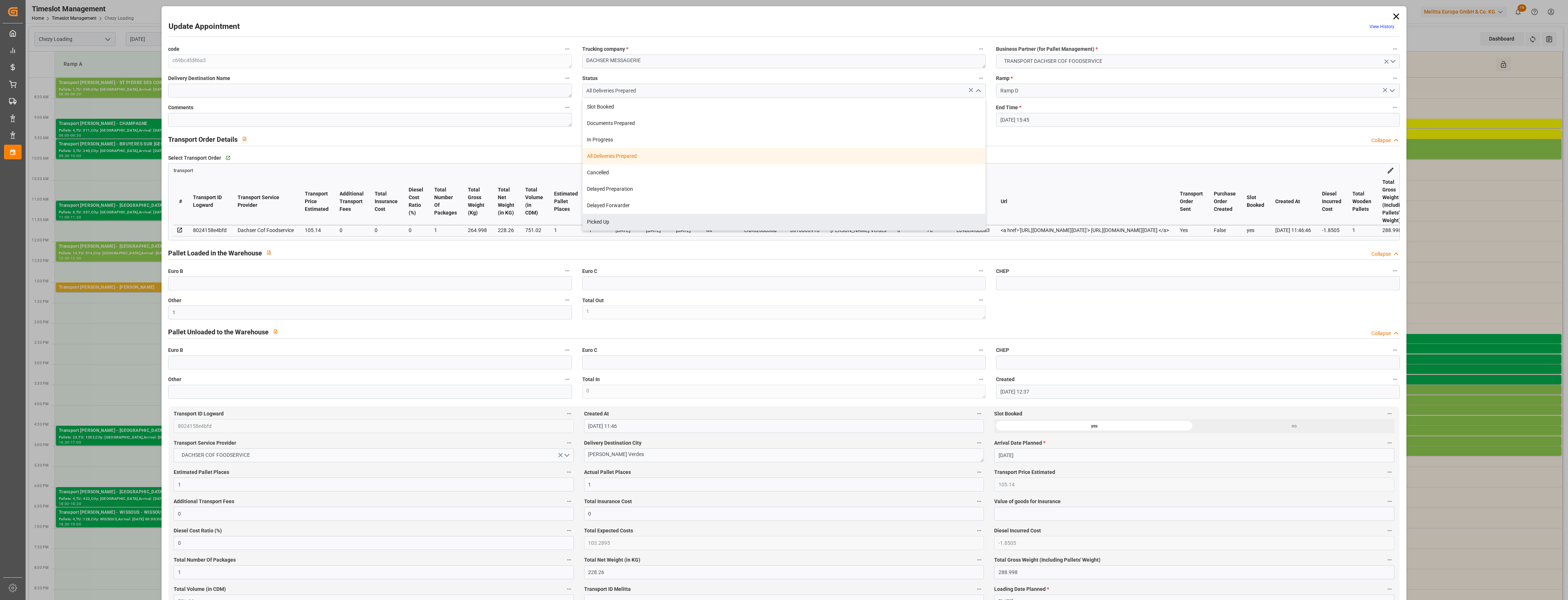
click at [786, 218] on div "Picked Up" at bounding box center [784, 222] width 403 height 16
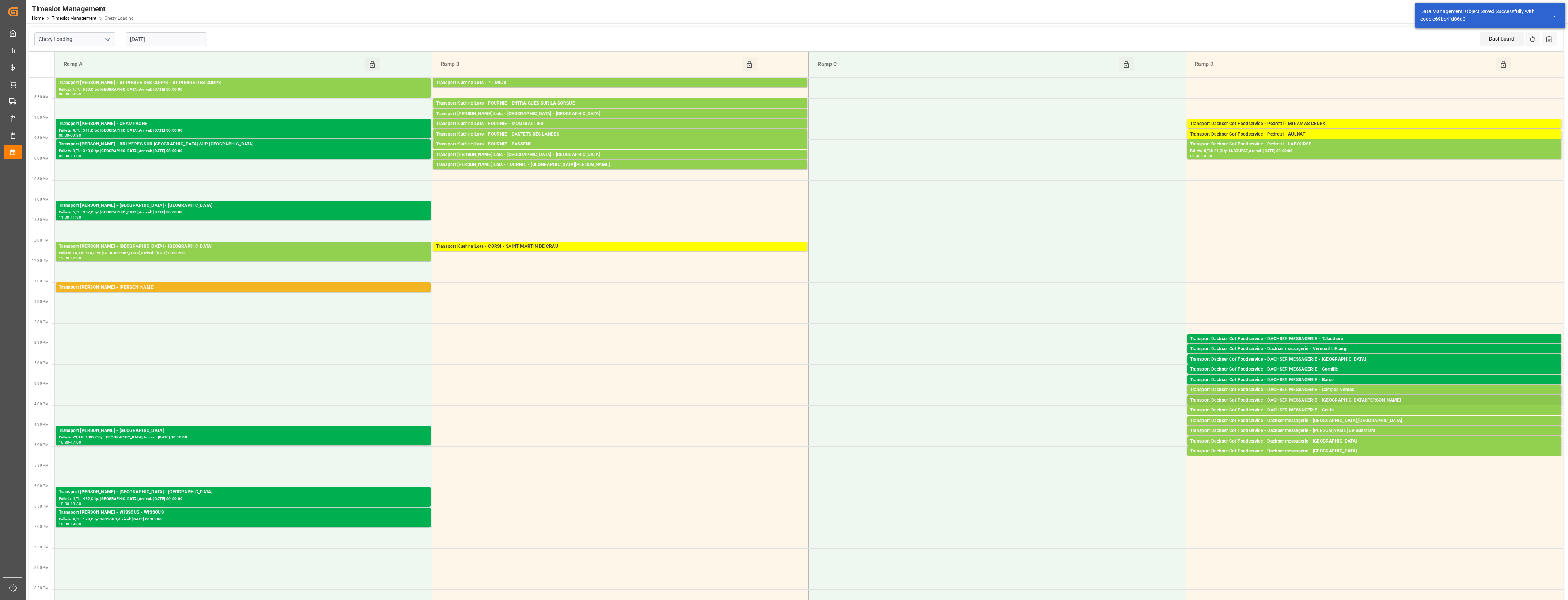
click at [1346, 399] on div "Transport Dachser Cof Foodservice - DACHSER MESSAGERIE - [GEOGRAPHIC_DATA][PERS…" at bounding box center [1374, 400] width 368 height 7
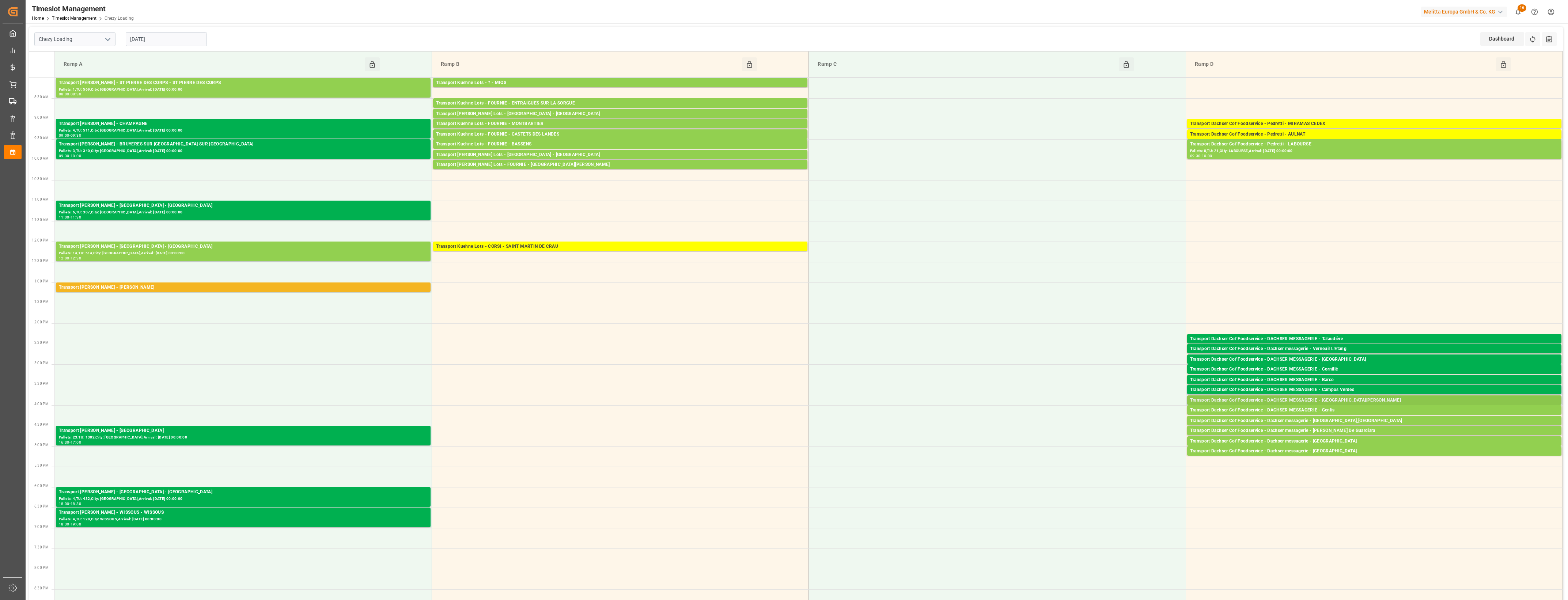
click at [1309, 400] on div "Transport Dachser Cof Foodservice - DACHSER MESSAGERIE - [GEOGRAPHIC_DATA][PERS…" at bounding box center [1374, 400] width 368 height 7
click at [1111, 419] on button "Open" at bounding box center [1091, 423] width 51 height 9
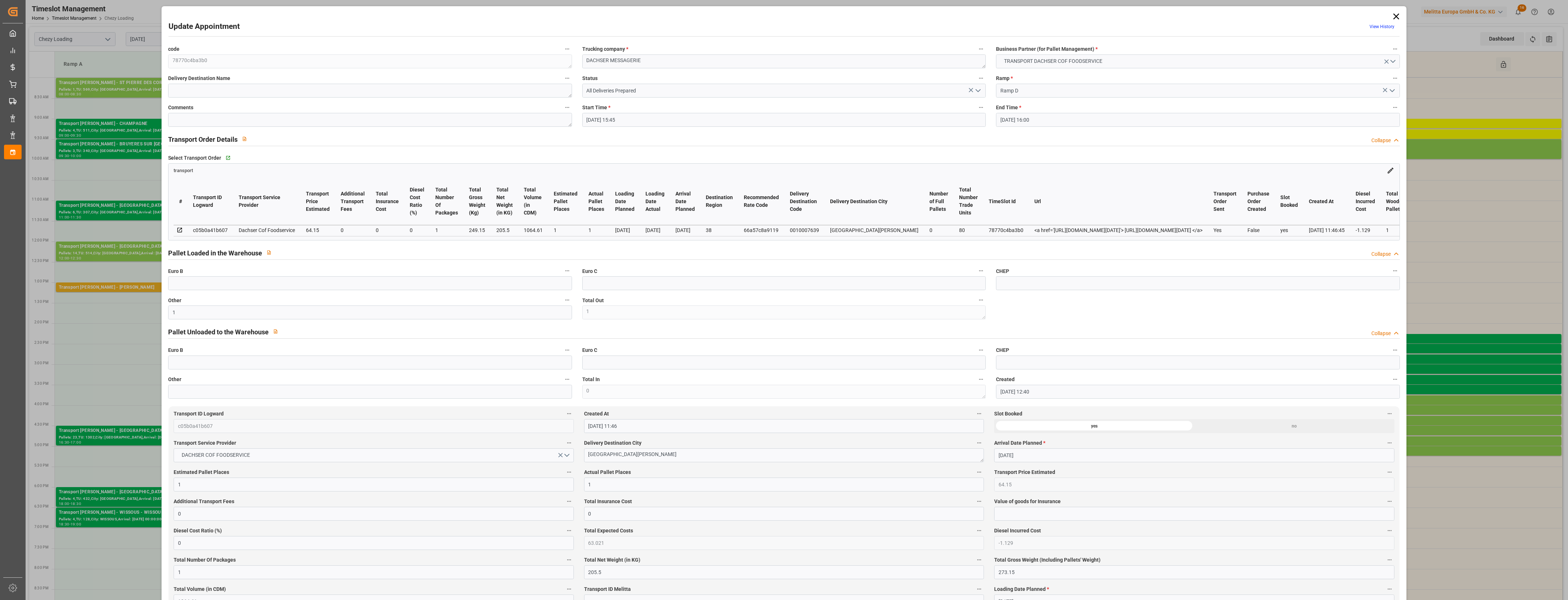
click at [976, 89] on icon "open menu" at bounding box center [978, 91] width 9 height 9
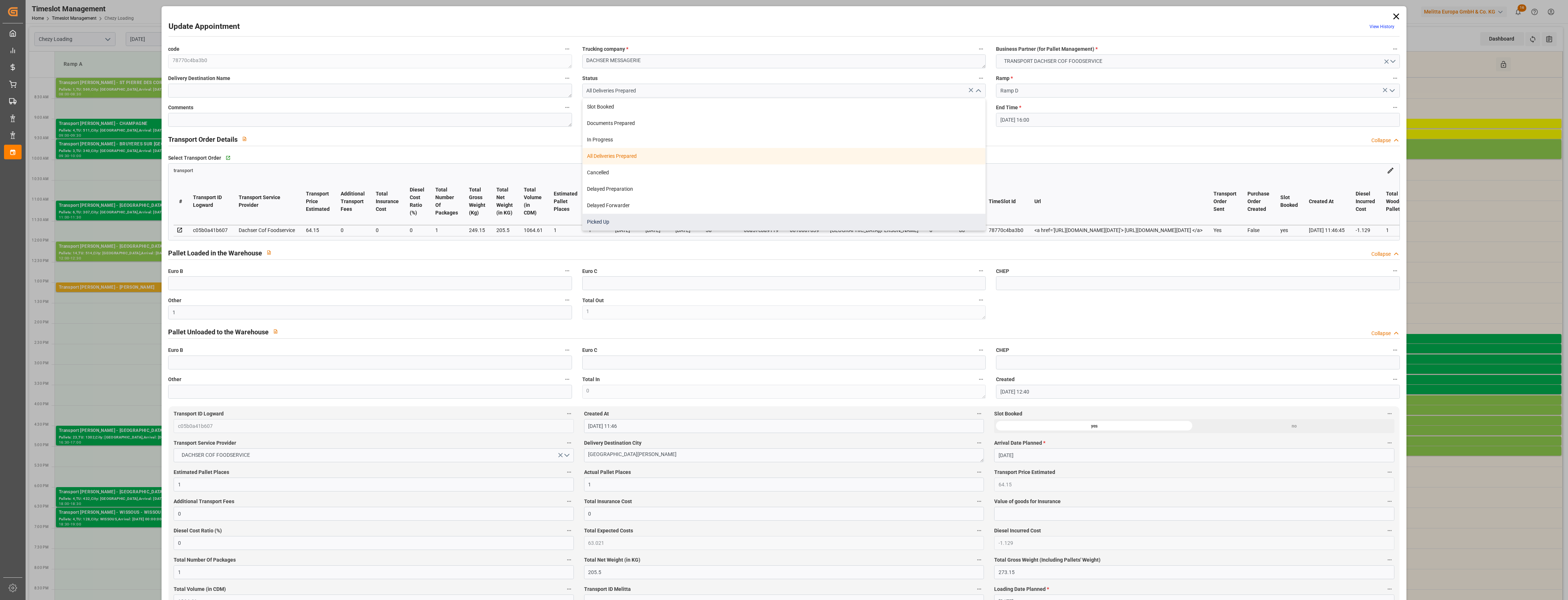
click at [790, 222] on div "Picked Up" at bounding box center [784, 222] width 403 height 16
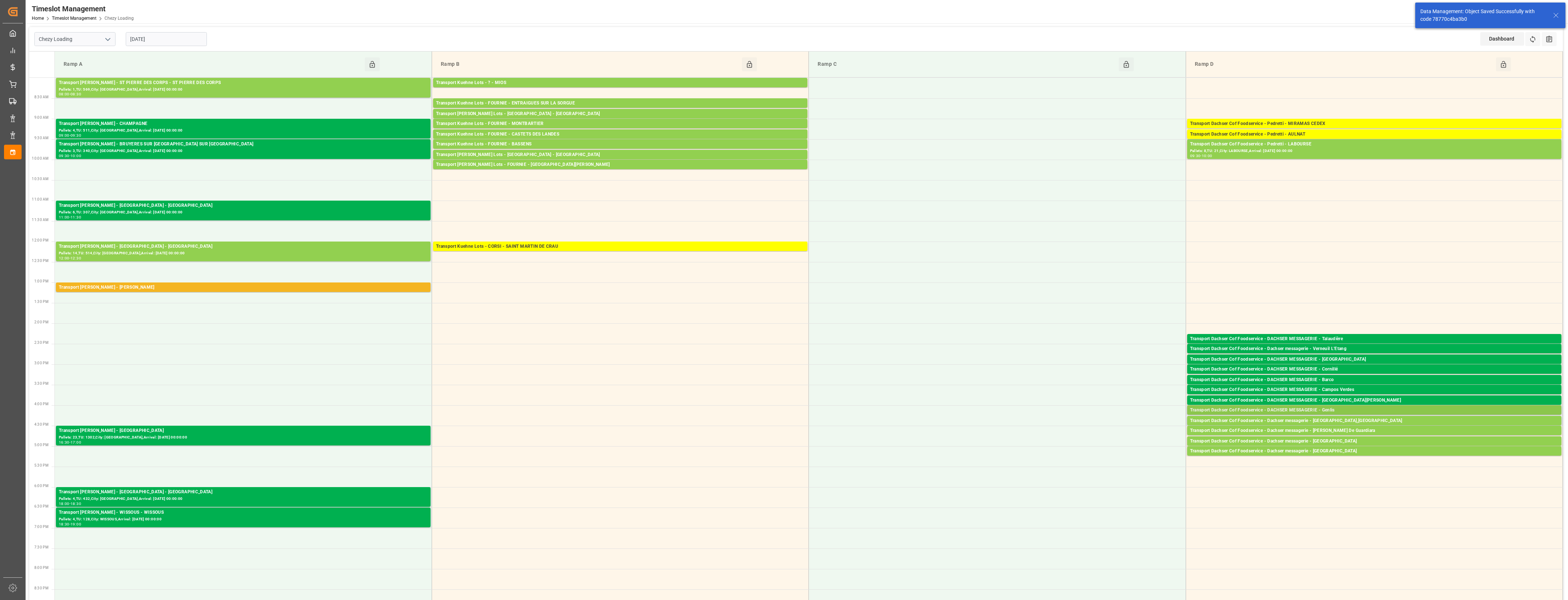
click at [1345, 411] on div "Transport Dachser Cof Foodservice - DACHSER MESSAGERIE - Genlis" at bounding box center [1374, 410] width 368 height 7
click at [1113, 442] on button "Open" at bounding box center [1091, 443] width 51 height 9
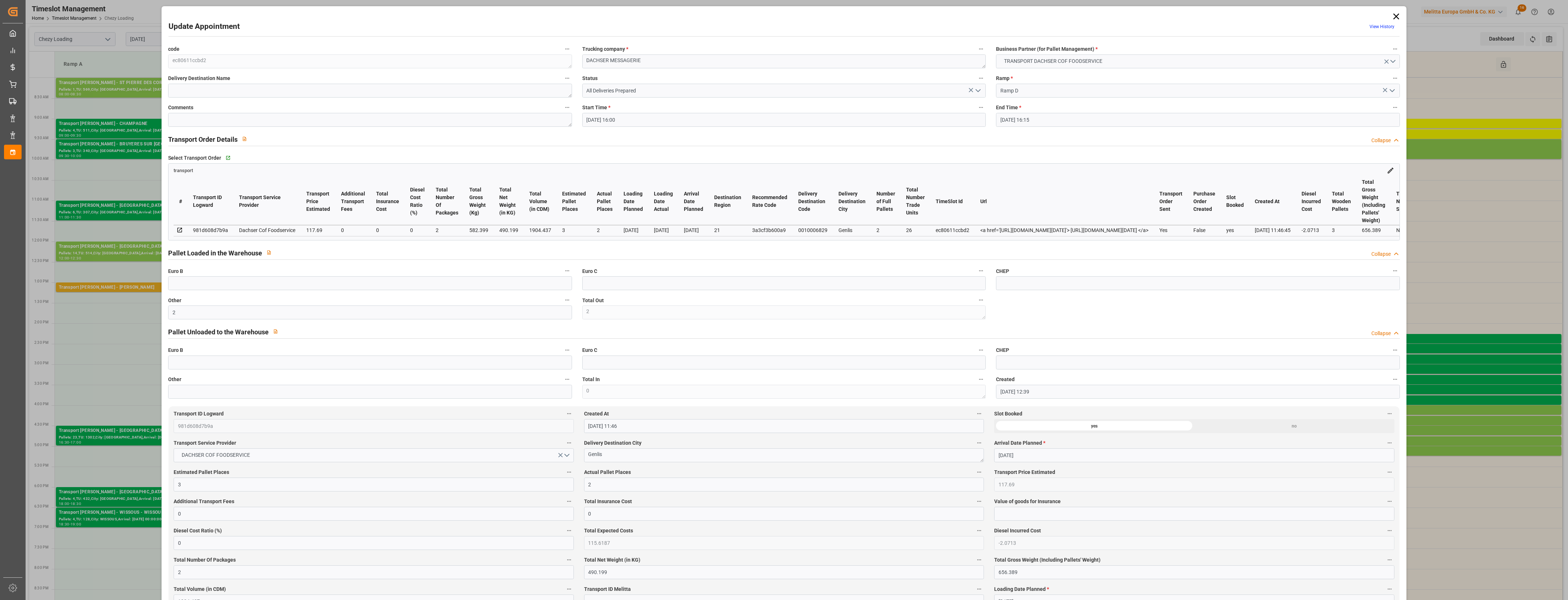
click at [980, 89] on icon "open menu" at bounding box center [978, 91] width 9 height 9
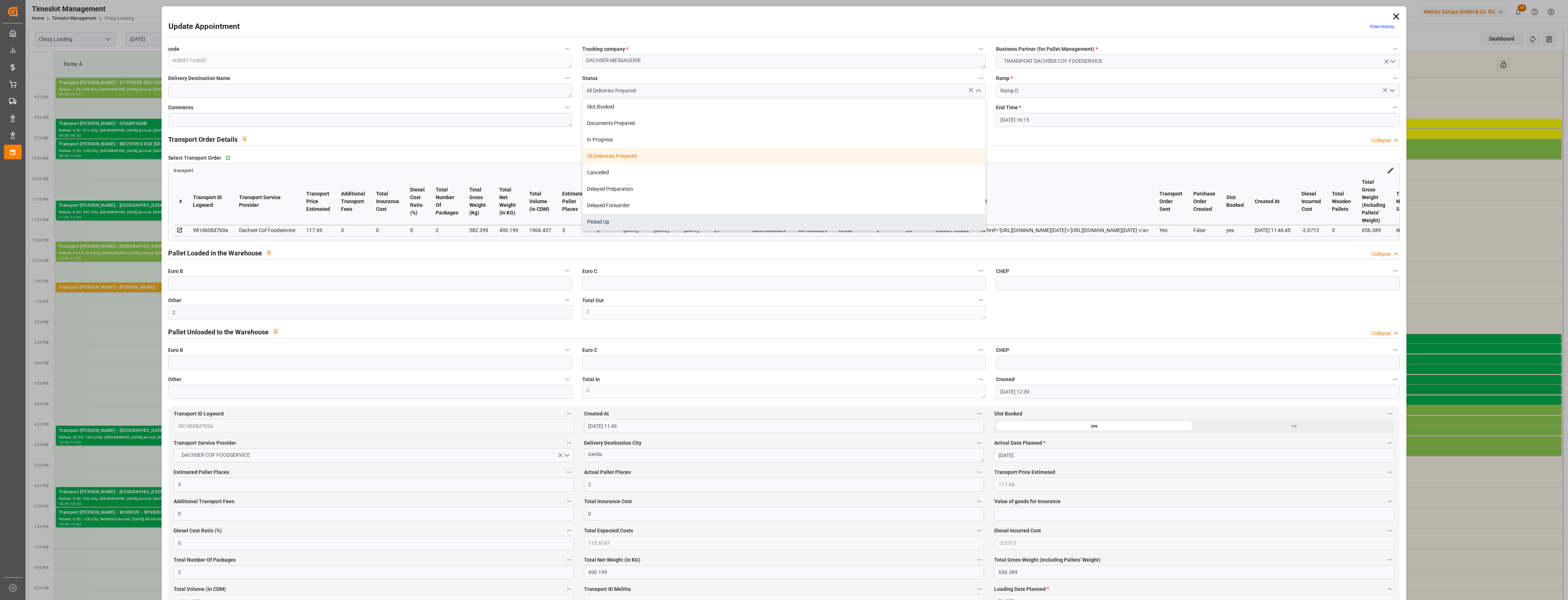
click at [854, 222] on div "Picked Up" at bounding box center [784, 222] width 403 height 16
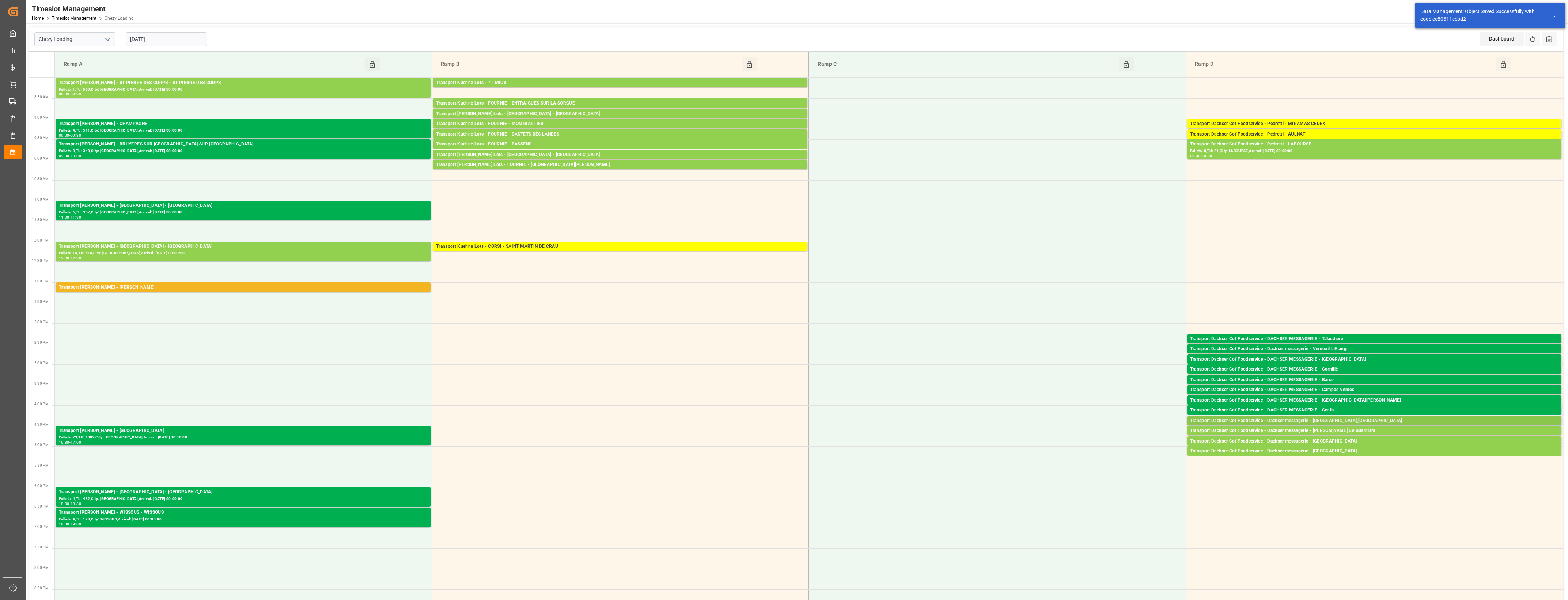
click at [1360, 420] on div "Transport Dachser Cof Foodservice - Dachser messagerie - [GEOGRAPHIC_DATA],[GEO…" at bounding box center [1374, 421] width 368 height 7
click at [1108, 441] on button "Open" at bounding box center [1091, 443] width 51 height 9
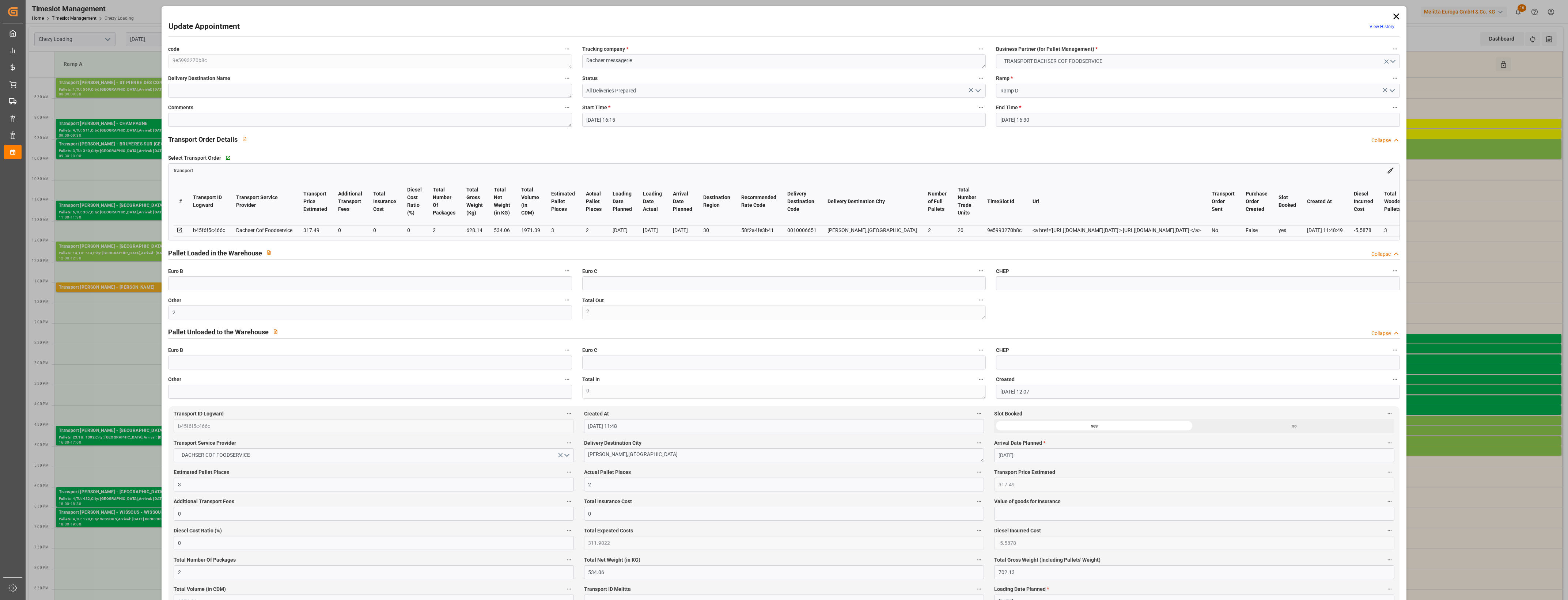
click at [977, 93] on icon "open menu" at bounding box center [978, 91] width 9 height 9
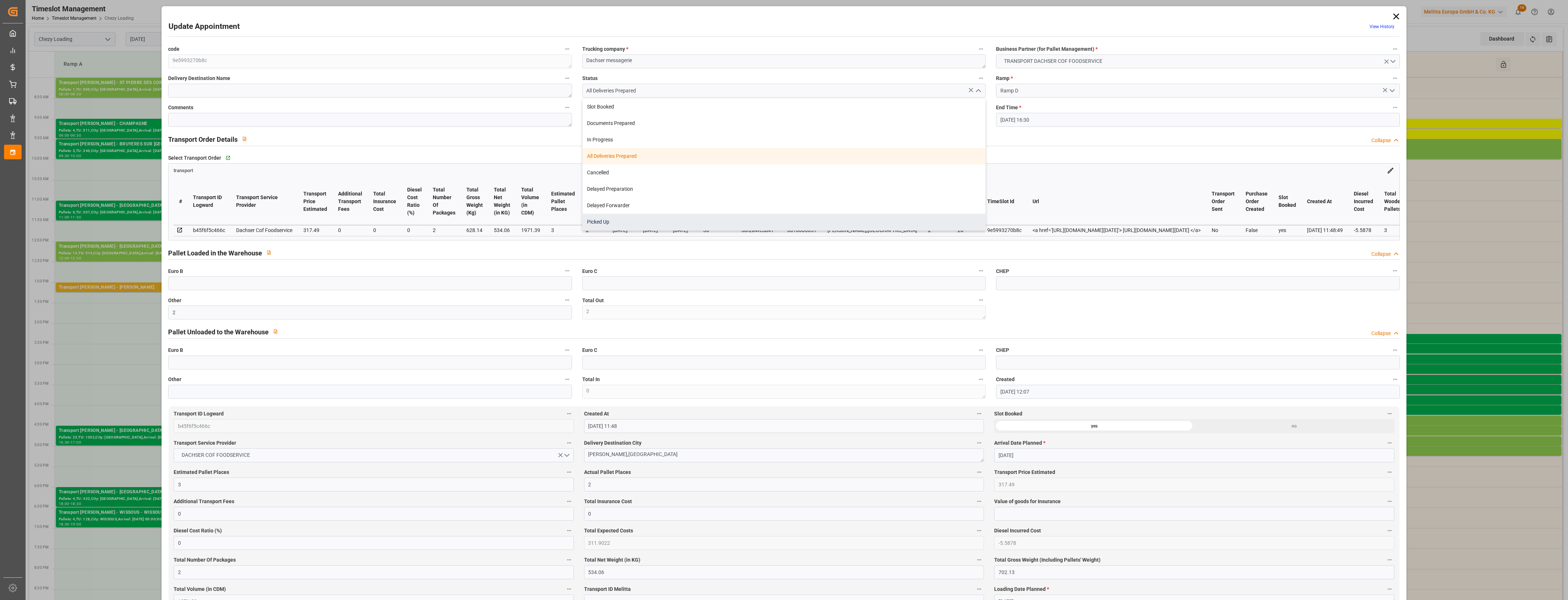
click at [803, 220] on div "Picked Up" at bounding box center [784, 222] width 403 height 16
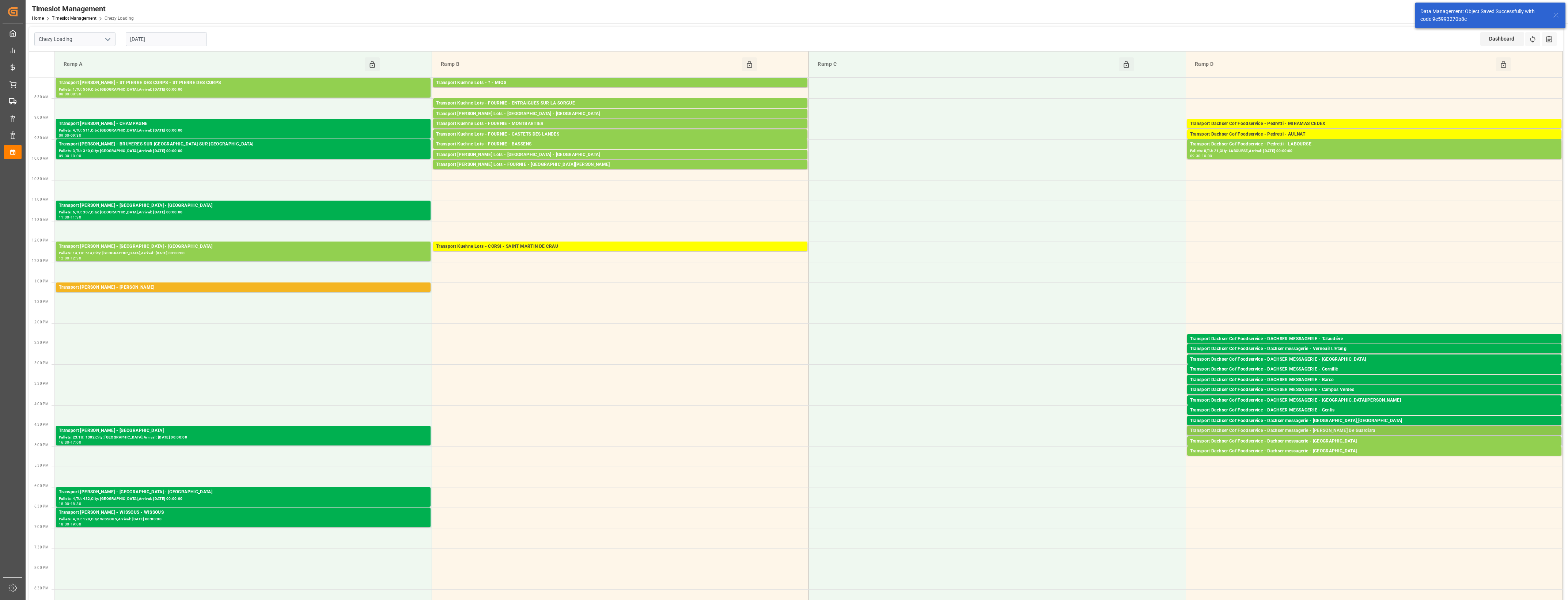
click at [1379, 430] on div "Transport Dachser Cof Foodservice - Dachser messagerie - [PERSON_NAME] De Guard…" at bounding box center [1374, 431] width 368 height 7
click at [1112, 463] on button "Open" at bounding box center [1091, 464] width 51 height 9
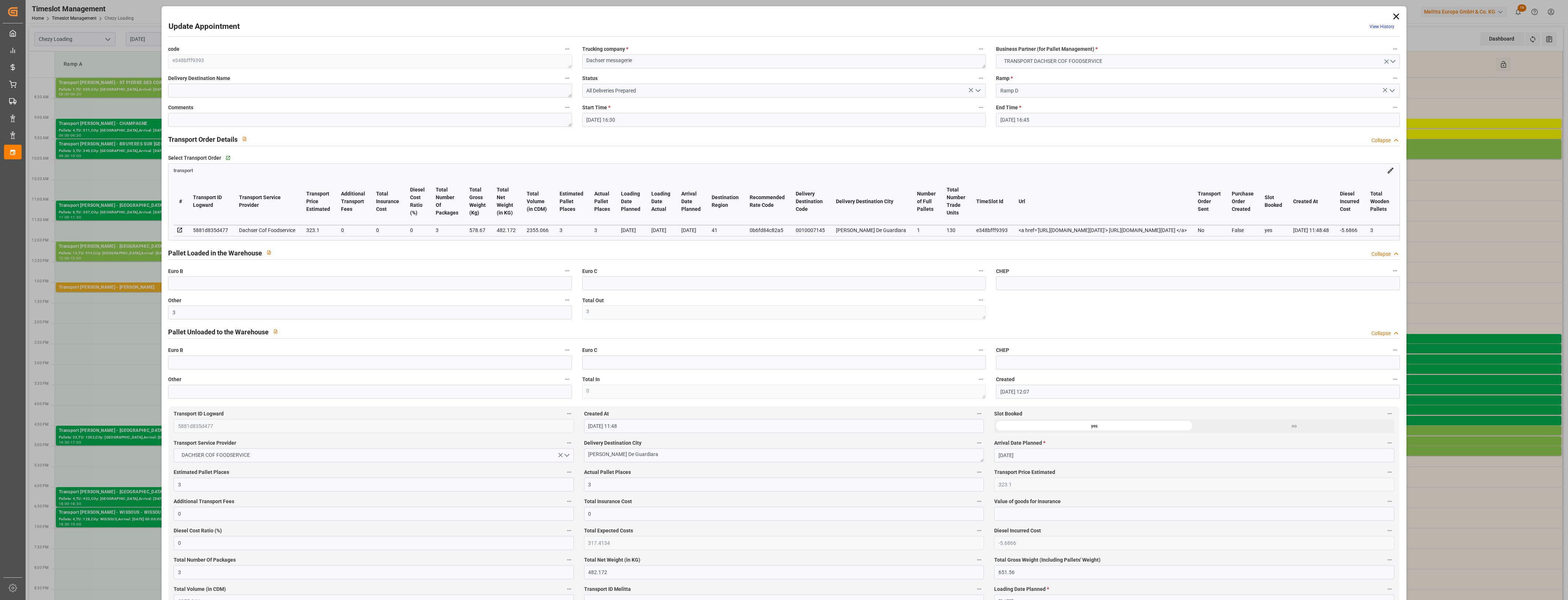
click at [976, 92] on icon "open menu" at bounding box center [978, 91] width 9 height 9
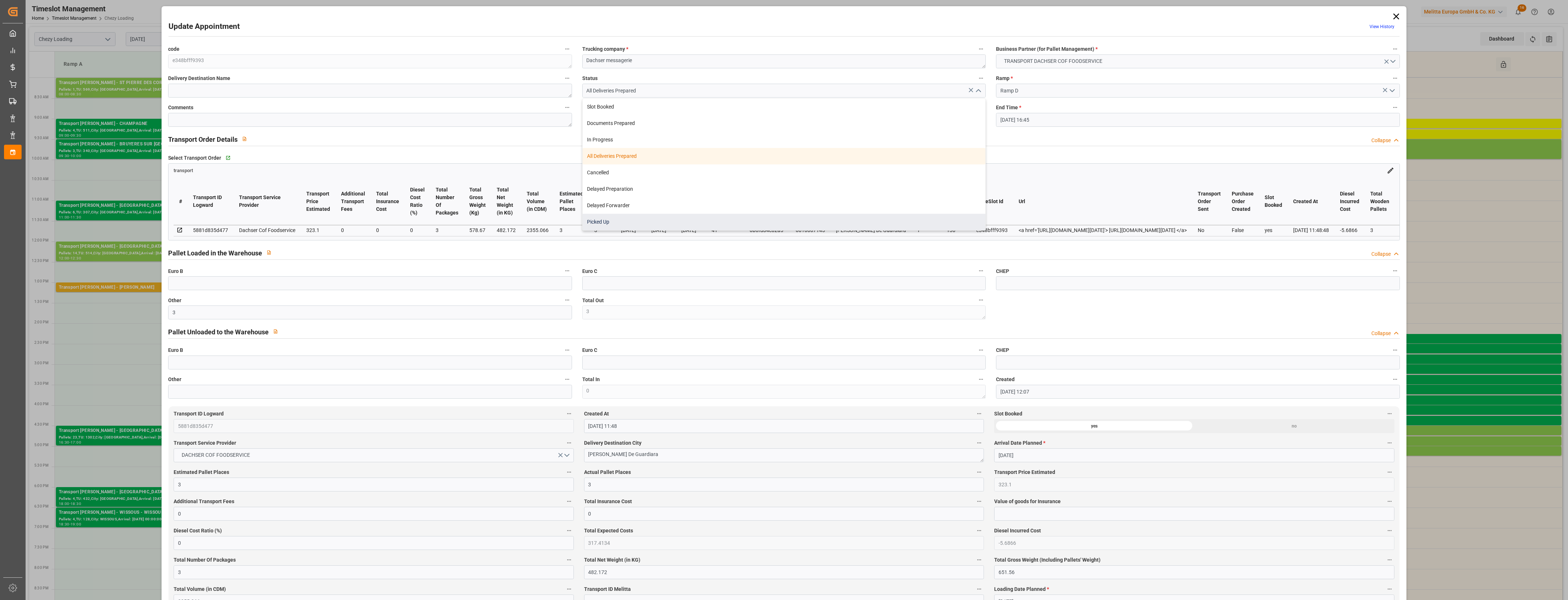
click at [830, 220] on div "Picked Up" at bounding box center [784, 222] width 403 height 16
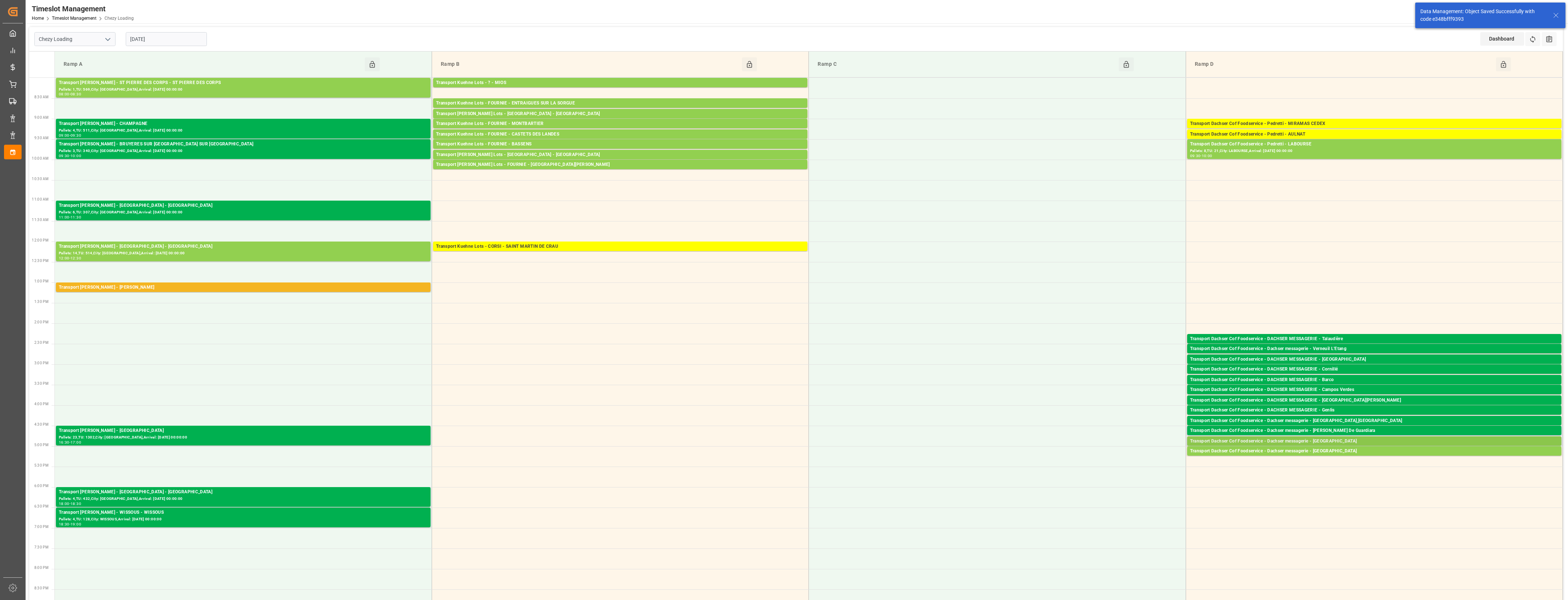
click at [1391, 441] on div "Transport Dachser Cof Foodservice - Dachser messagerie - [GEOGRAPHIC_DATA]" at bounding box center [1374, 441] width 368 height 7
click at [1112, 461] on button "Open" at bounding box center [1091, 464] width 51 height 9
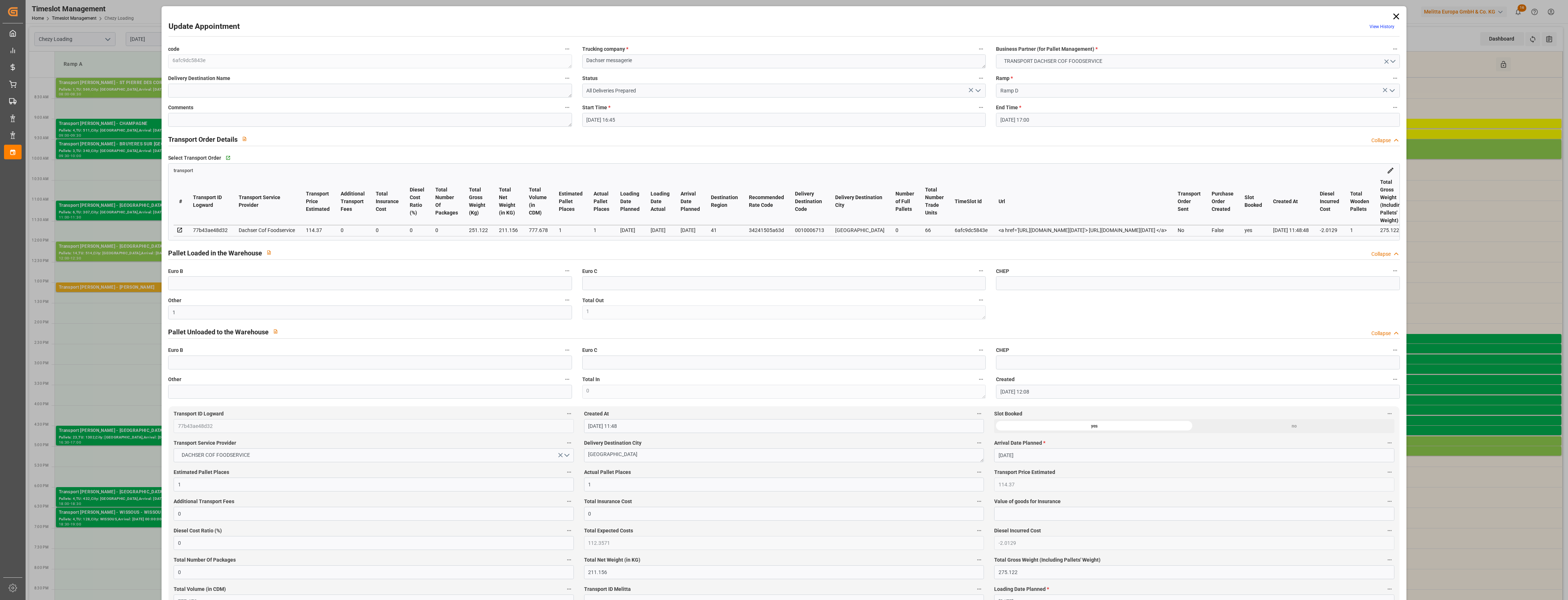
click at [978, 89] on icon "open menu" at bounding box center [978, 91] width 9 height 9
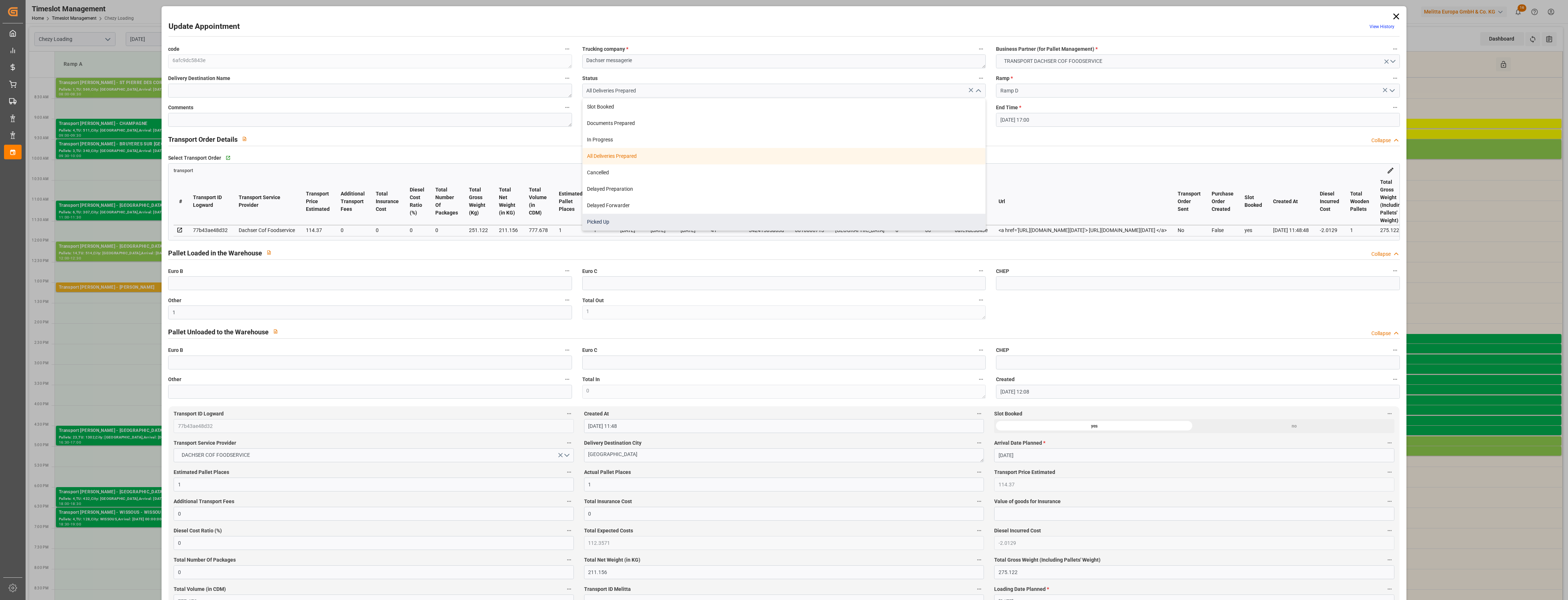
click at [830, 216] on div "Picked Up" at bounding box center [784, 222] width 403 height 16
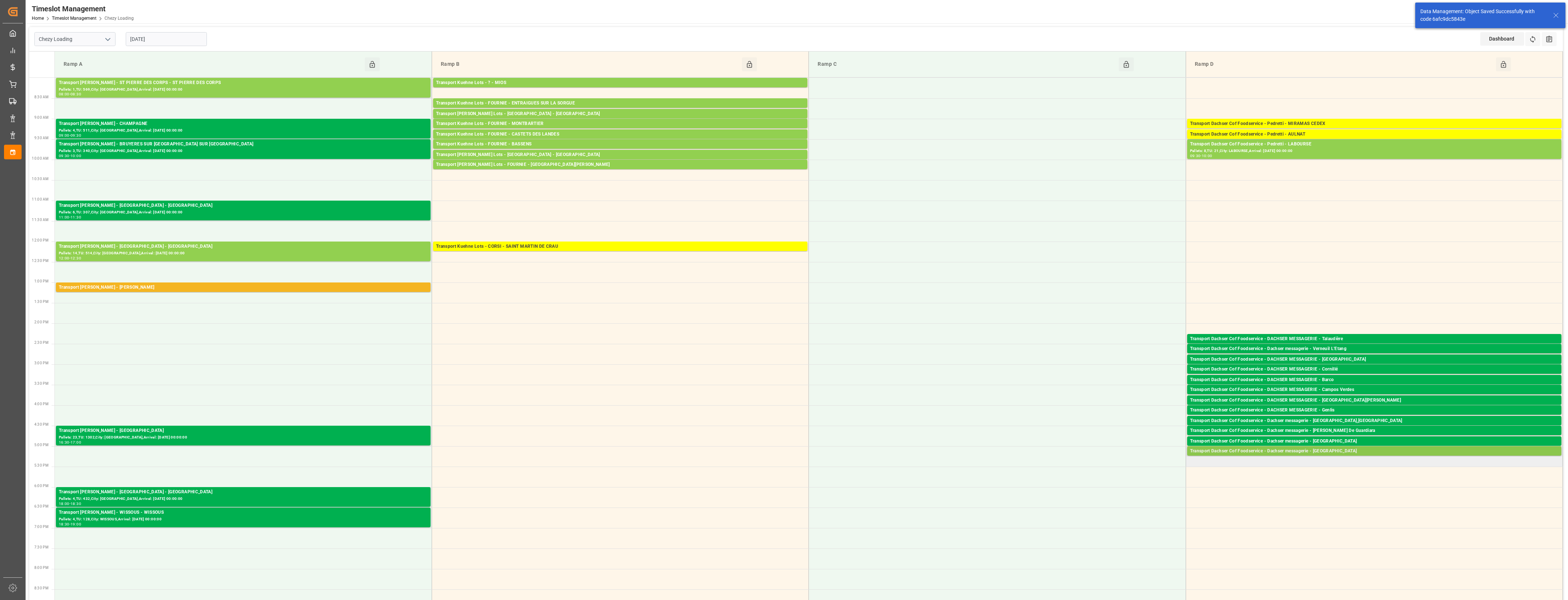
click at [1334, 452] on div "Transport Dachser Cof Foodservice - Dachser messagerie - [GEOGRAPHIC_DATA]" at bounding box center [1374, 452] width 368 height 7
click at [1113, 483] on button "Open" at bounding box center [1091, 484] width 51 height 9
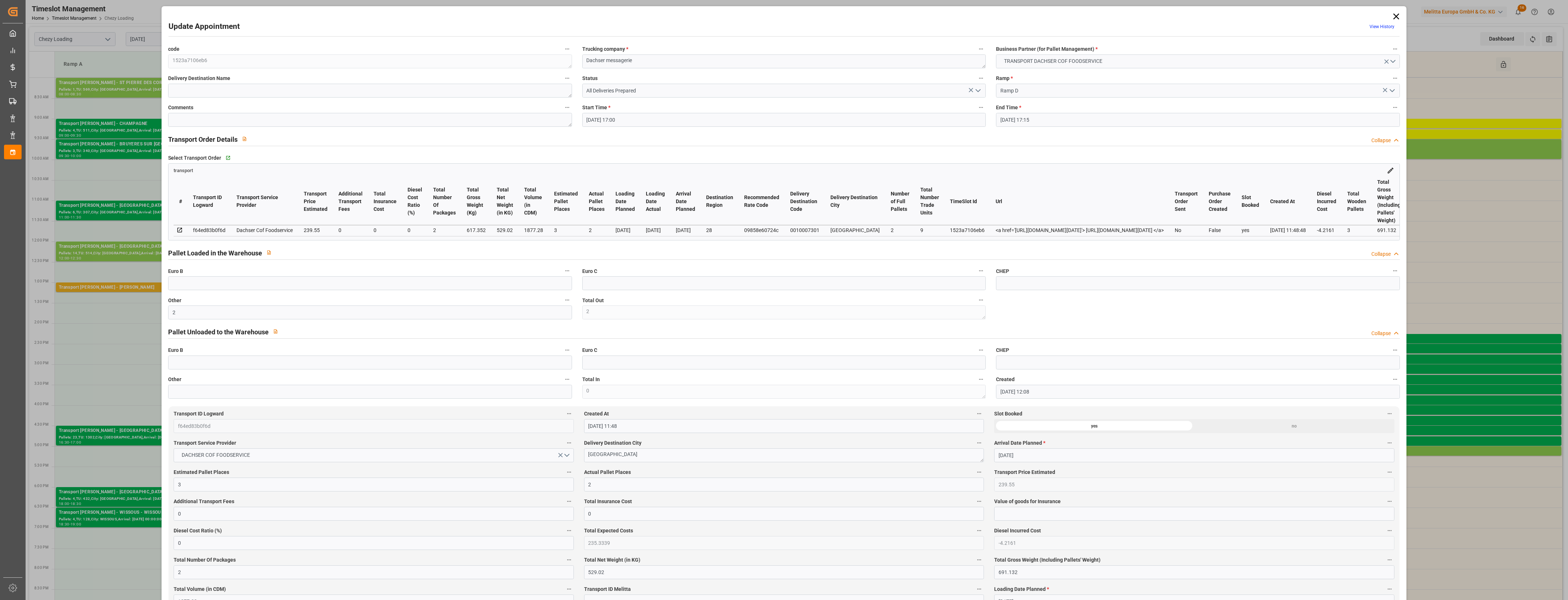
drag, startPoint x: 978, startPoint y: 88, endPoint x: 975, endPoint y: 96, distance: 8.5
click at [977, 88] on icon "open menu" at bounding box center [978, 91] width 9 height 9
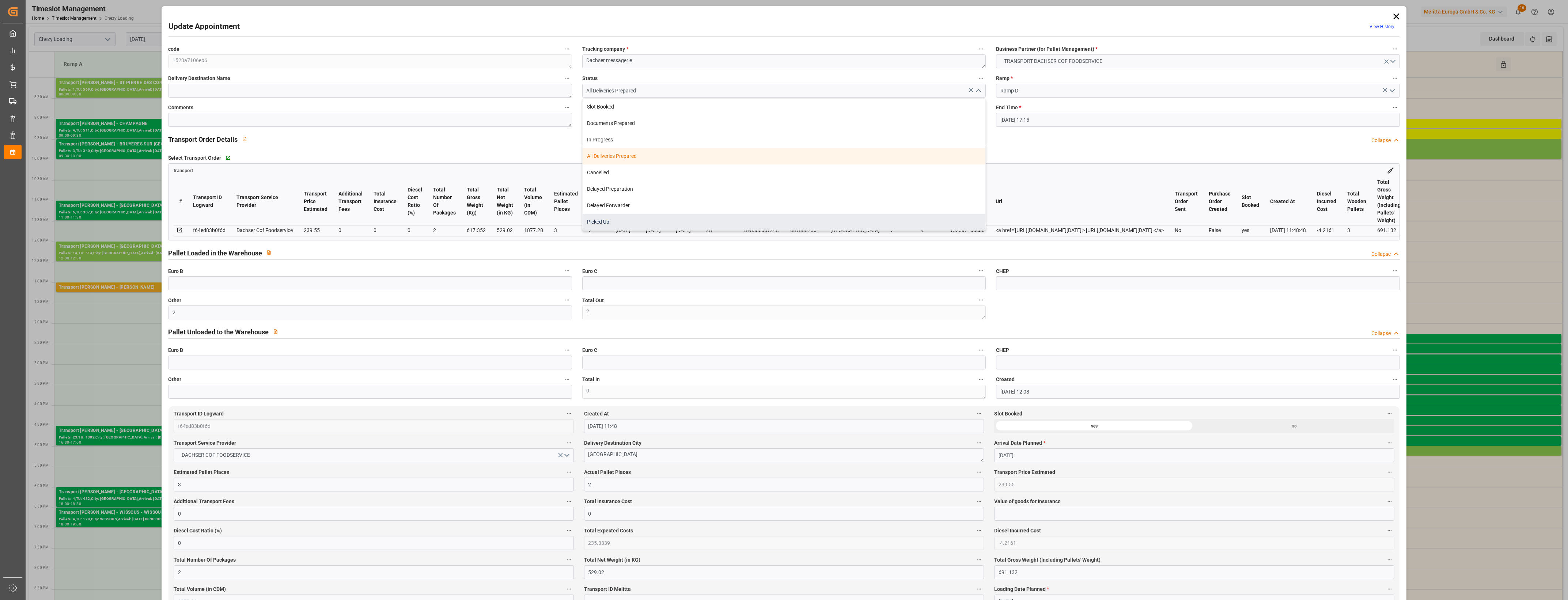
click at [757, 218] on div "Picked Up" at bounding box center [784, 222] width 403 height 16
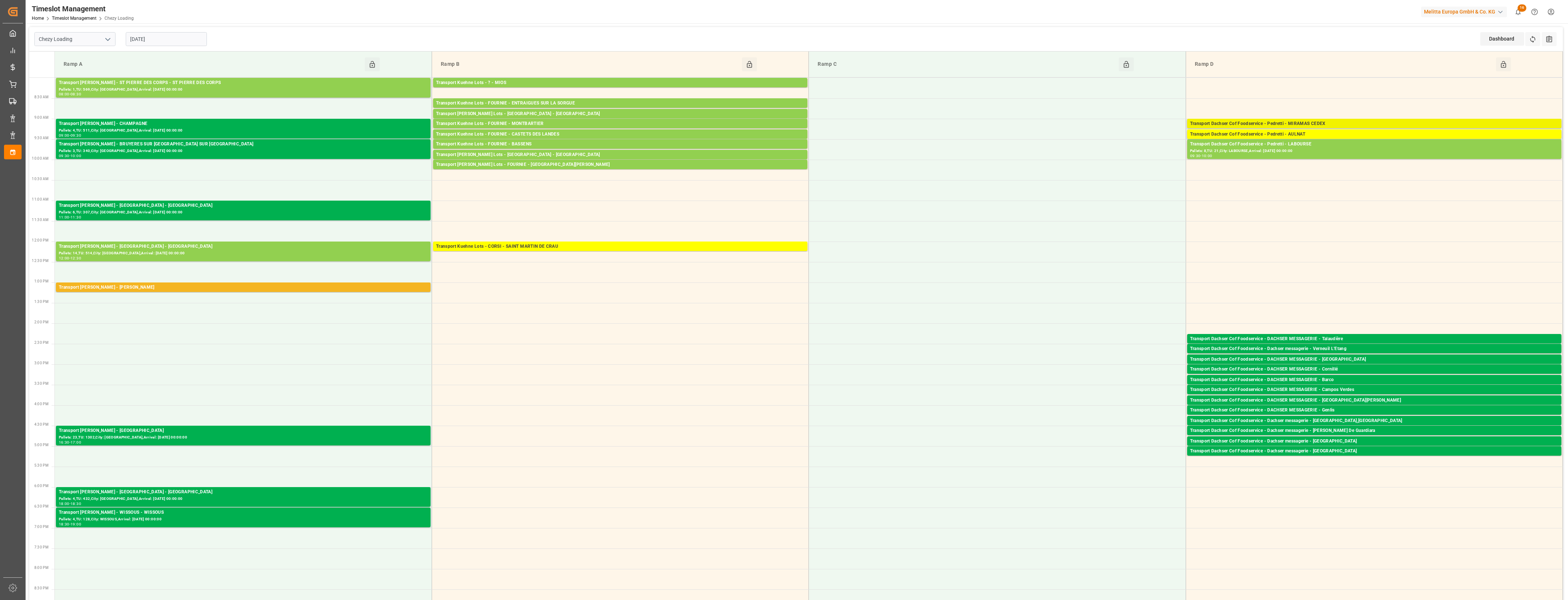
click at [1332, 122] on div "Transport Dachser Cof Foodservice - Pedretti - MIRAMAS CEDEX" at bounding box center [1374, 124] width 368 height 7
click at [1096, 156] on button "Open" at bounding box center [1091, 156] width 51 height 9
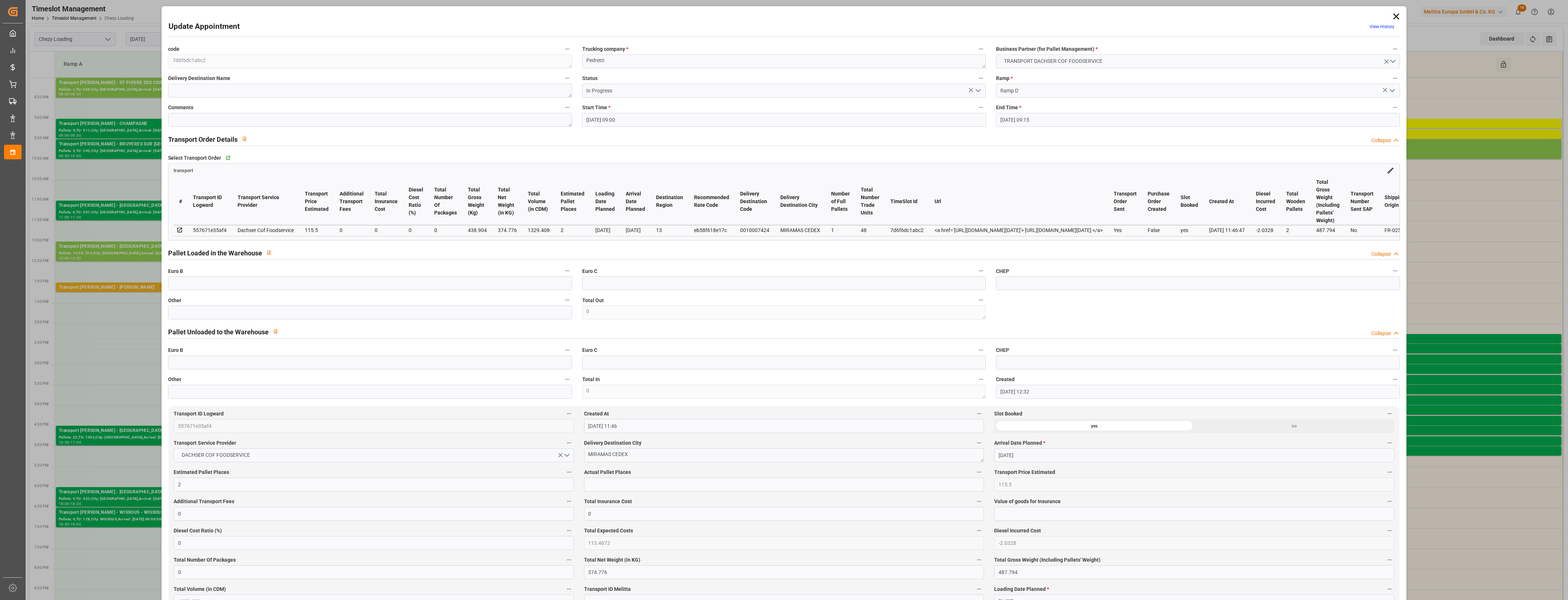
drag, startPoint x: 978, startPoint y: 90, endPoint x: 961, endPoint y: 94, distance: 17.5
click at [978, 90] on icon "open menu" at bounding box center [978, 91] width 9 height 9
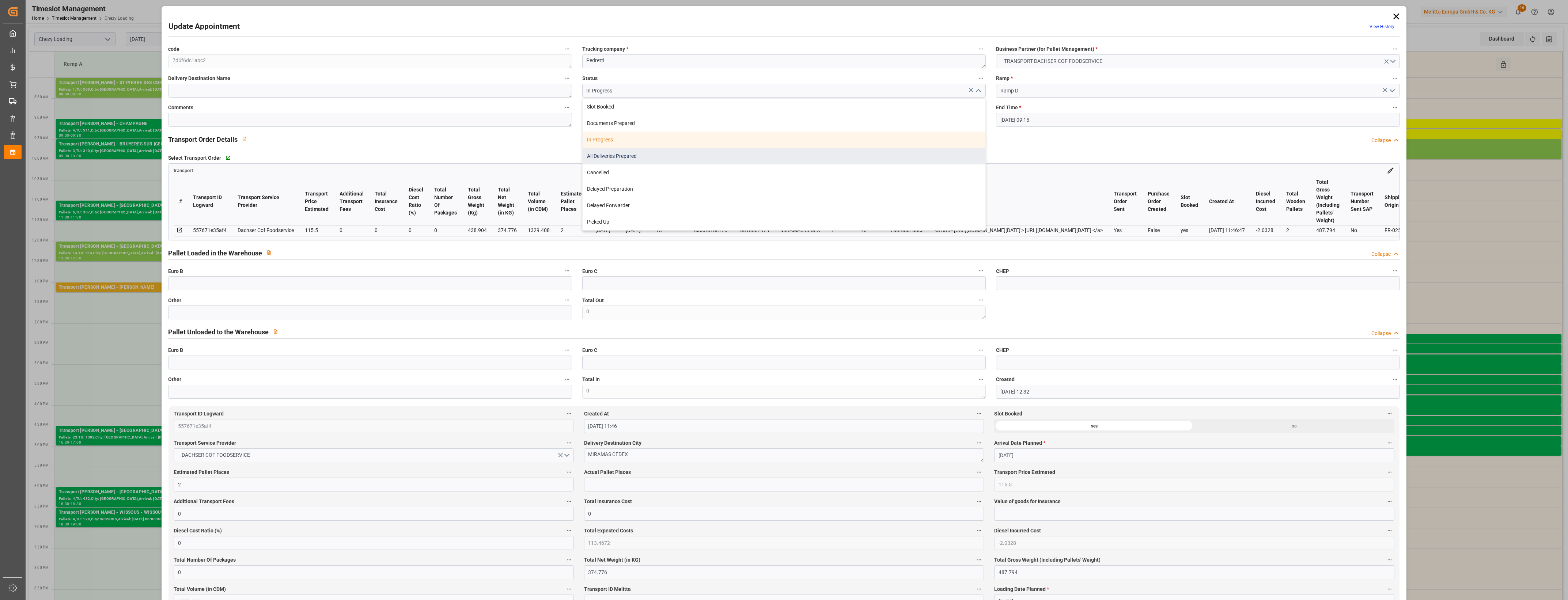
click at [616, 157] on div "All Deliveries Prepared" at bounding box center [784, 156] width 403 height 16
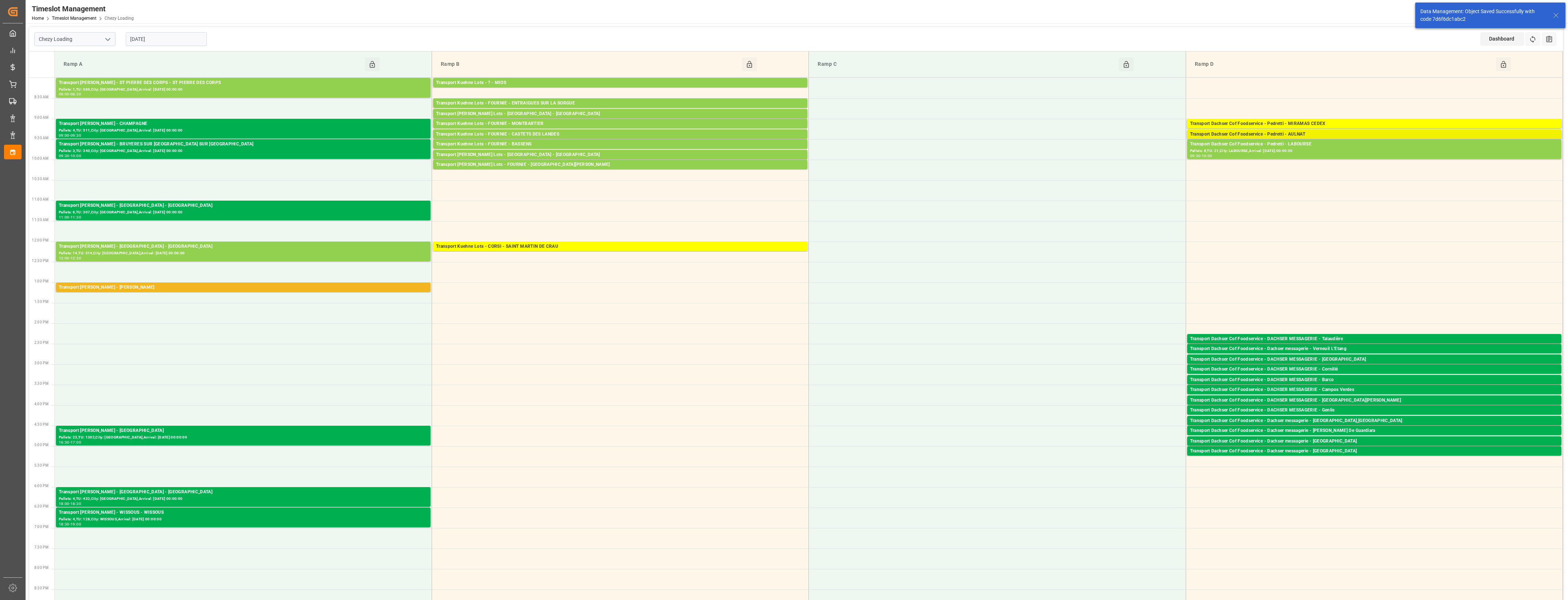
click at [1349, 134] on div "Transport Dachser Cof Foodservice - Pedretti - AULNAT" at bounding box center [1374, 134] width 368 height 7
click at [1097, 156] on button "Open" at bounding box center [1091, 156] width 51 height 9
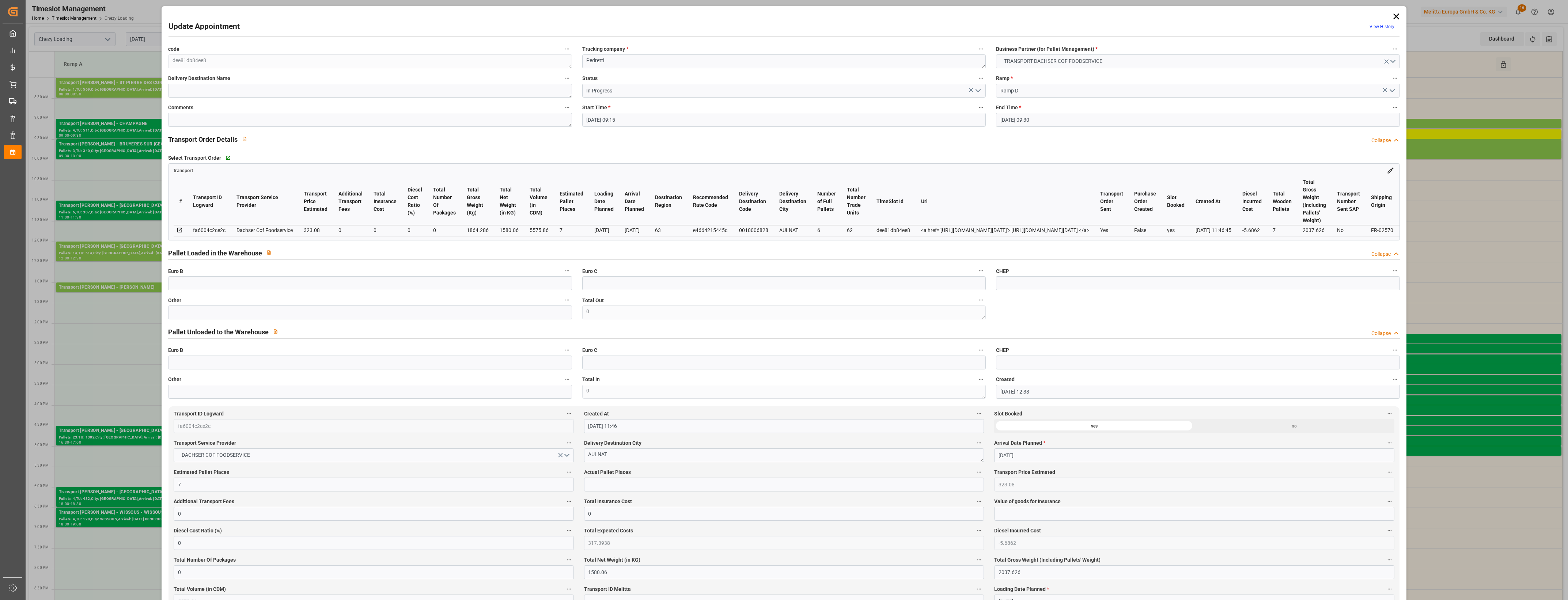
click at [979, 89] on polyline "open menu" at bounding box center [978, 91] width 4 height 2
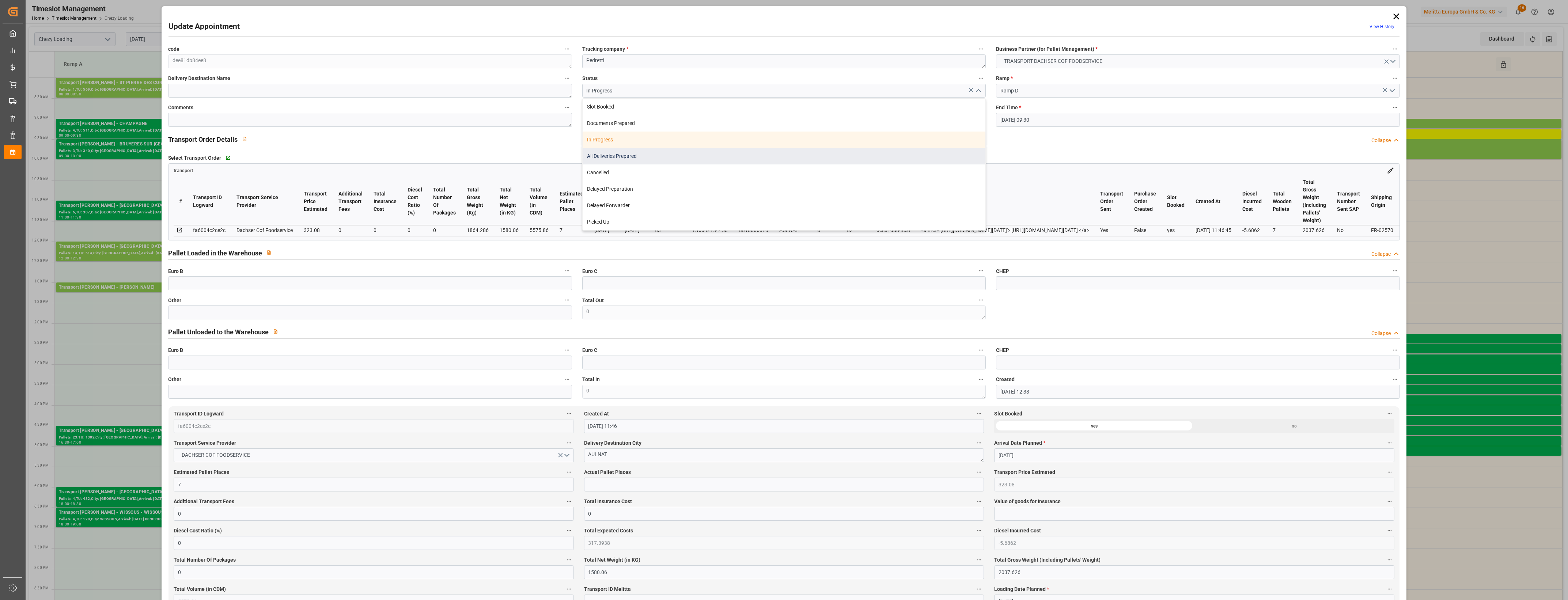
click at [621, 155] on div "All Deliveries Prepared" at bounding box center [784, 156] width 403 height 16
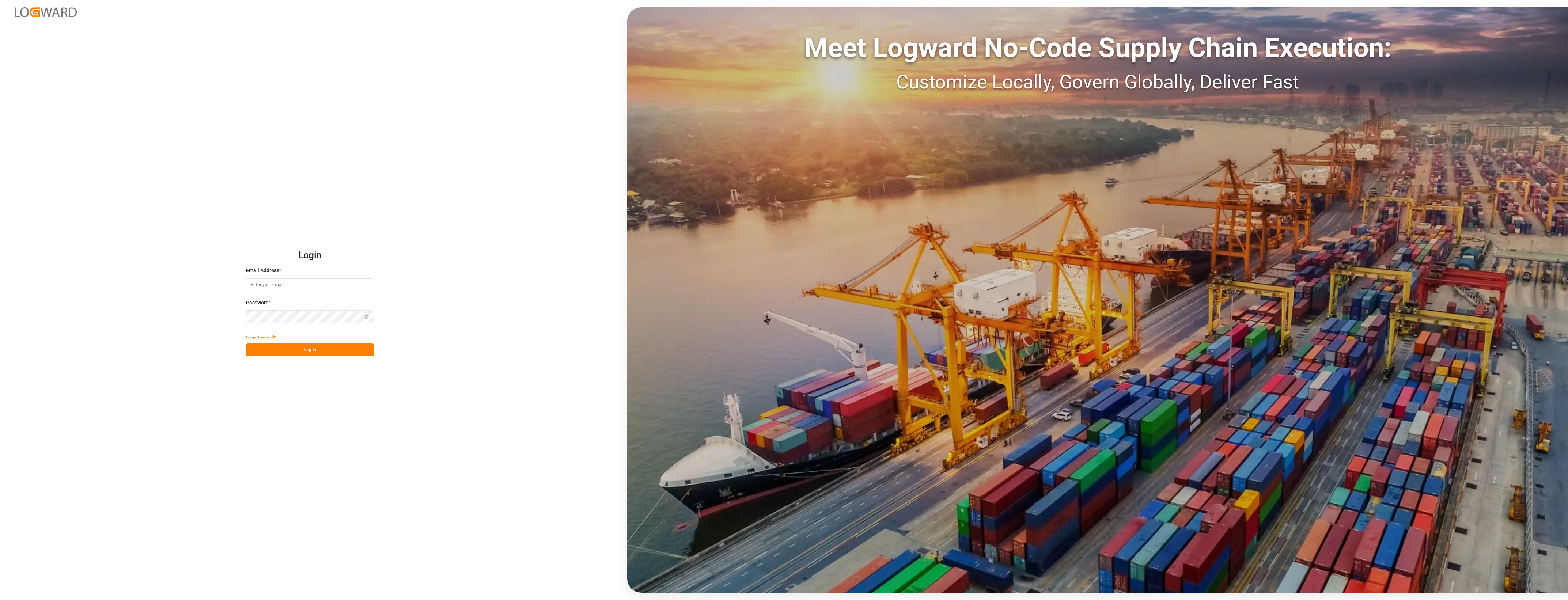
type input "cyril.leroy@melitta.fr"
click at [337, 346] on button "Log In" at bounding box center [310, 349] width 128 height 13
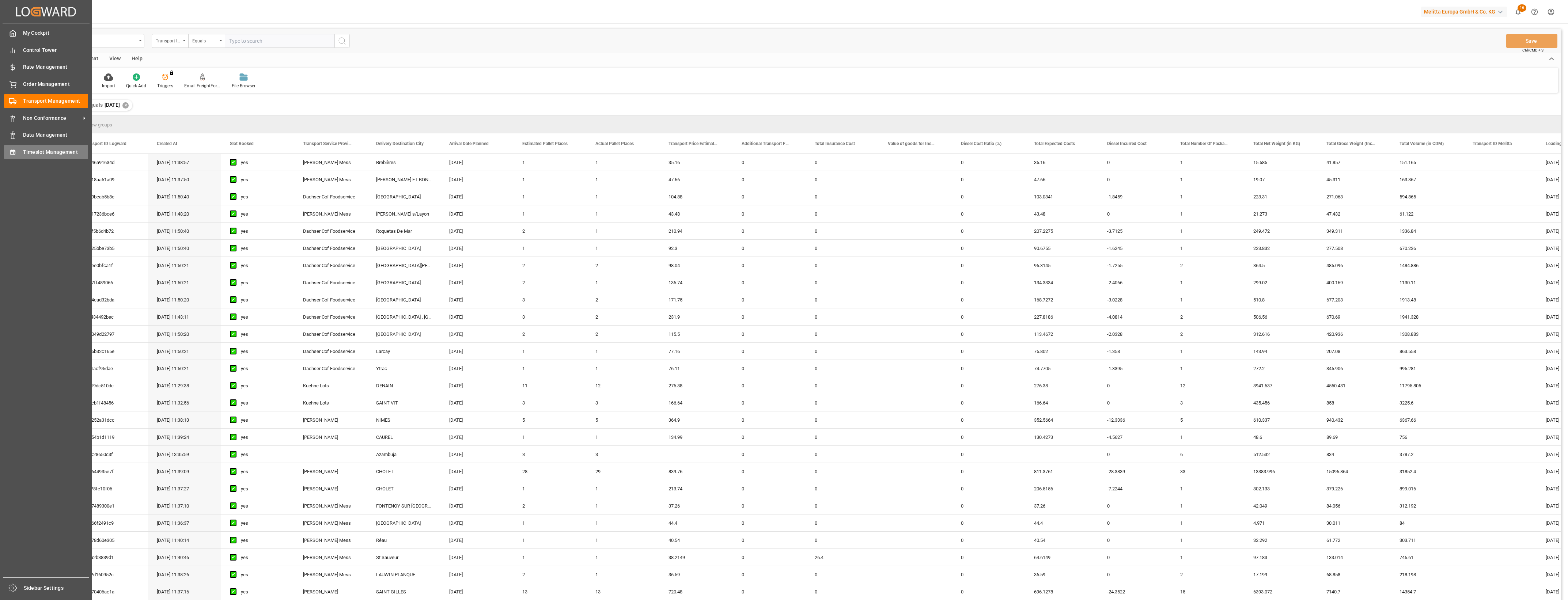
click at [16, 148] on div "Timeslot Management Timeslot Management" at bounding box center [46, 152] width 84 height 14
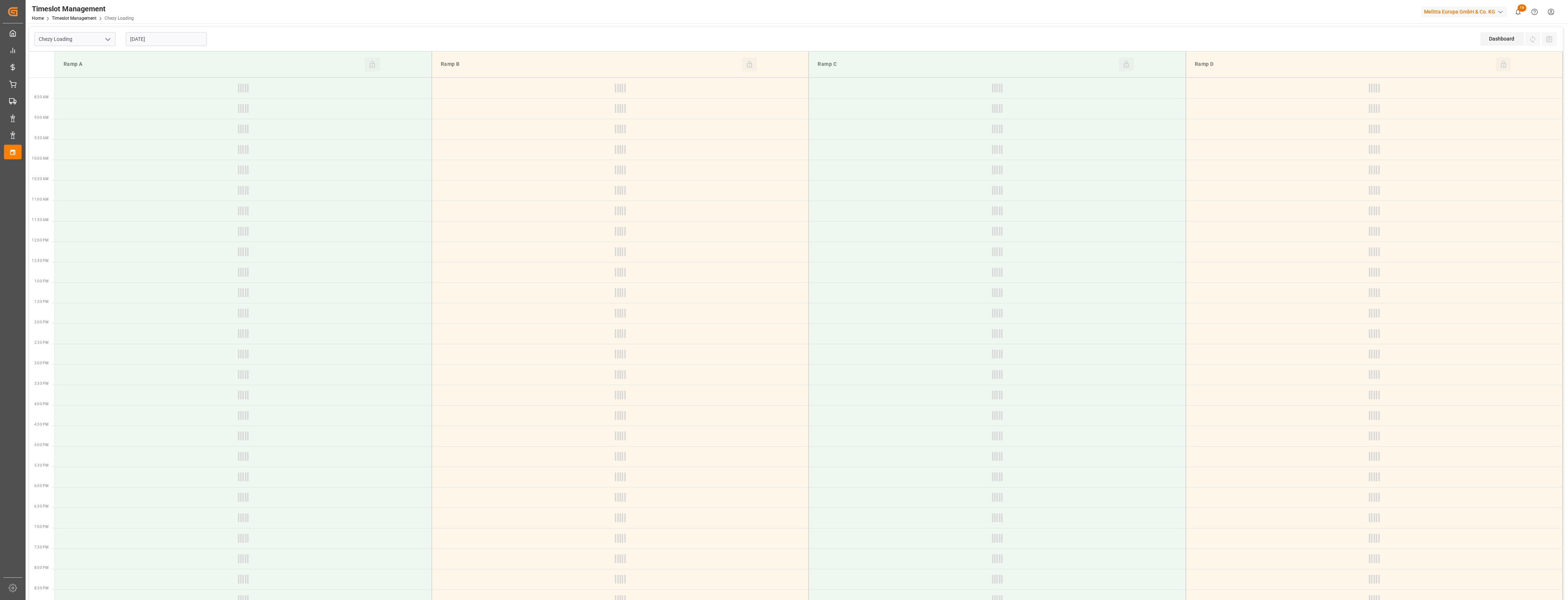
type input "Chezy Loading"
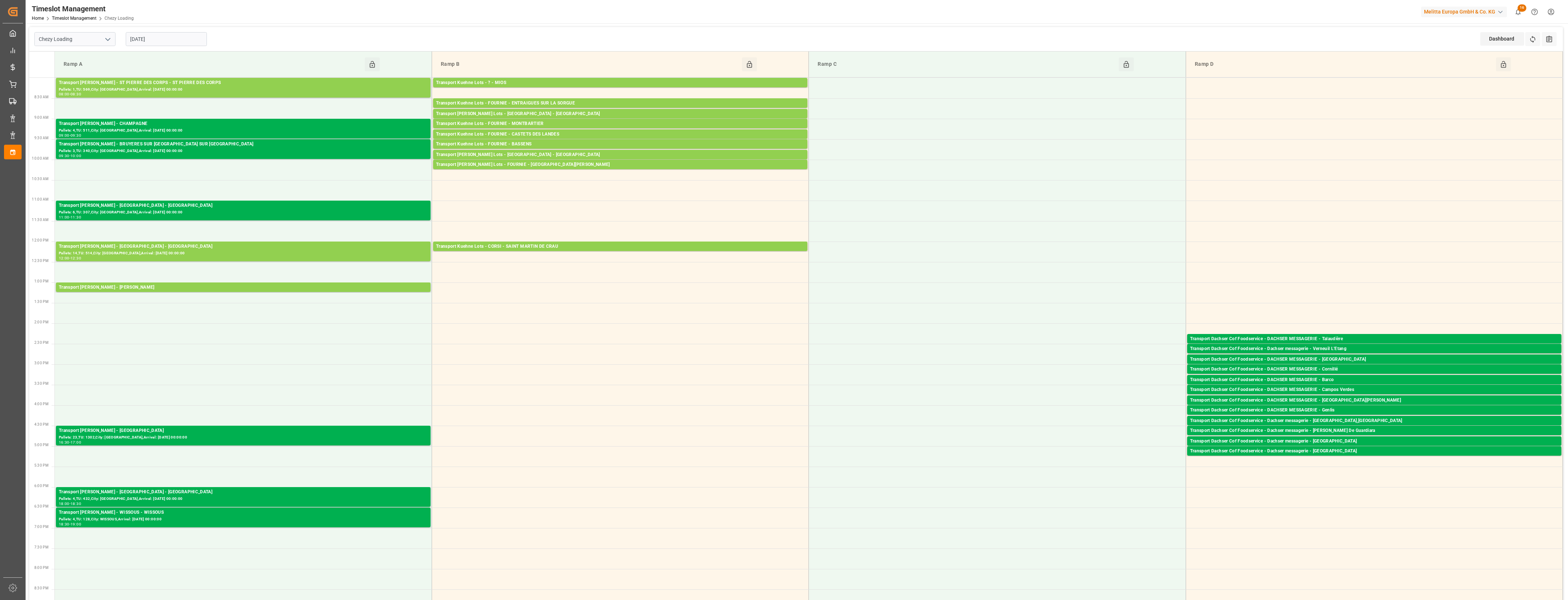
click at [163, 38] on input "[DATE]" at bounding box center [166, 39] width 81 height 14
click at [177, 84] on span "2" at bounding box center [178, 83] width 2 height 5
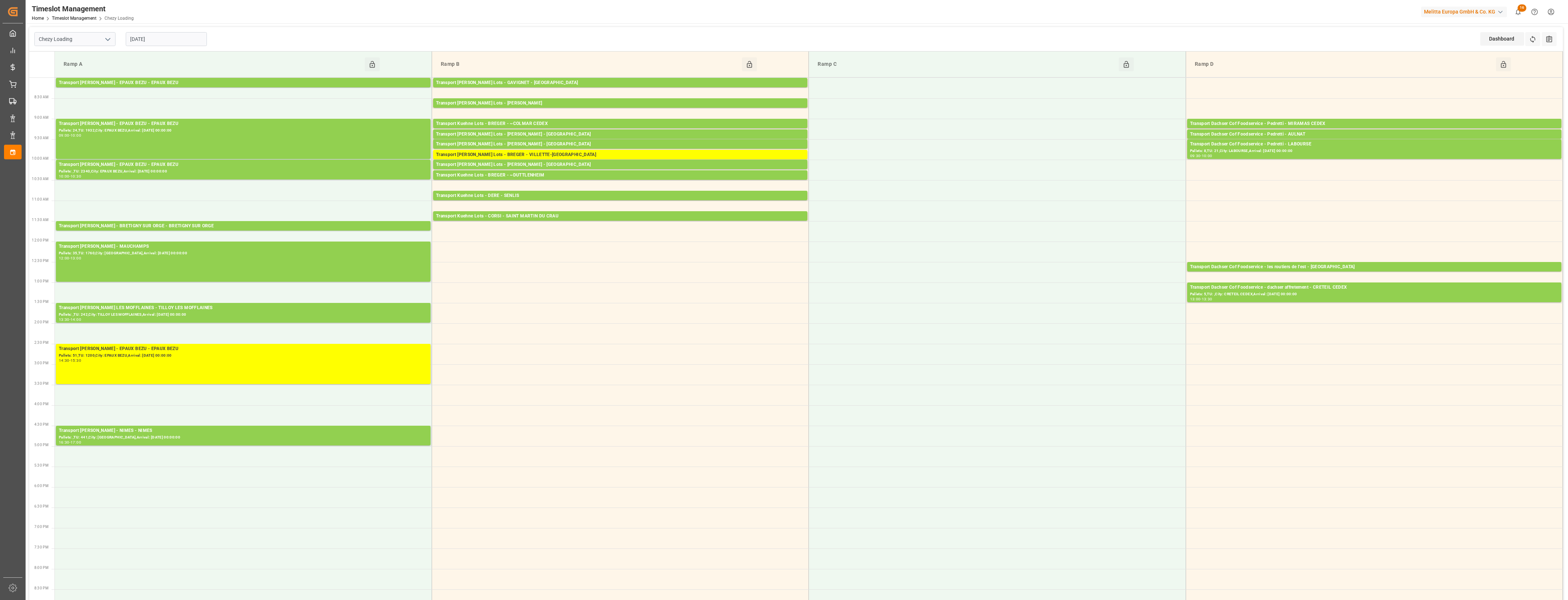
click at [173, 41] on input "[DATE]" at bounding box center [166, 39] width 81 height 14
click at [163, 83] on span "1" at bounding box center [164, 83] width 2 height 5
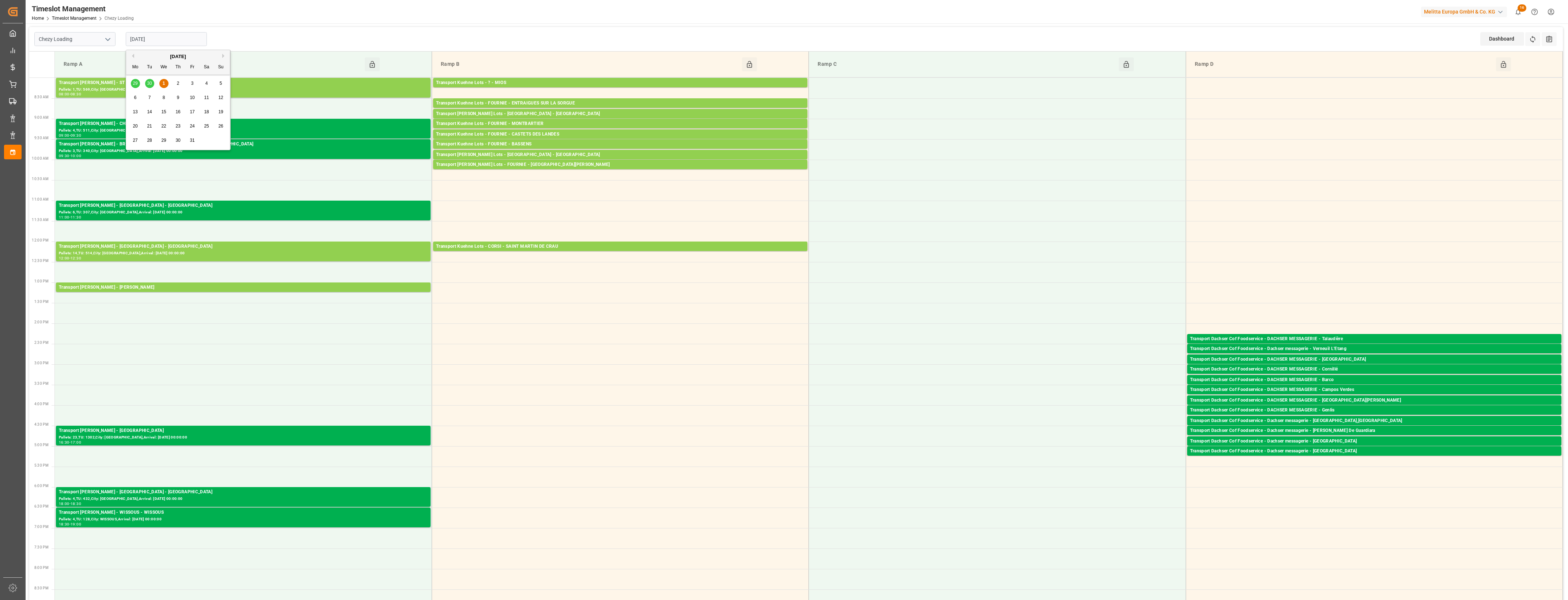
click at [169, 37] on input "[DATE]" at bounding box center [166, 39] width 81 height 14
click at [176, 85] on div "2" at bounding box center [178, 83] width 9 height 9
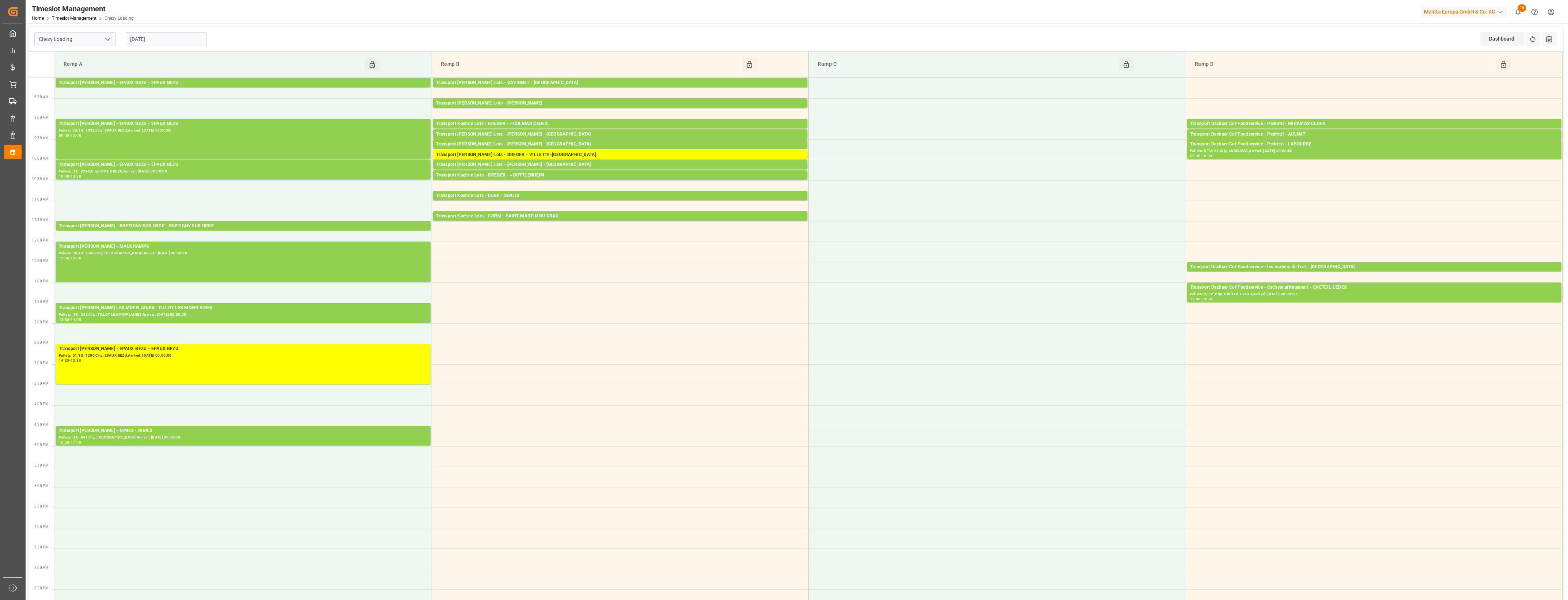
click at [189, 41] on input "[DATE]" at bounding box center [166, 39] width 81 height 14
click at [191, 81] on div "3" at bounding box center [192, 83] width 9 height 9
type input "[DATE]"
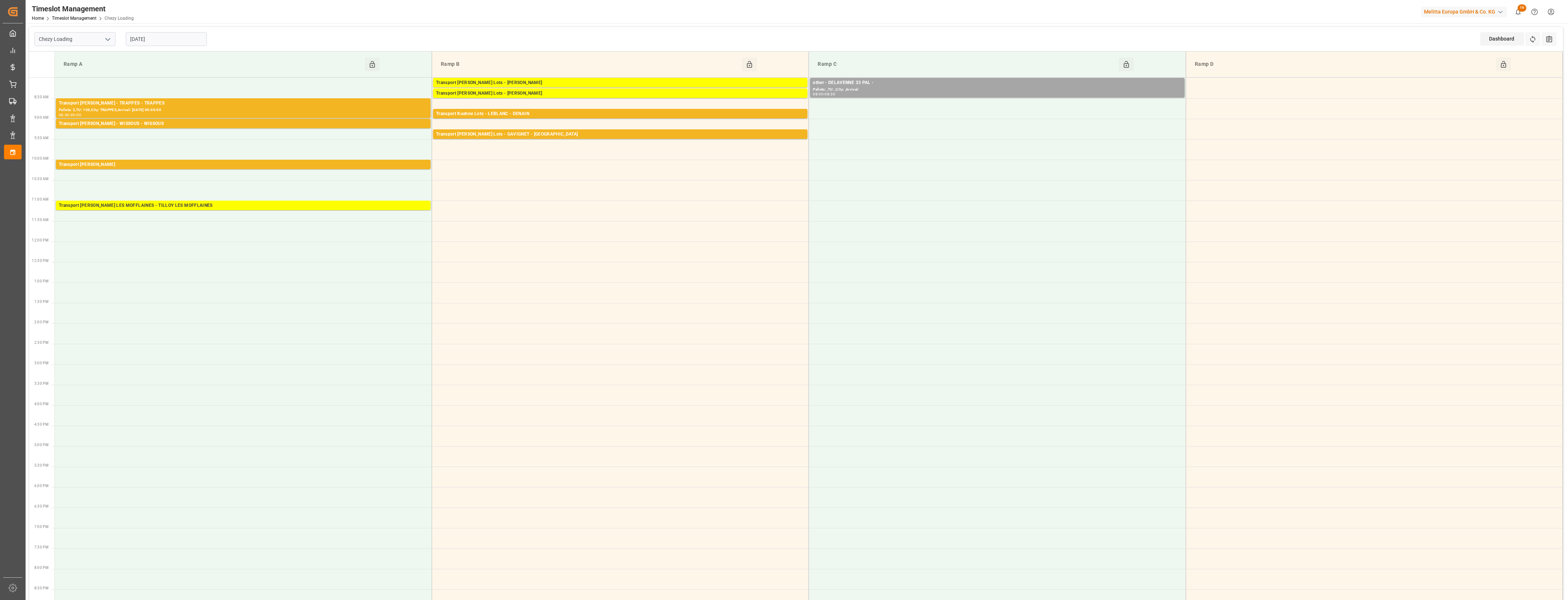
click at [107, 38] on icon "open menu" at bounding box center [108, 40] width 9 height 9
click at [88, 71] on div "Chezy Unloading" at bounding box center [75, 71] width 80 height 16
type input "Chezy Unloading"
